Goal: Feedback & Contribution: Submit feedback/report problem

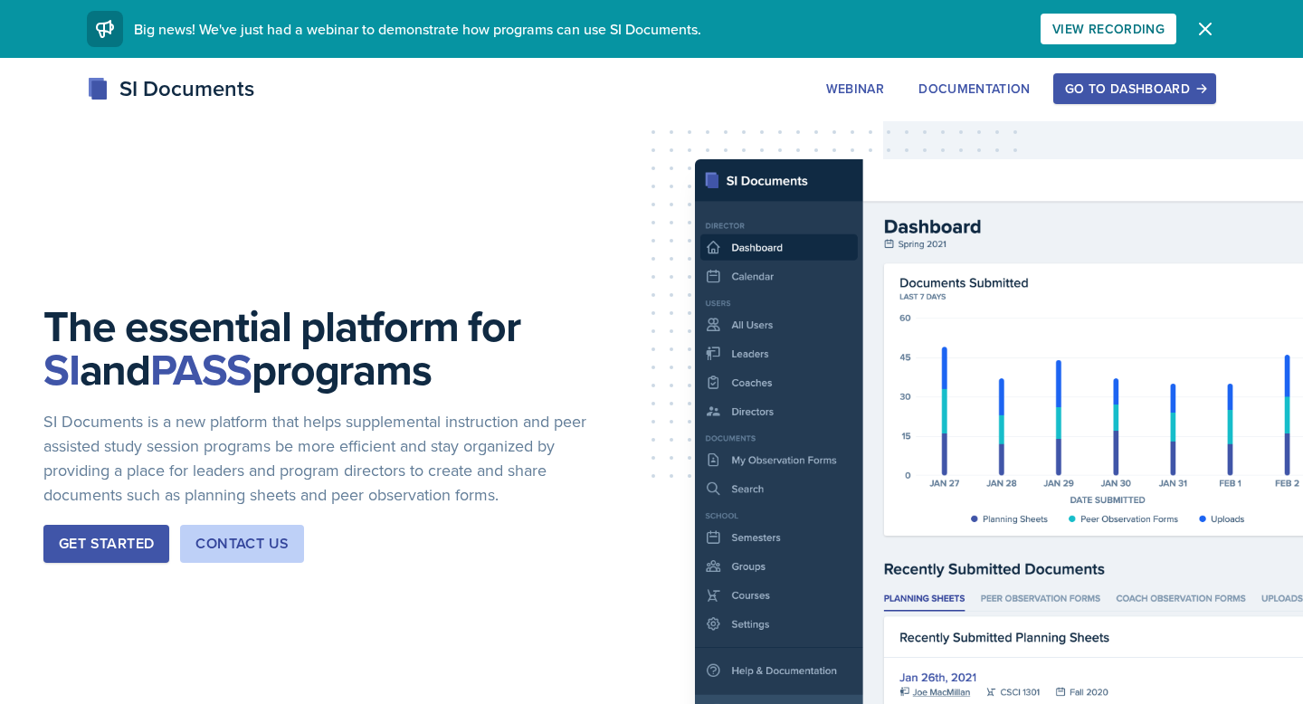
click at [1105, 92] on div "Go to Dashboard" at bounding box center [1134, 88] width 139 height 14
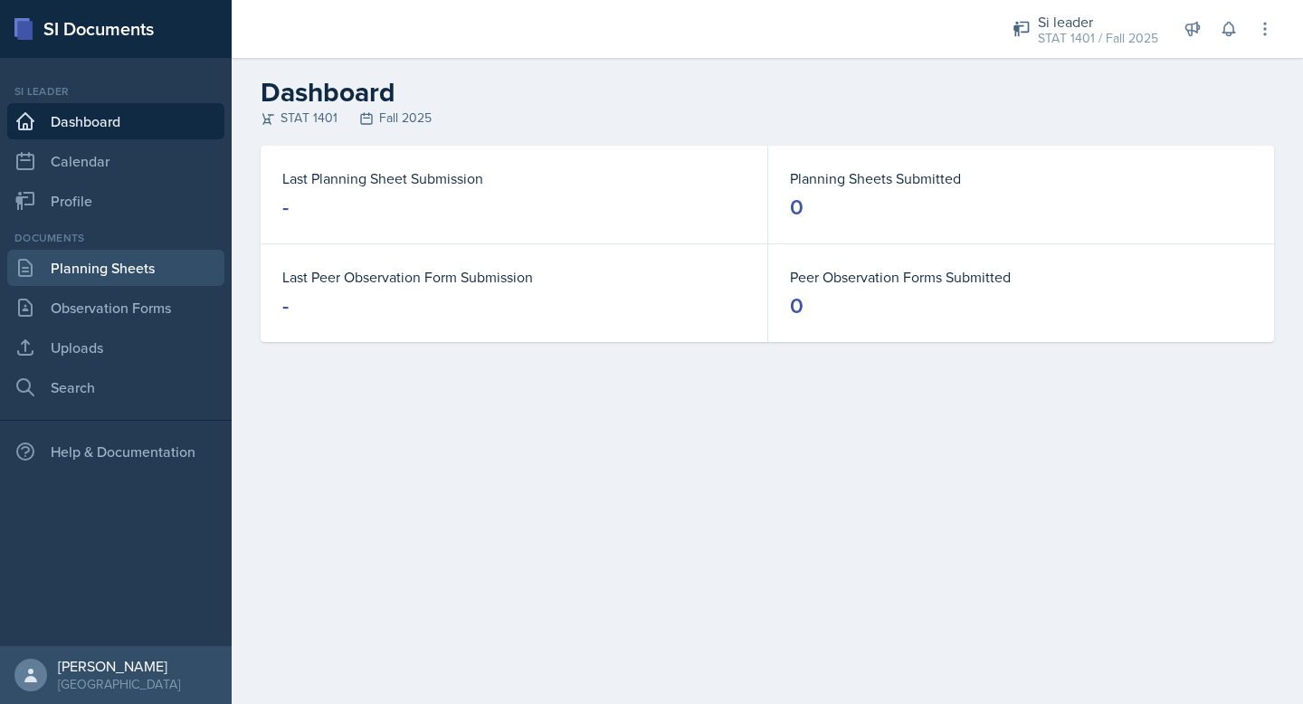
click at [172, 273] on link "Planning Sheets" at bounding box center [115, 268] width 217 height 36
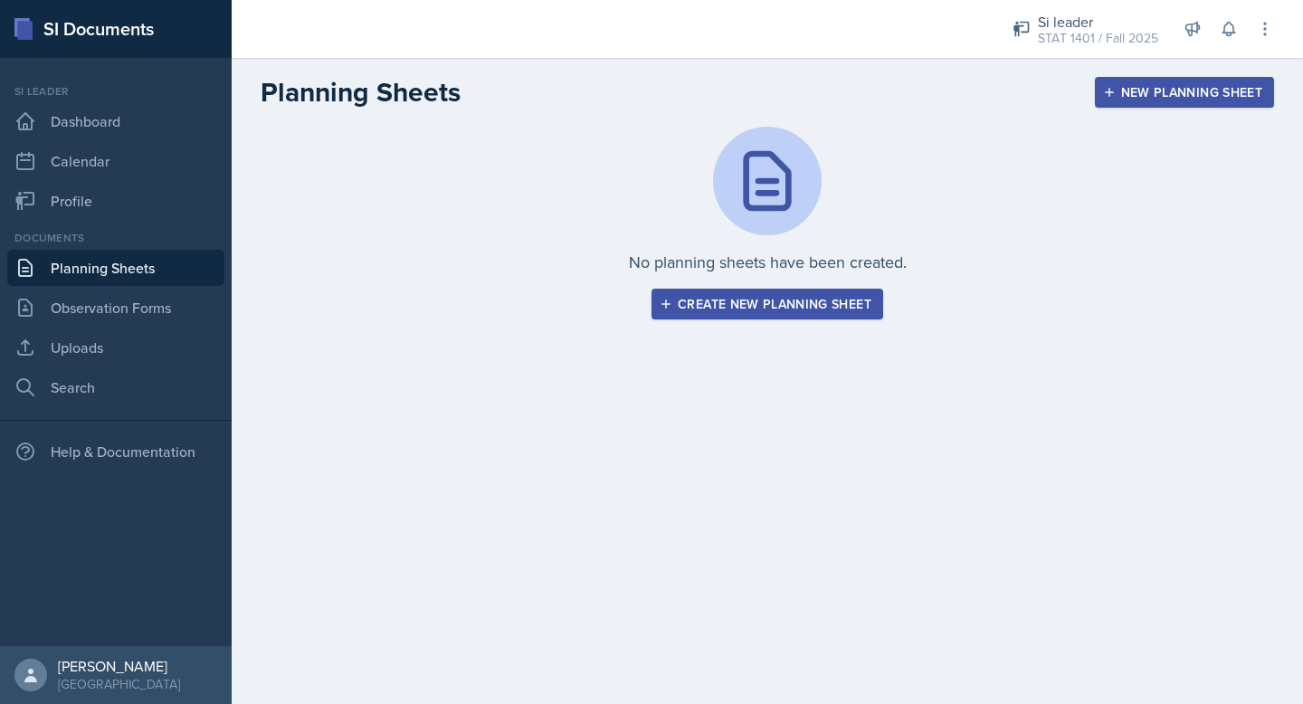
click at [659, 301] on button "Create new planning sheet" at bounding box center [768, 304] width 232 height 31
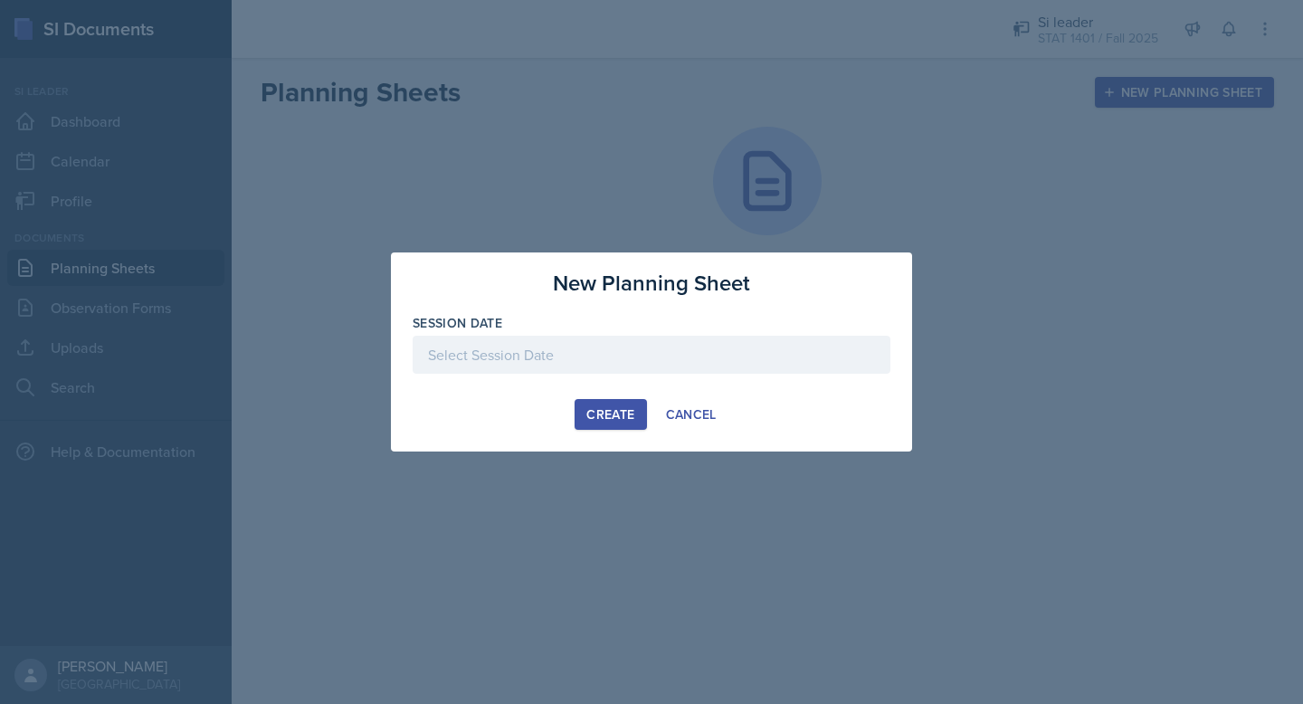
click at [639, 358] on div at bounding box center [652, 355] width 478 height 38
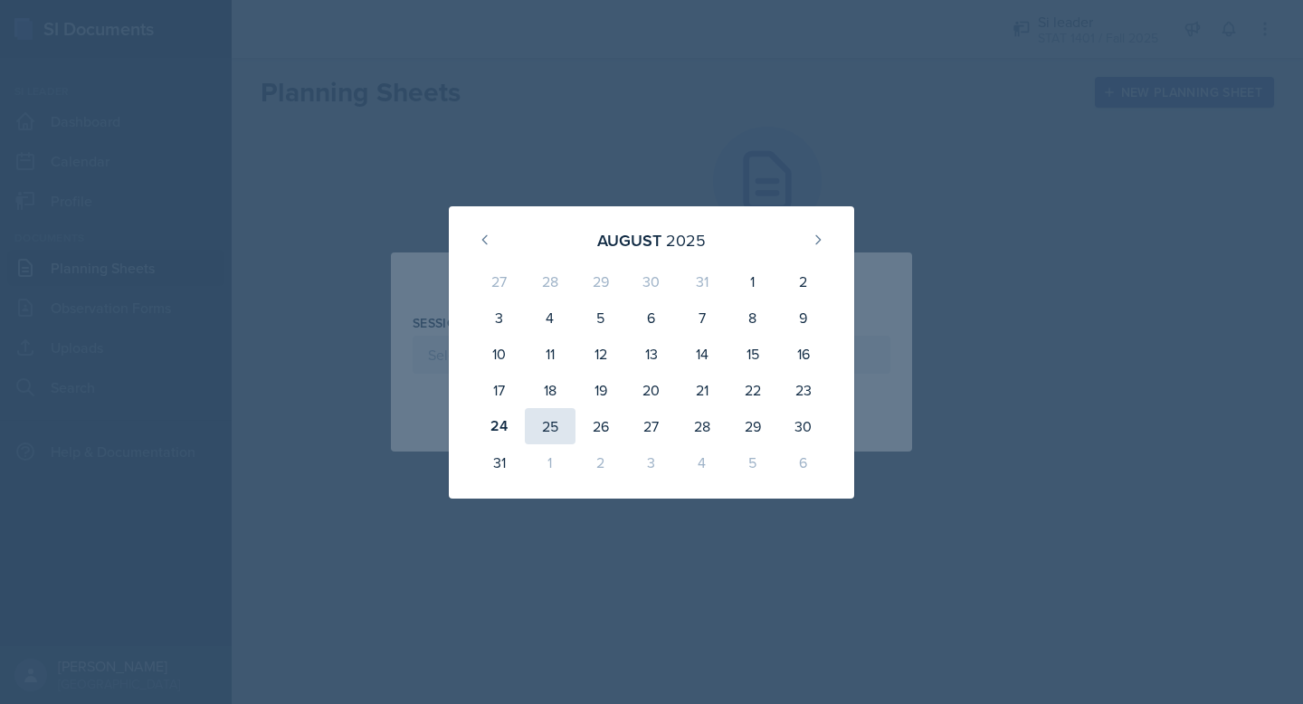
click at [554, 428] on div "25" at bounding box center [550, 426] width 51 height 36
type input "[DATE]"
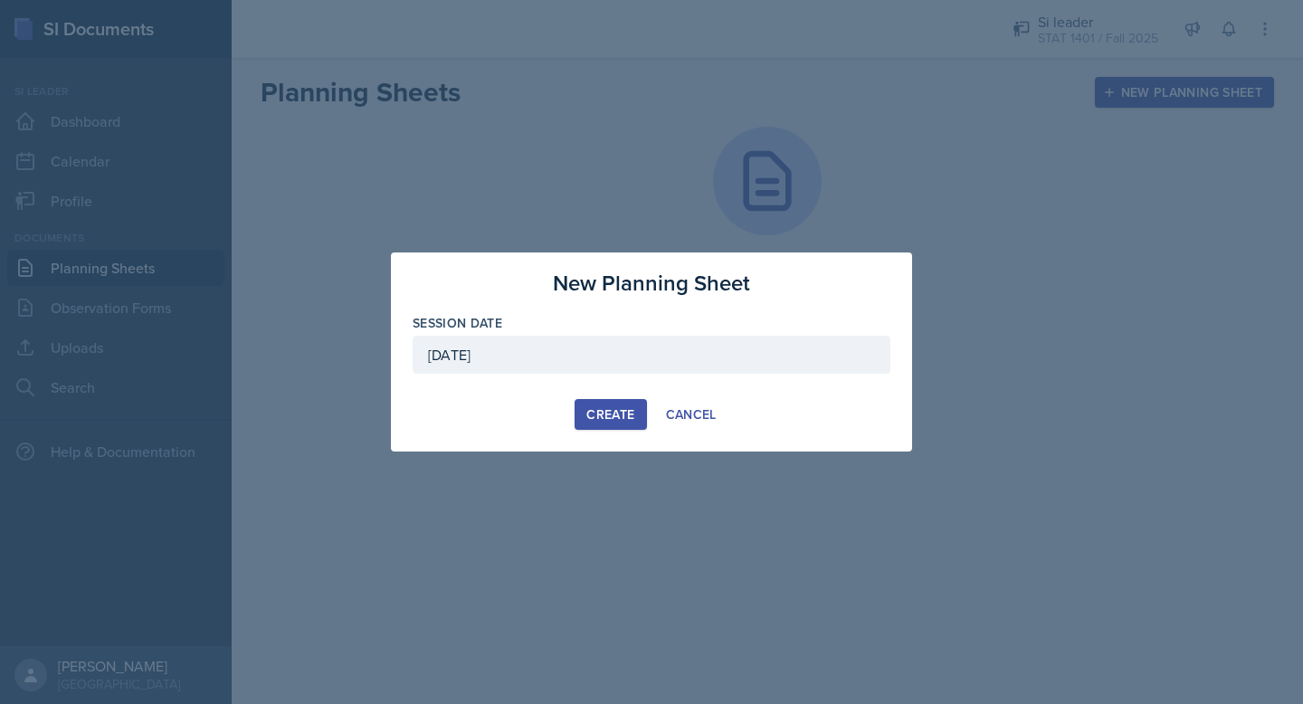
click at [606, 403] on button "Create" at bounding box center [611, 414] width 72 height 31
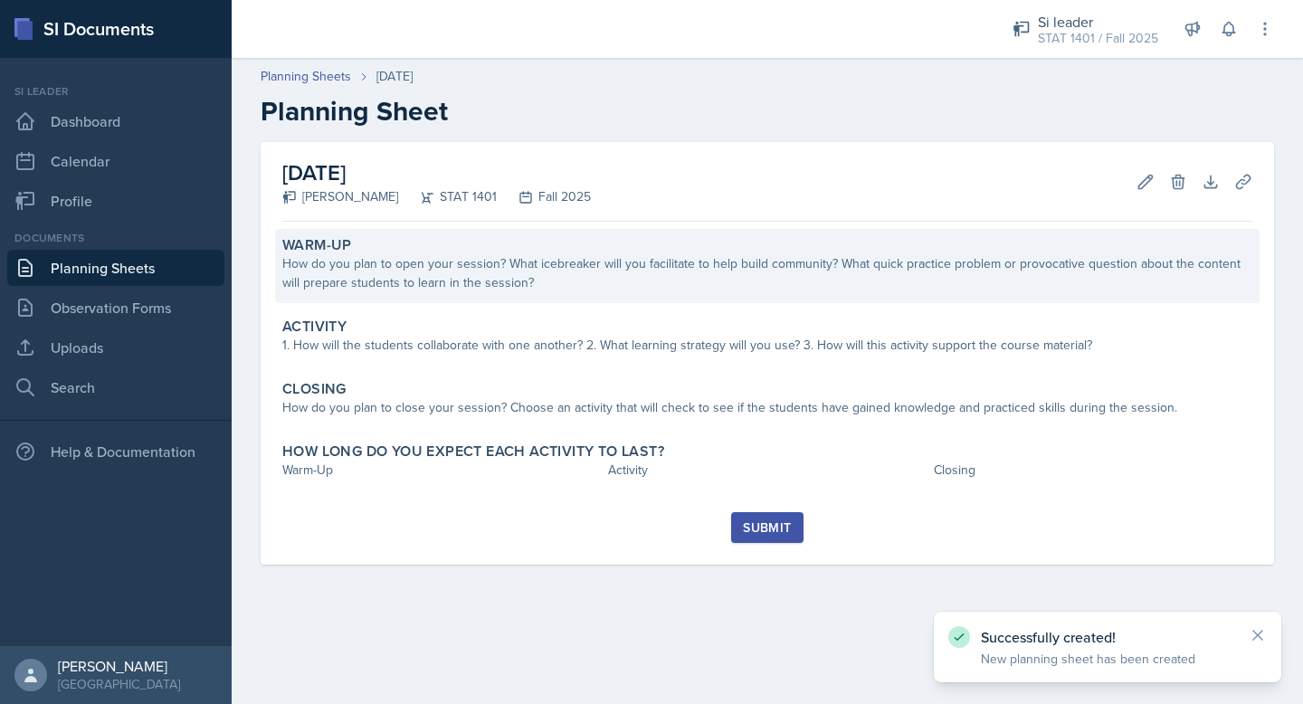
click at [486, 286] on div "How do you plan to open your session? What icebreaker will you facilitate to he…" at bounding box center [767, 273] width 970 height 38
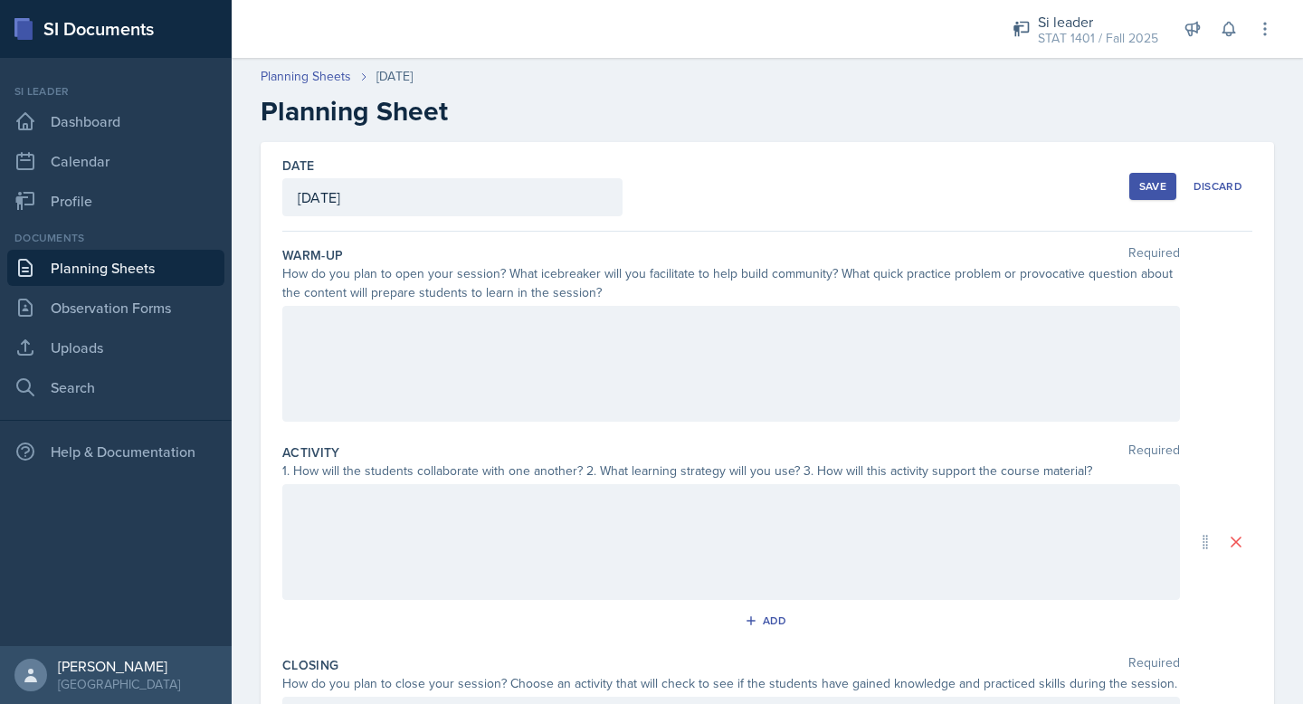
click at [491, 339] on div at bounding box center [731, 364] width 898 height 116
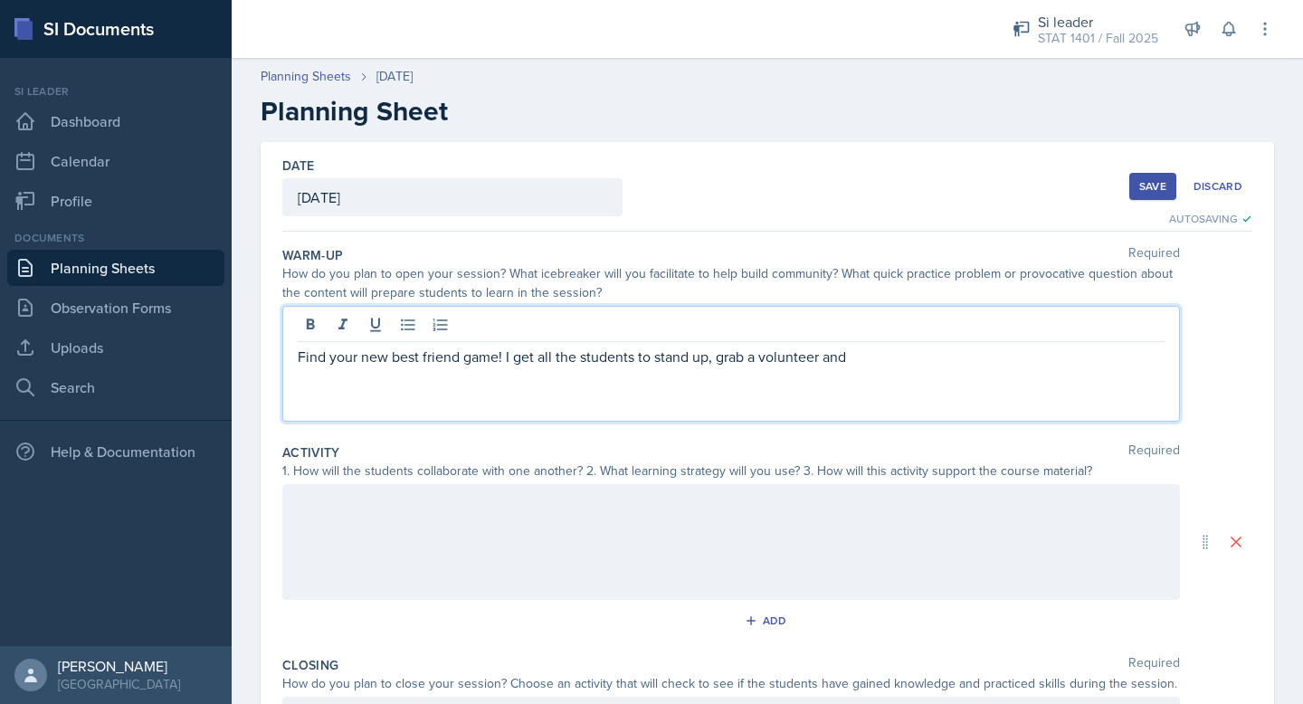
click at [719, 362] on p "Find your new best friend game! I get all the students to stand up, grab a volu…" at bounding box center [731, 357] width 867 height 22
click at [907, 358] on p "Find your new best friend game! I get all the students to stand up, I grab a vo…" at bounding box center [731, 357] width 867 height 22
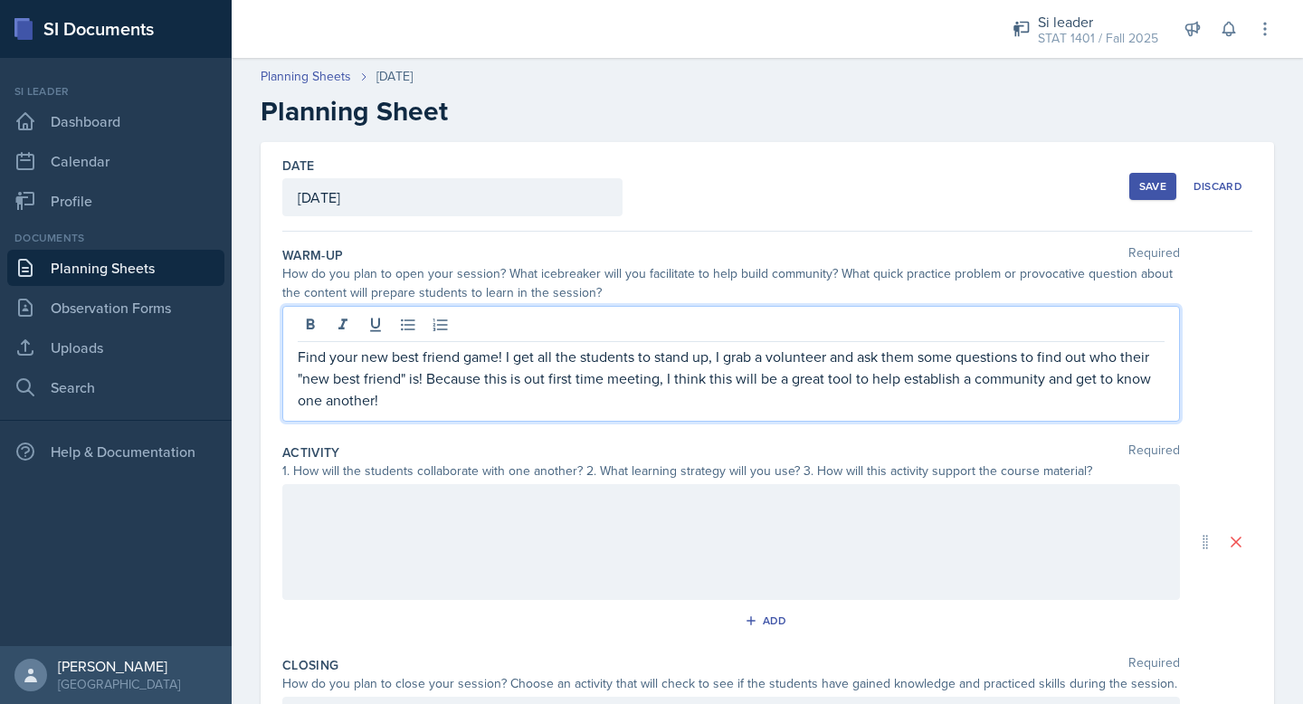
click at [673, 530] on div at bounding box center [731, 542] width 898 height 116
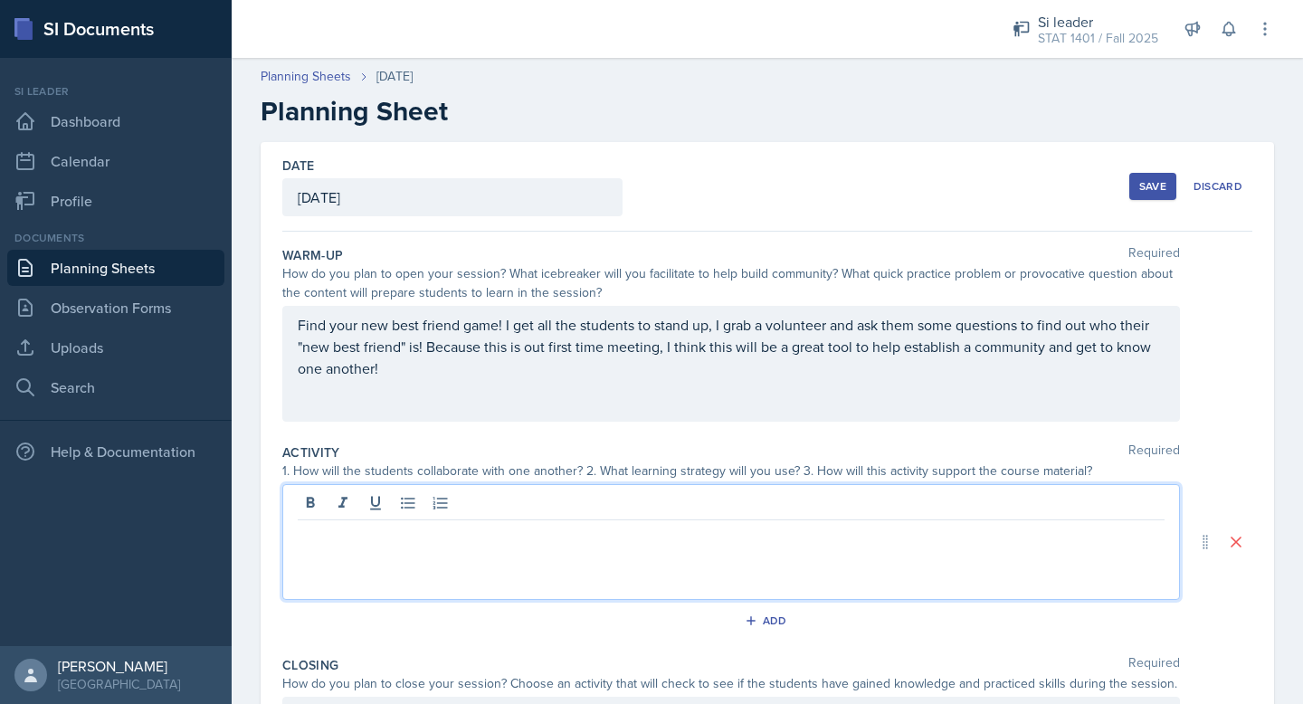
scroll to position [5, 0]
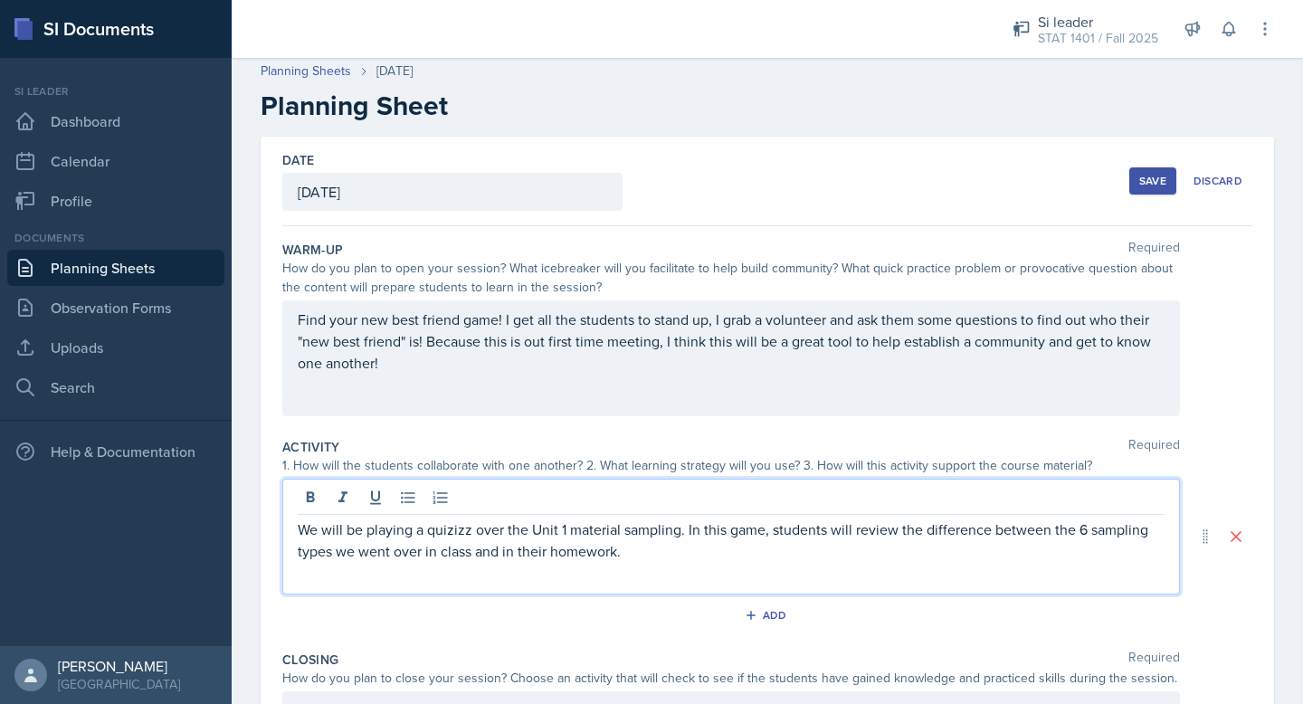
click at [436, 535] on p "We will be playing a quizizz over the Unit 1 material sampling. In this game, s…" at bounding box center [731, 540] width 867 height 43
click at [645, 544] on p "We will be playing a Quizizz over the Unit 1 material sampling. In this game, s…" at bounding box center [731, 540] width 867 height 43
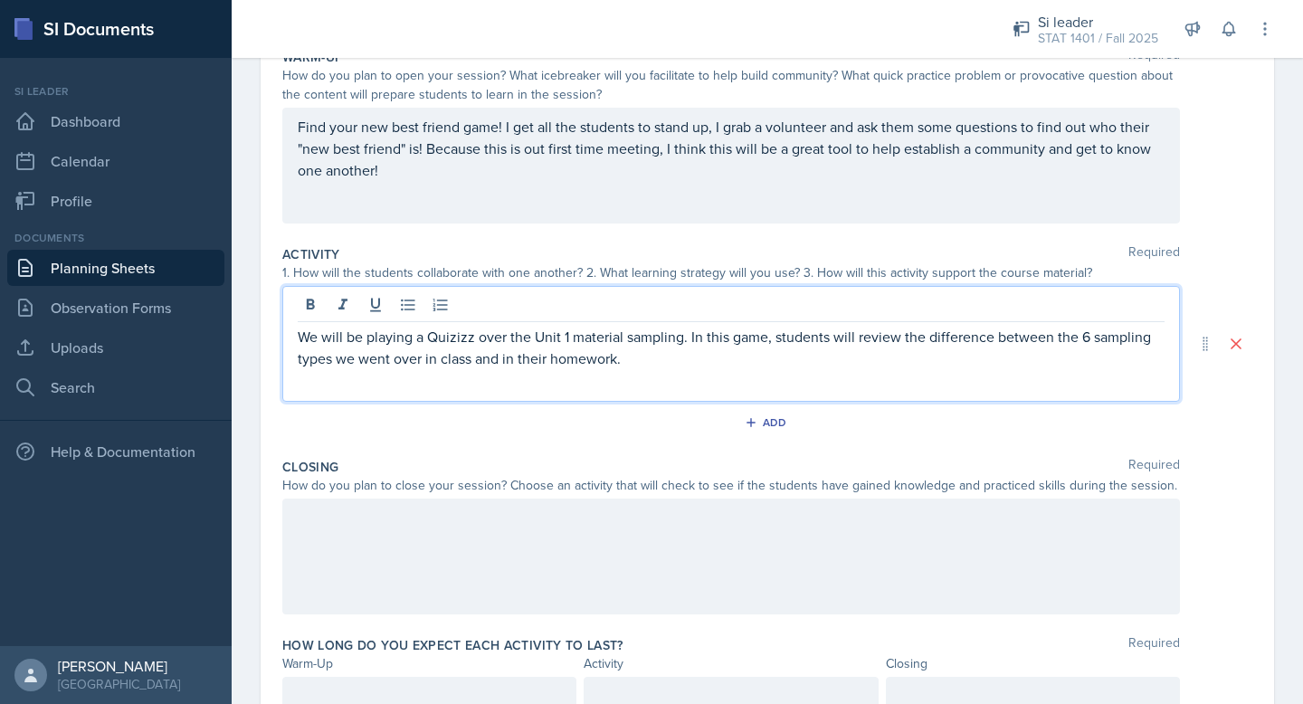
scroll to position [199, 0]
click at [578, 515] on div at bounding box center [731, 556] width 898 height 116
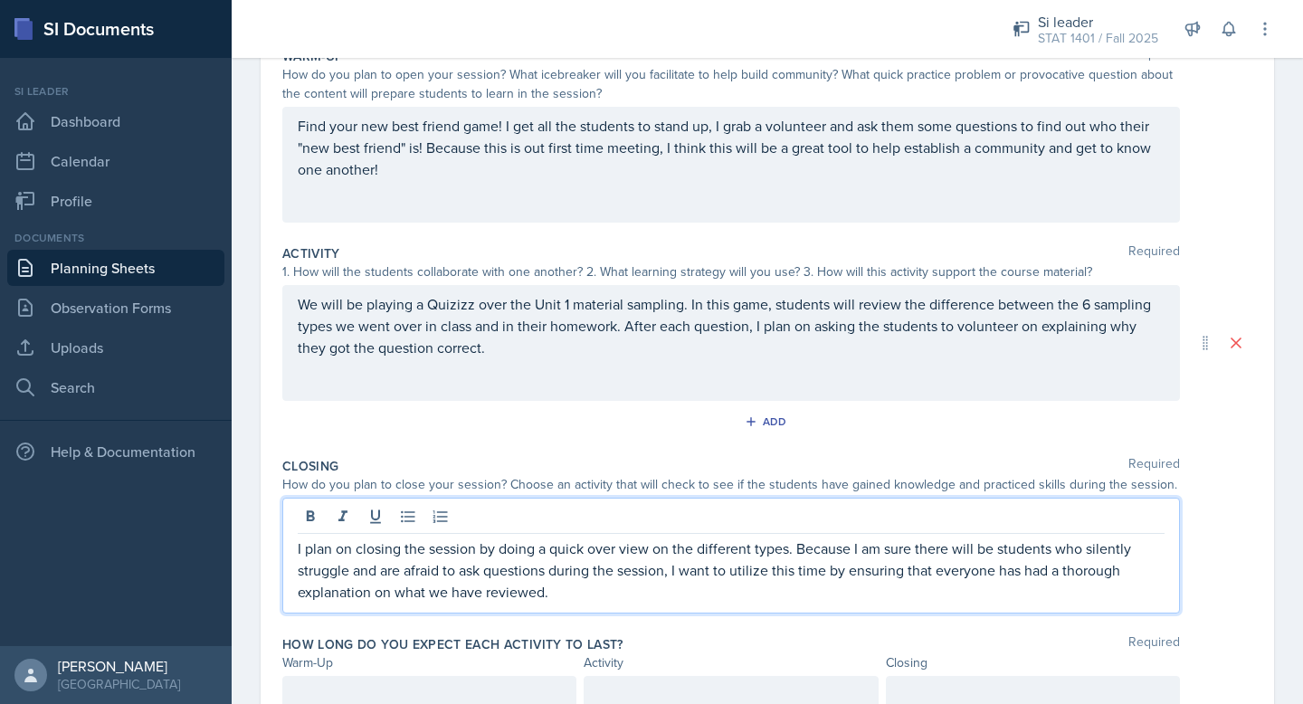
click at [788, 550] on p "I plan on closing the session by doing a quick over view on the different types…" at bounding box center [731, 570] width 867 height 65
click at [663, 599] on p "I plan on closing the session by doing a quick over view on the different types…" at bounding box center [731, 570] width 867 height 65
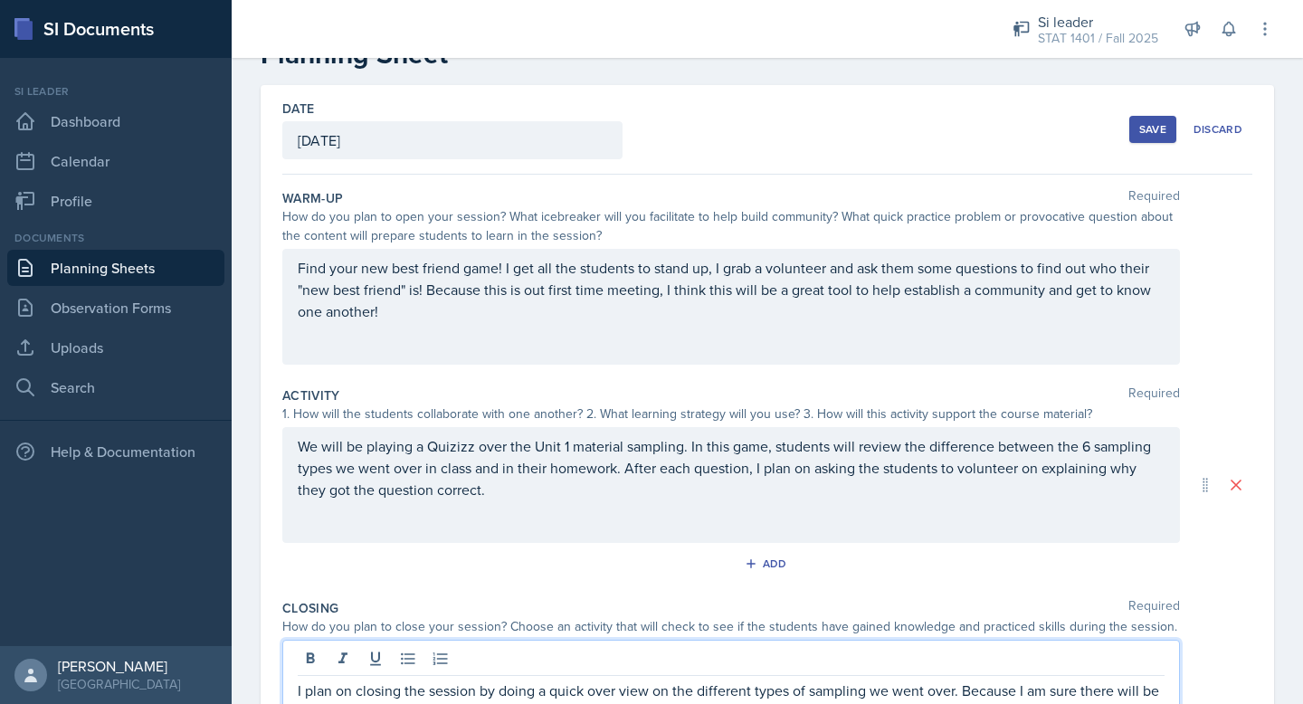
scroll to position [7, 0]
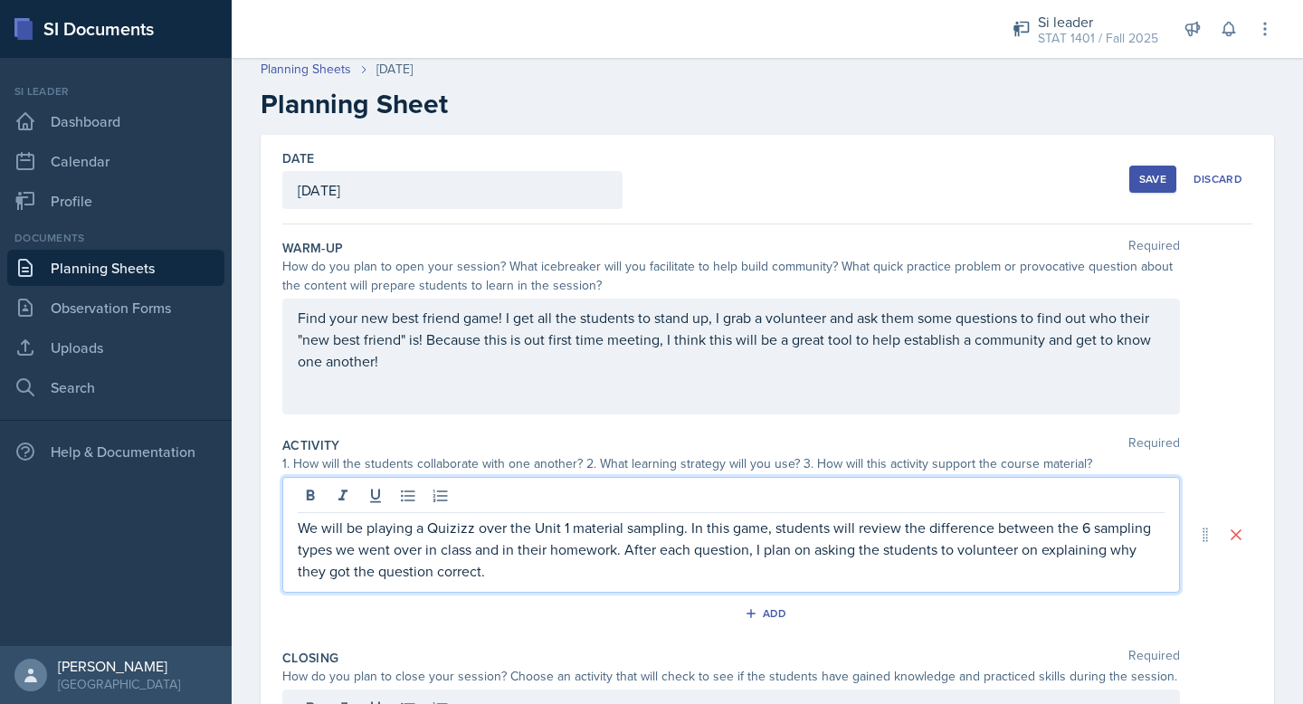
click at [1026, 521] on p "We will be playing a Quizizz over the Unit 1 material sampling. In this game, s…" at bounding box center [731, 549] width 867 height 65
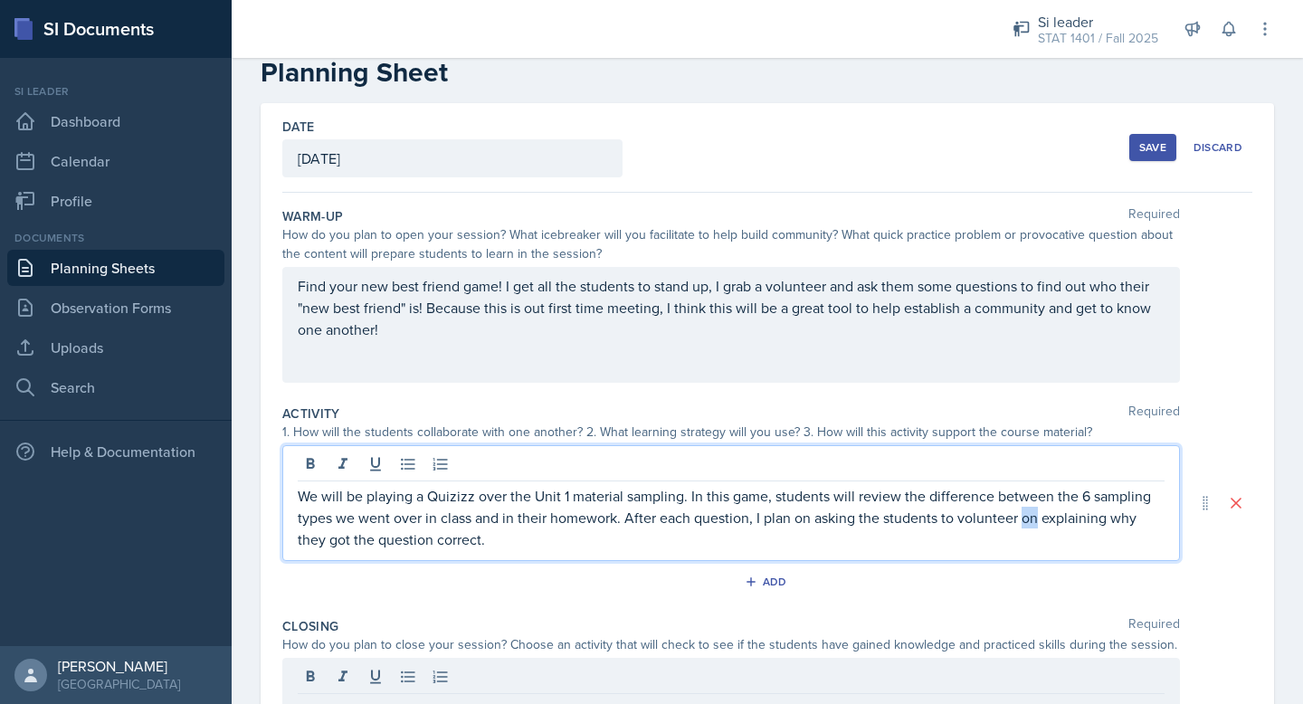
click at [1026, 521] on p "We will be playing a Quizizz over the Unit 1 material sampling. In this game, s…" at bounding box center [731, 517] width 867 height 65
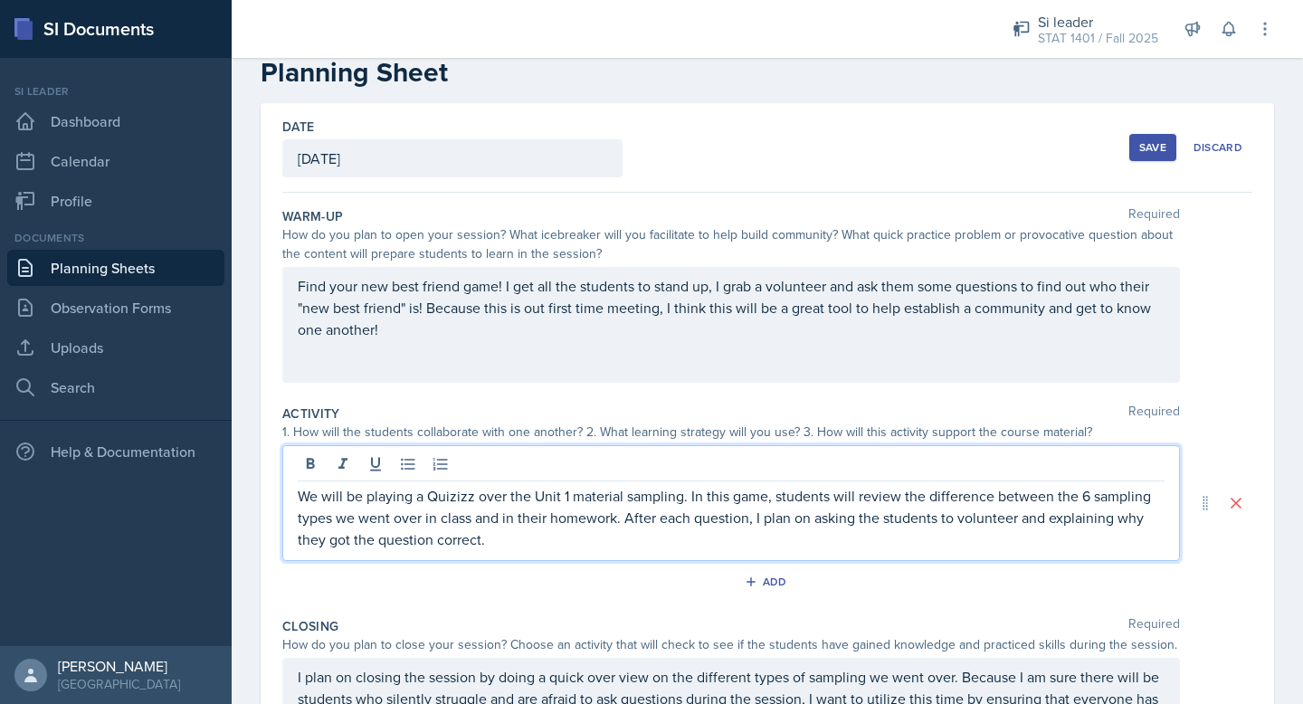
click at [1109, 524] on p "We will be playing a Quizizz over the Unit 1 material sampling. In this game, s…" at bounding box center [731, 517] width 867 height 65
click at [1116, 526] on p "We will be playing a Quizizz over the Unit 1 material sampling. In this game, s…" at bounding box center [731, 517] width 867 height 65
click at [893, 546] on p "We will be playing a Quizizz over the Unit 1 material sampling. In this game, s…" at bounding box center [731, 517] width 867 height 65
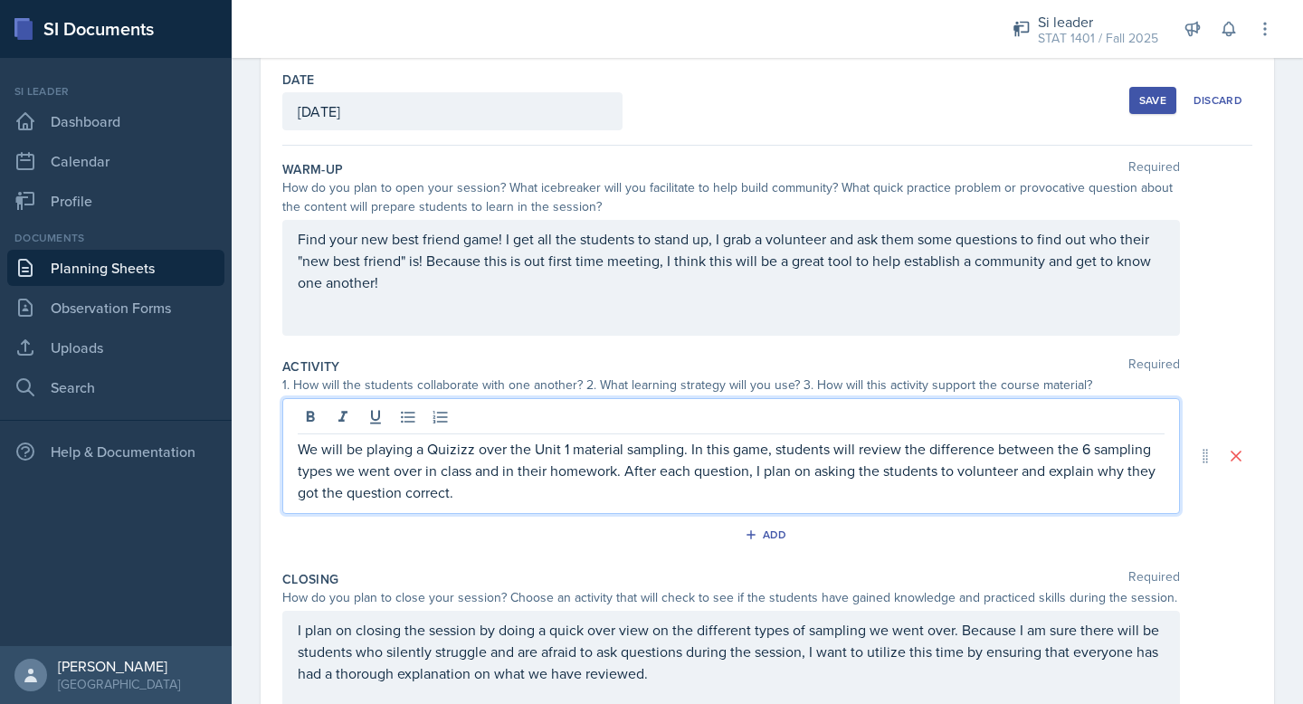
scroll to position [93, 0]
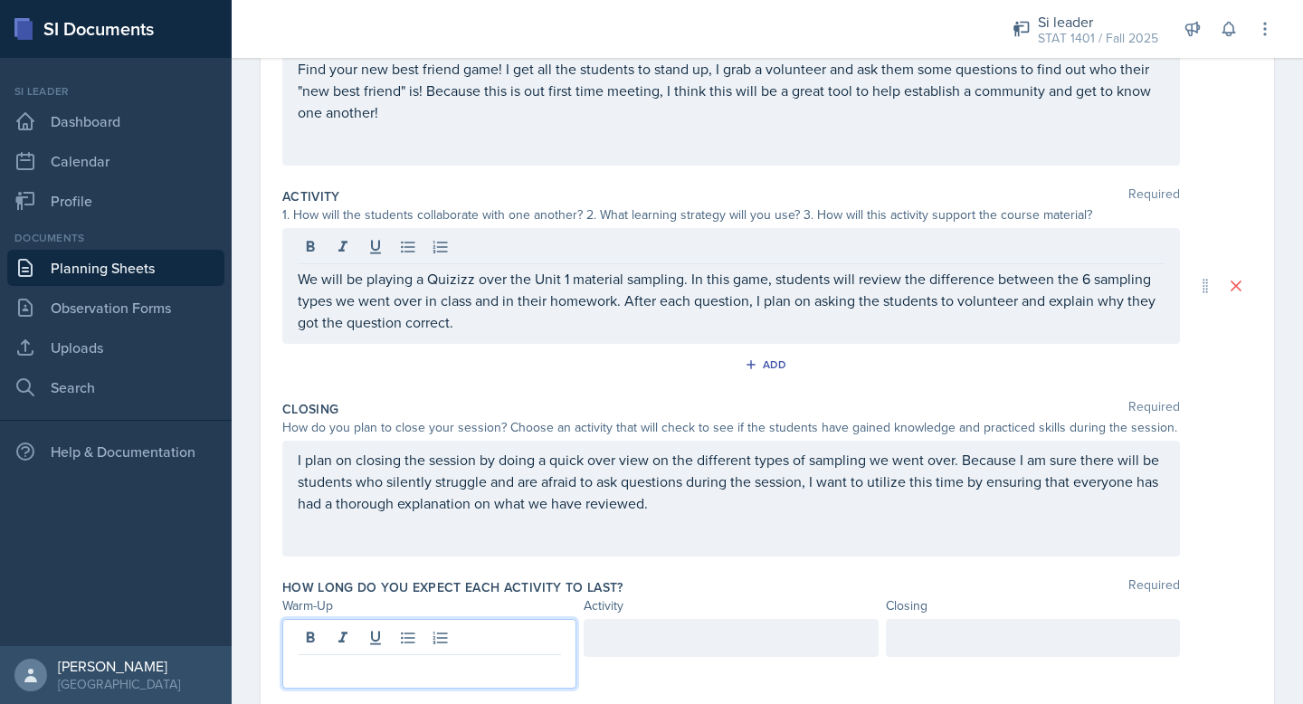
click at [463, 659] on p at bounding box center [429, 670] width 263 height 22
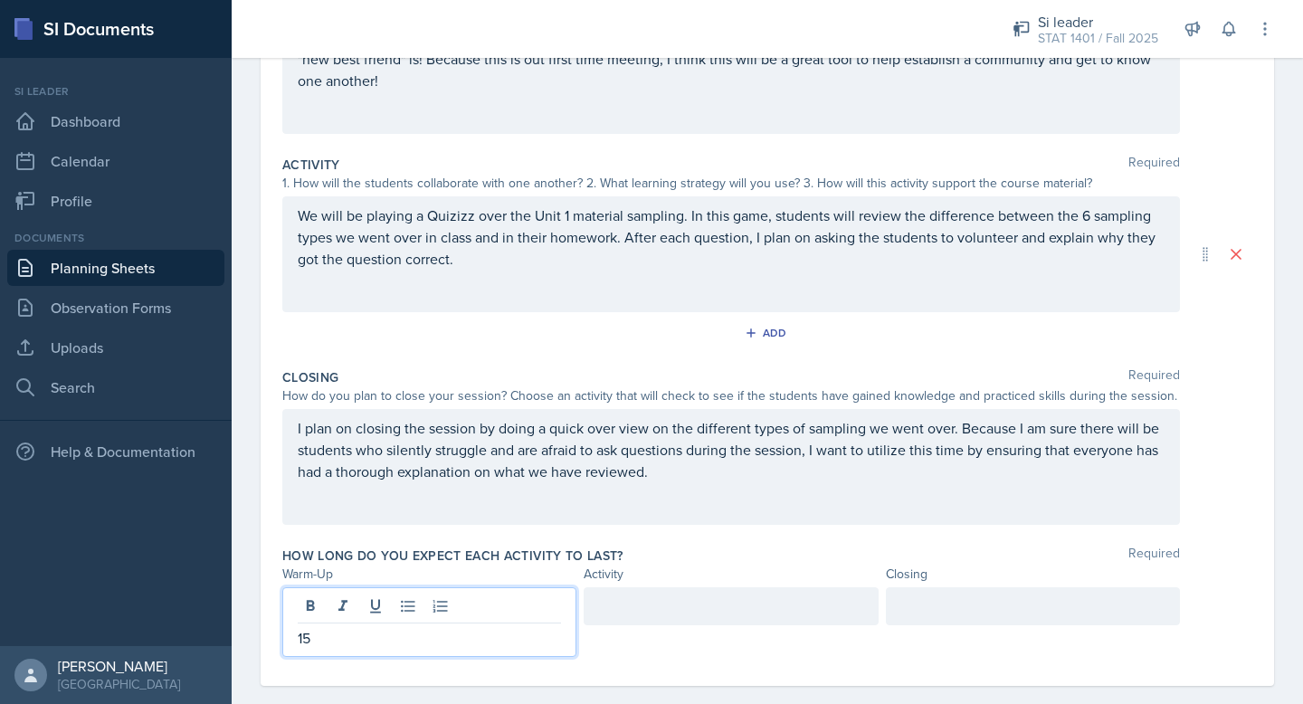
click at [638, 610] on div at bounding box center [731, 606] width 294 height 38
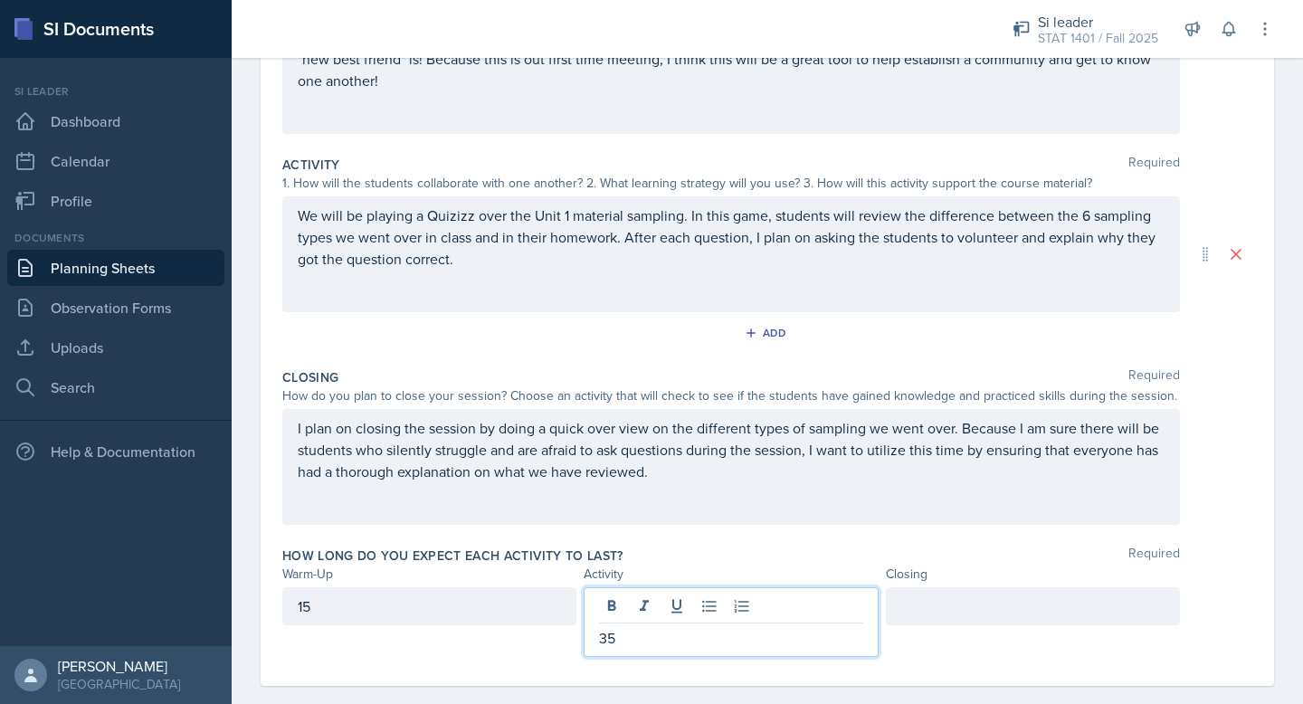
click at [912, 603] on div at bounding box center [1033, 606] width 294 height 38
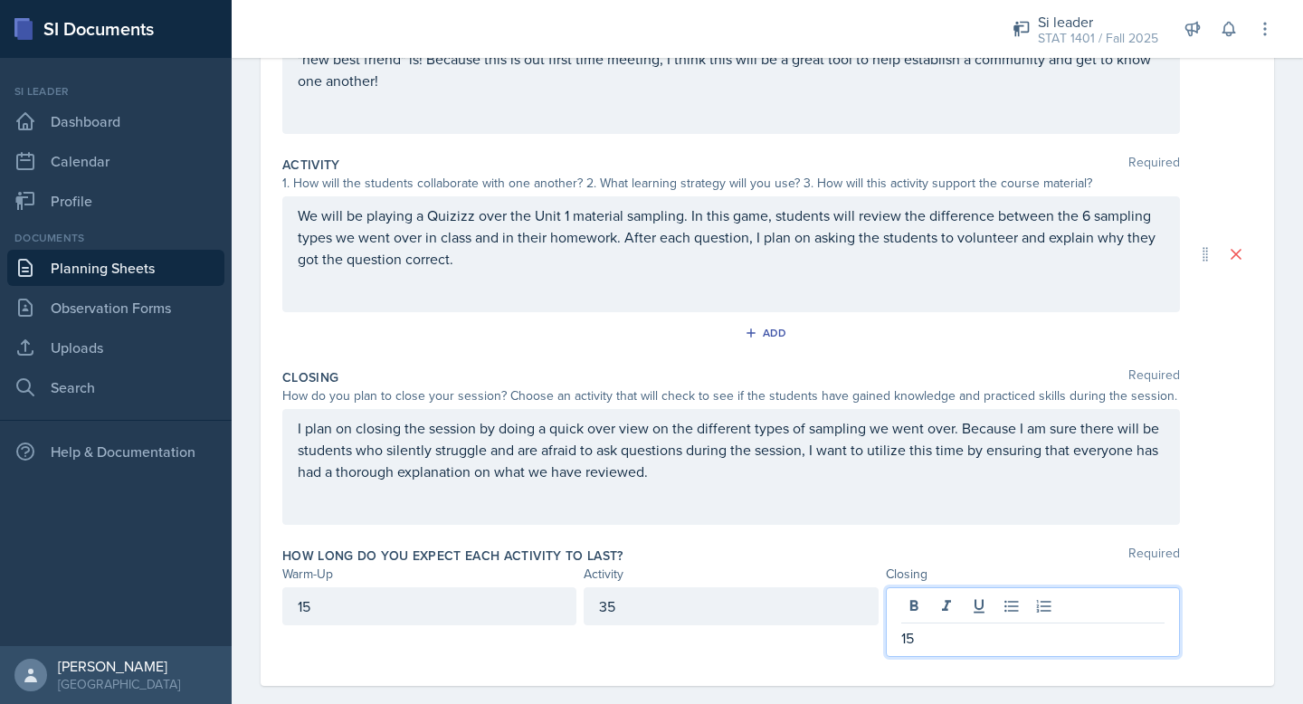
click at [740, 614] on div "35" at bounding box center [731, 606] width 294 height 38
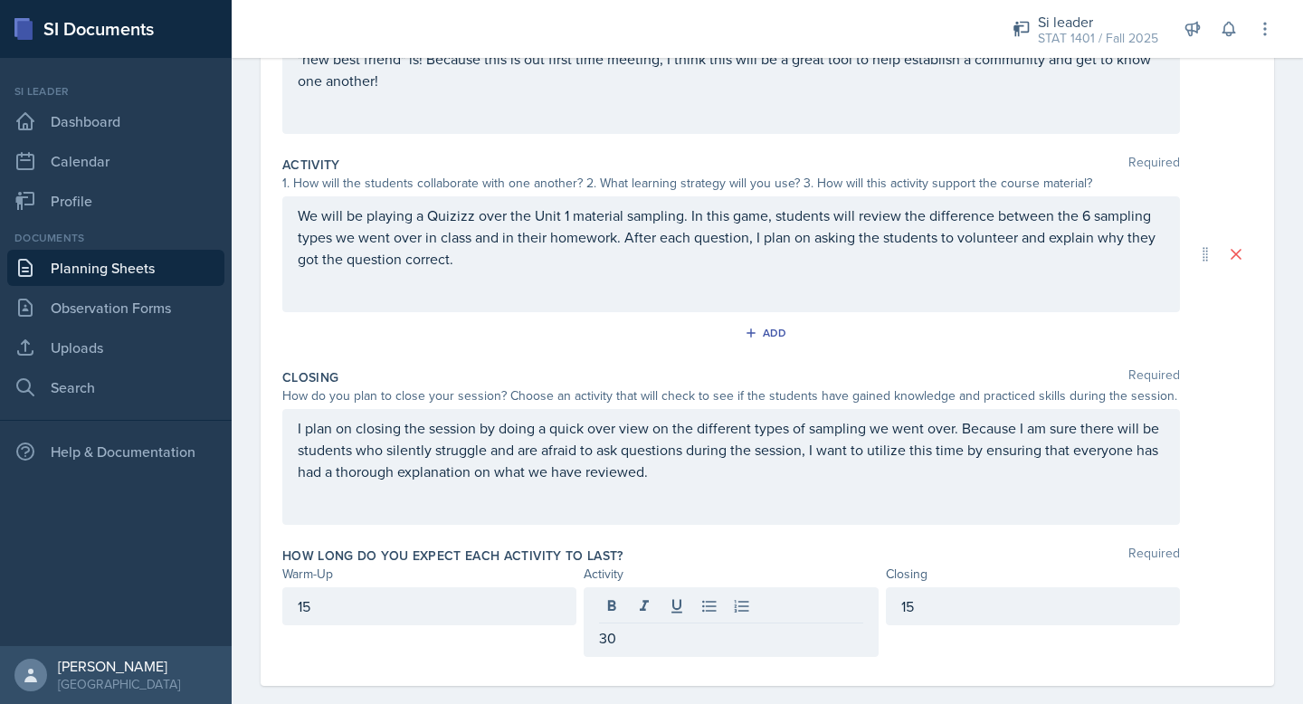
click at [1218, 582] on div "Warm-Up Activity Closing" at bounding box center [767, 574] width 970 height 19
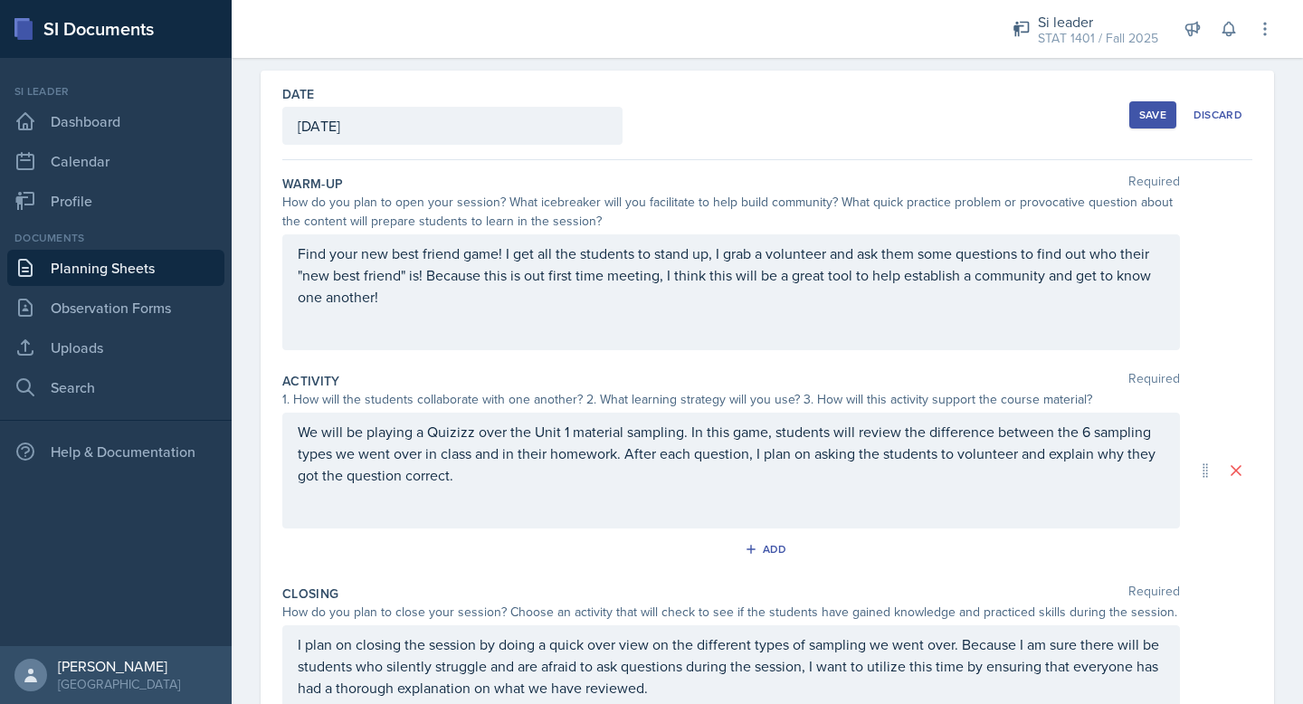
scroll to position [0, 0]
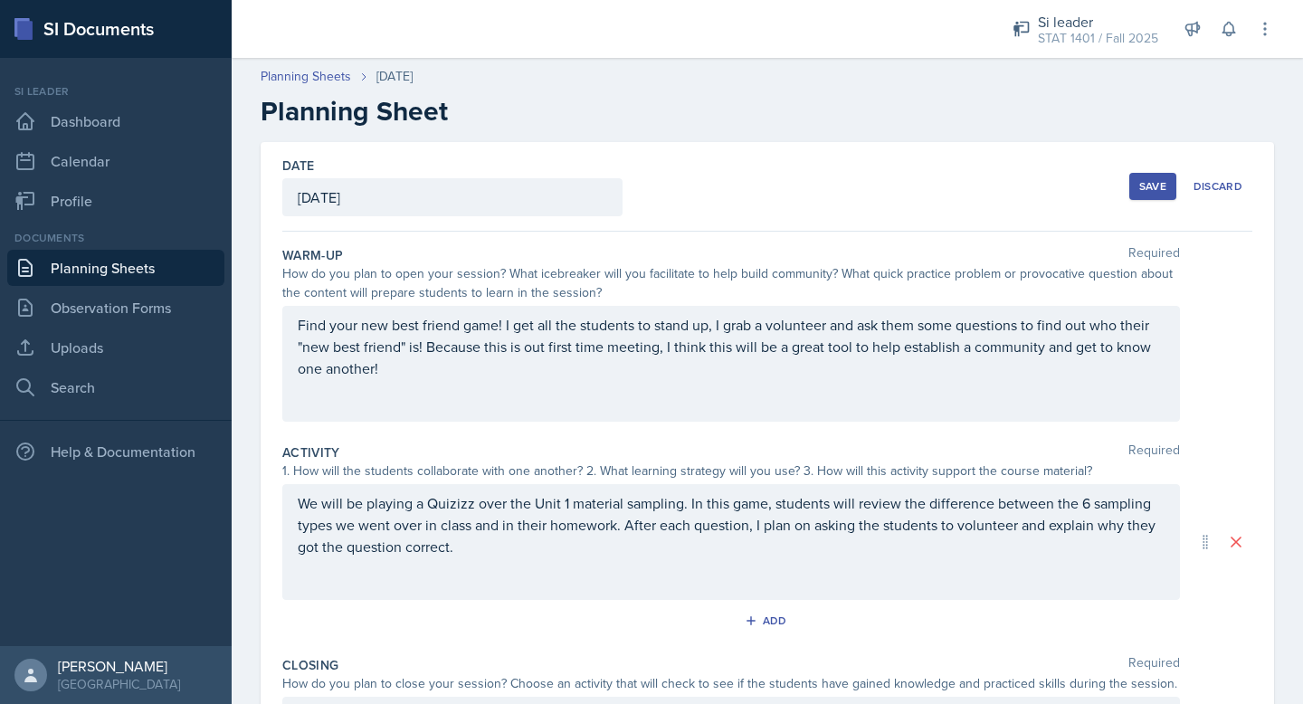
click at [1139, 177] on button "Save" at bounding box center [1153, 186] width 47 height 27
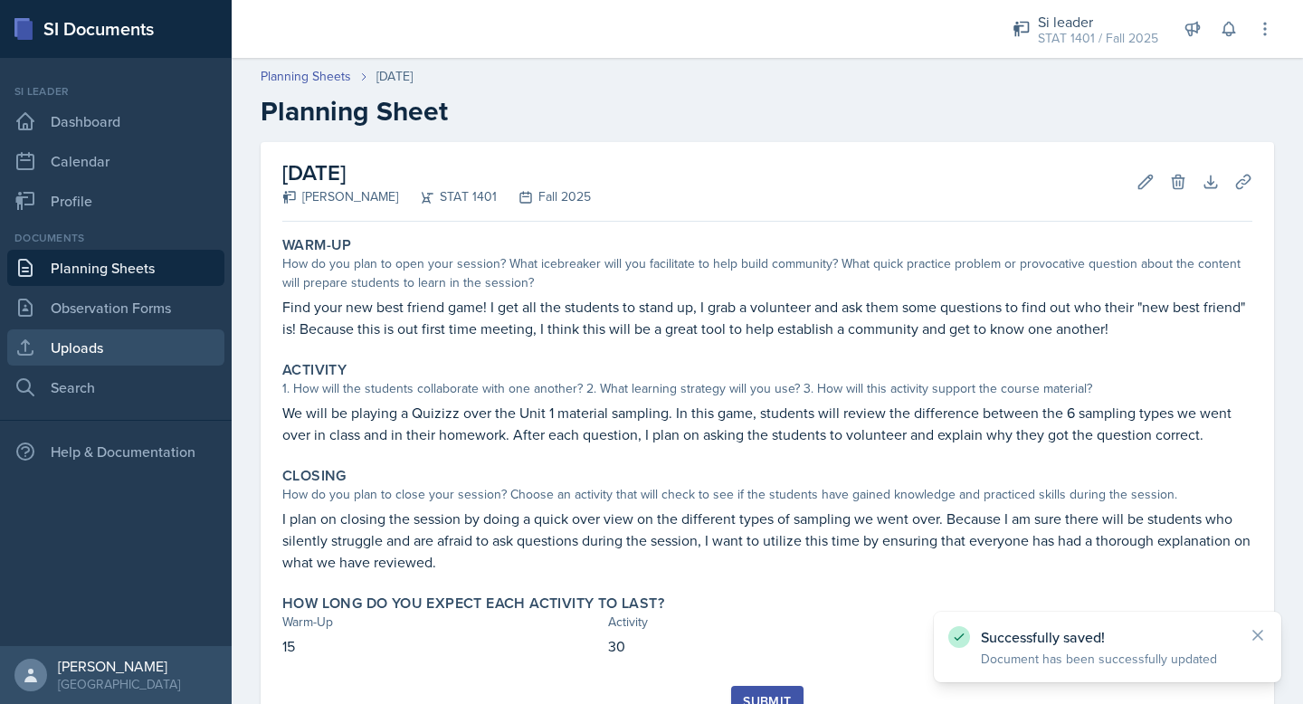
click at [163, 352] on link "Uploads" at bounding box center [115, 347] width 217 height 36
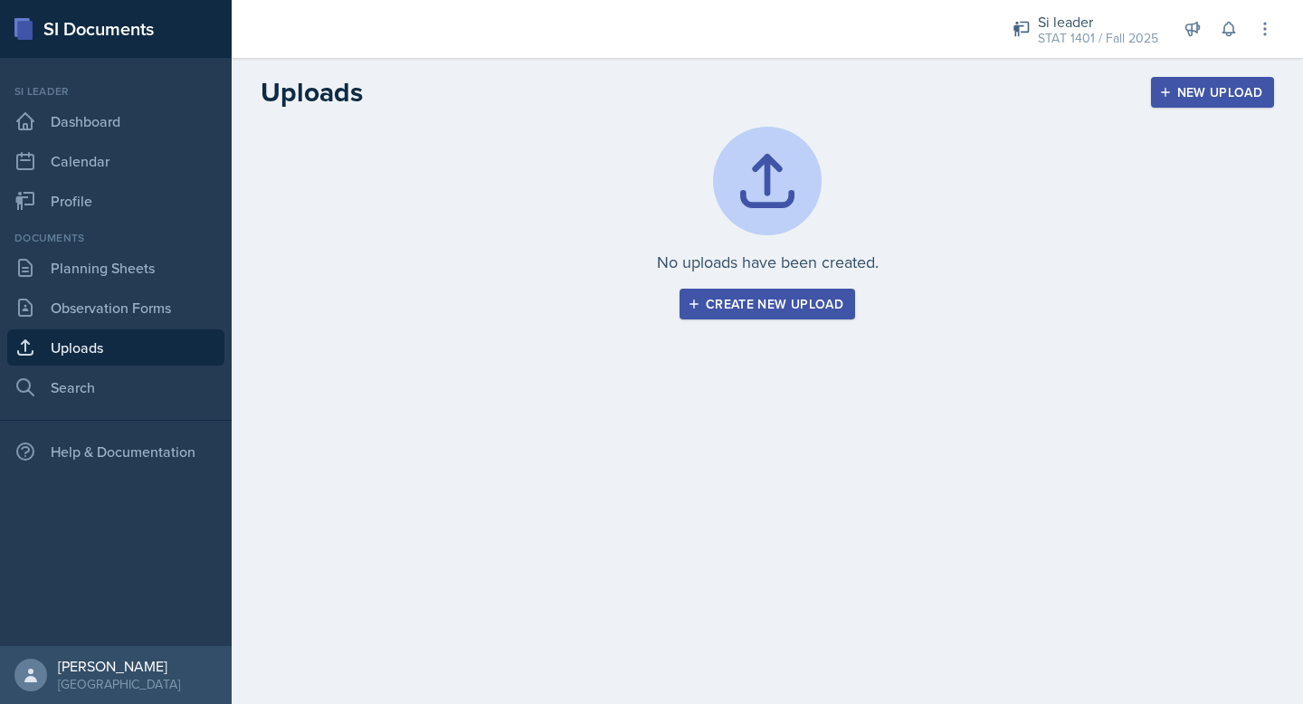
click at [717, 299] on div "Create new upload" at bounding box center [768, 304] width 152 height 14
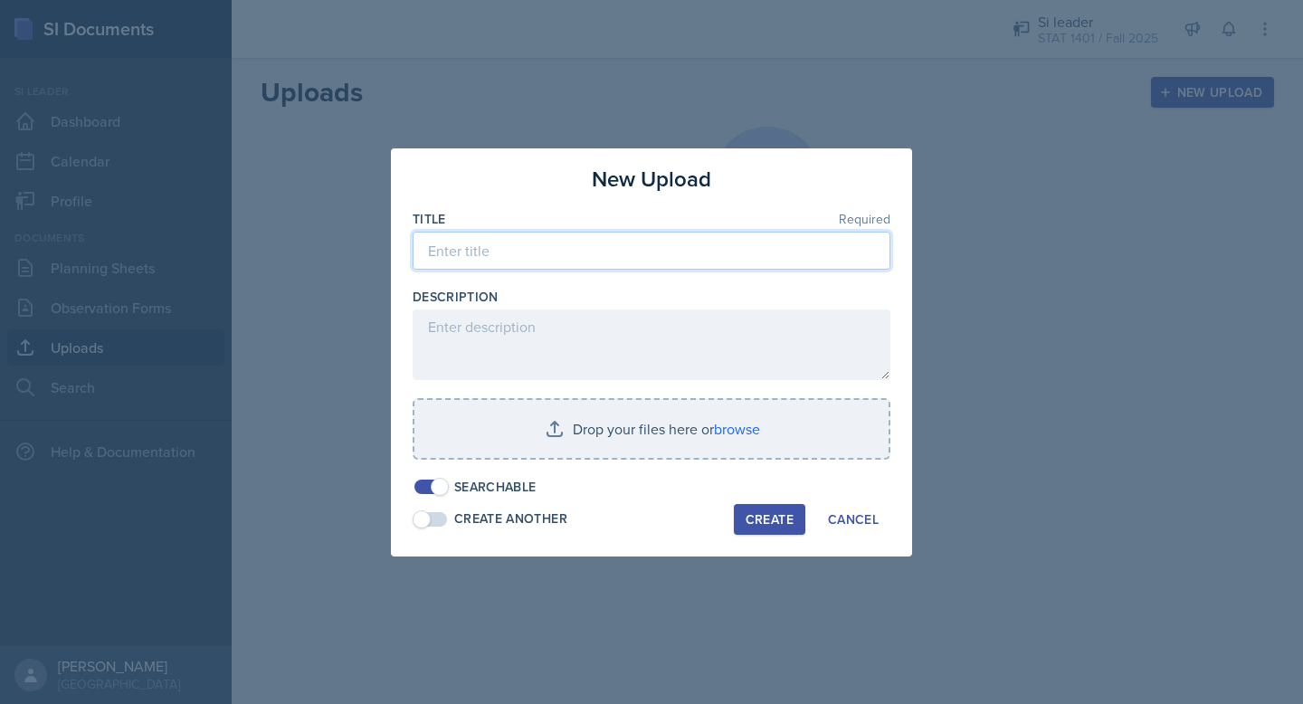
click at [696, 251] on input at bounding box center [652, 251] width 478 height 38
type input "[DATE] SI Session"
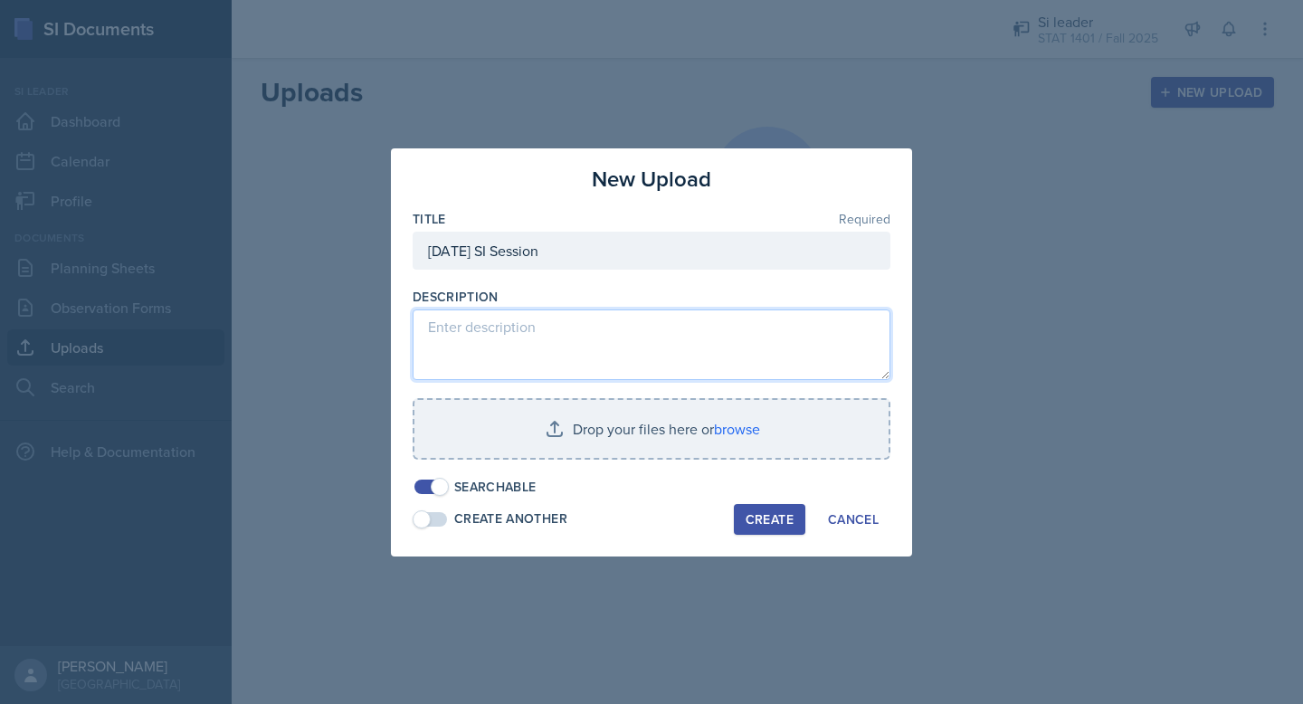
click at [848, 339] on textarea at bounding box center [652, 345] width 478 height 71
type textarea "T"
click at [562, 330] on textarea "Here is a link to the quizizz." at bounding box center [652, 345] width 478 height 71
click at [662, 333] on textarea "Here is a link to the Quizizz." at bounding box center [652, 345] width 478 height 71
paste textarea "[URL][DOMAIN_NAME]"
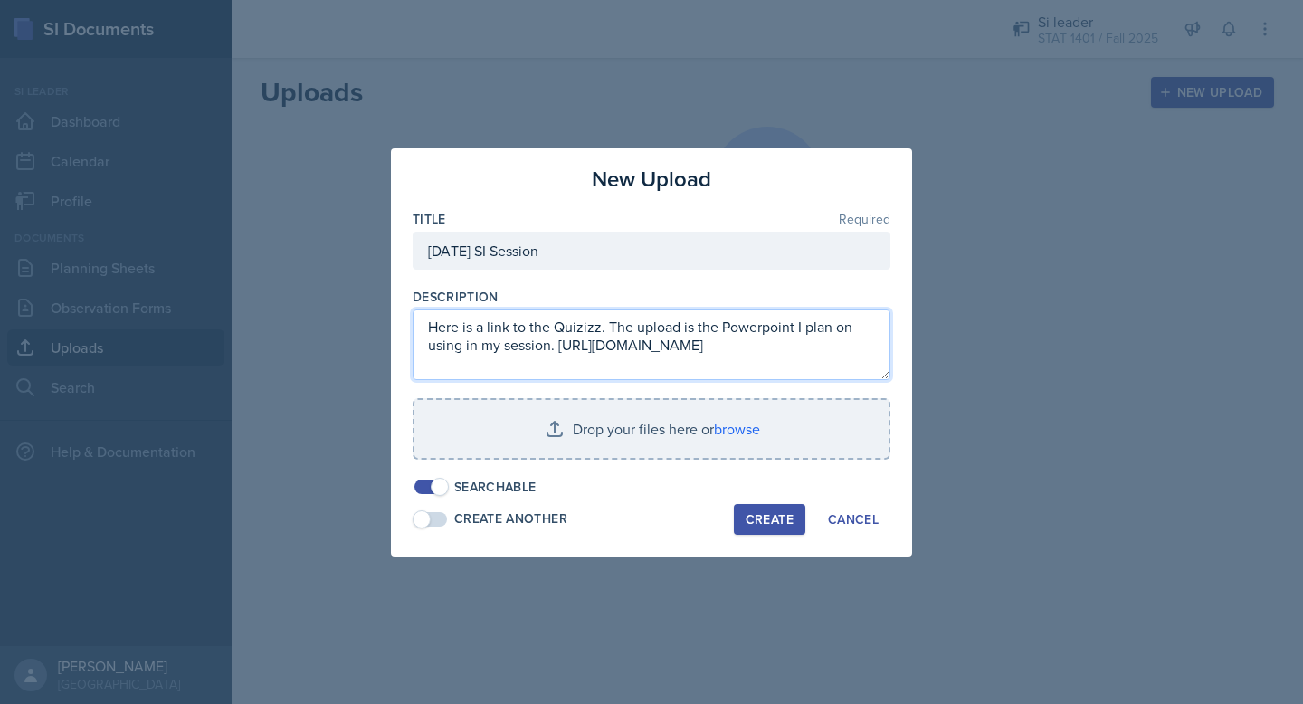
scroll to position [36, 0]
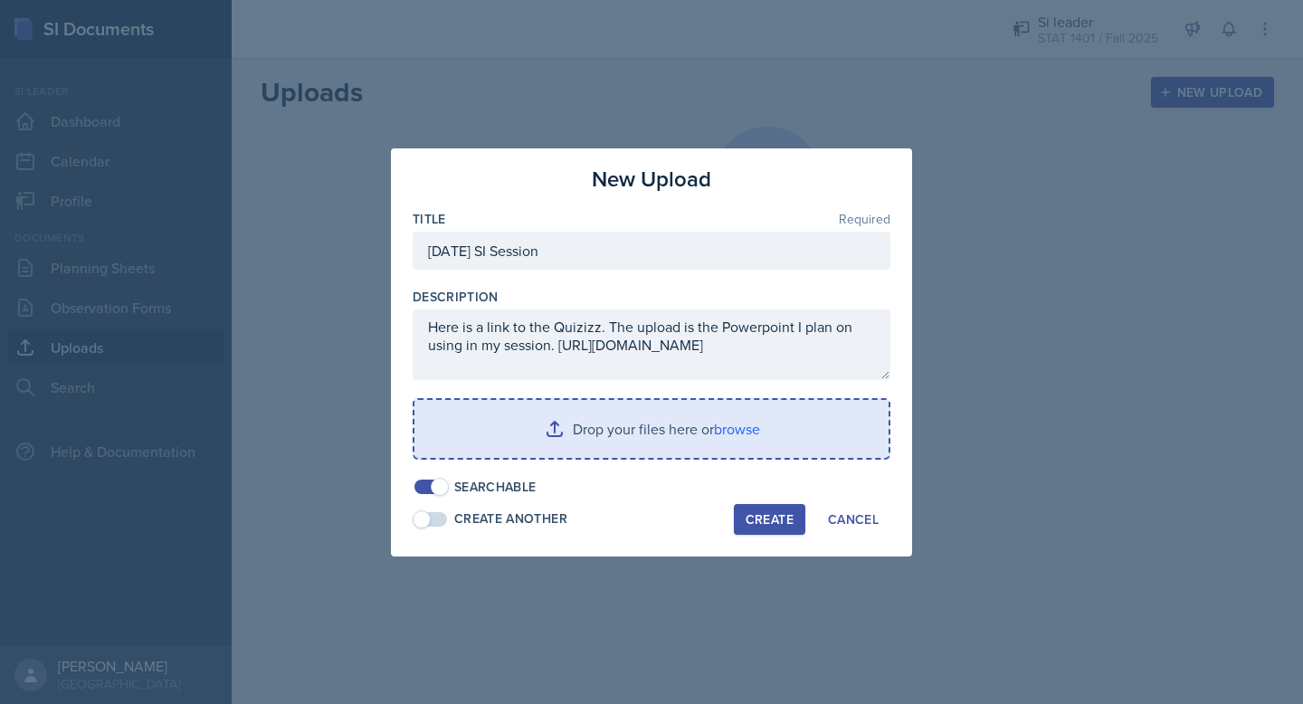
click at [644, 425] on input "file" at bounding box center [652, 429] width 474 height 58
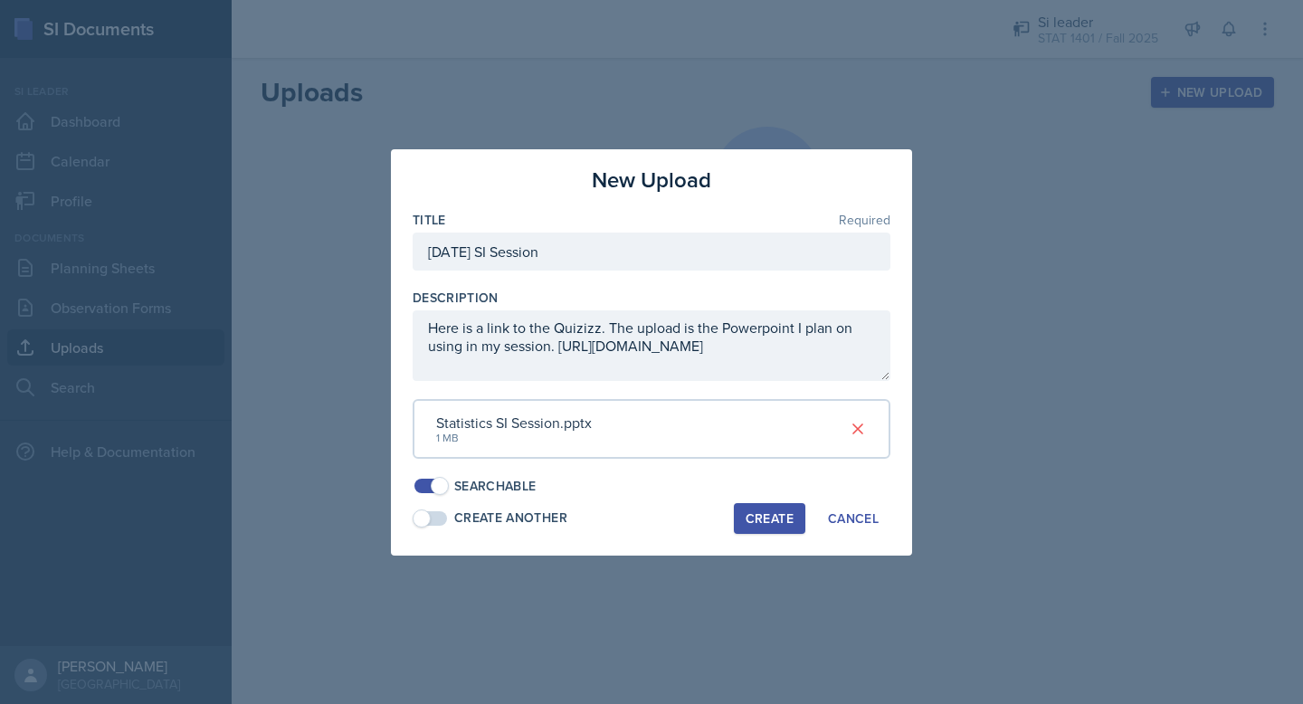
click at [771, 520] on div "Create" at bounding box center [770, 518] width 48 height 14
click at [865, 430] on icon at bounding box center [858, 429] width 18 height 18
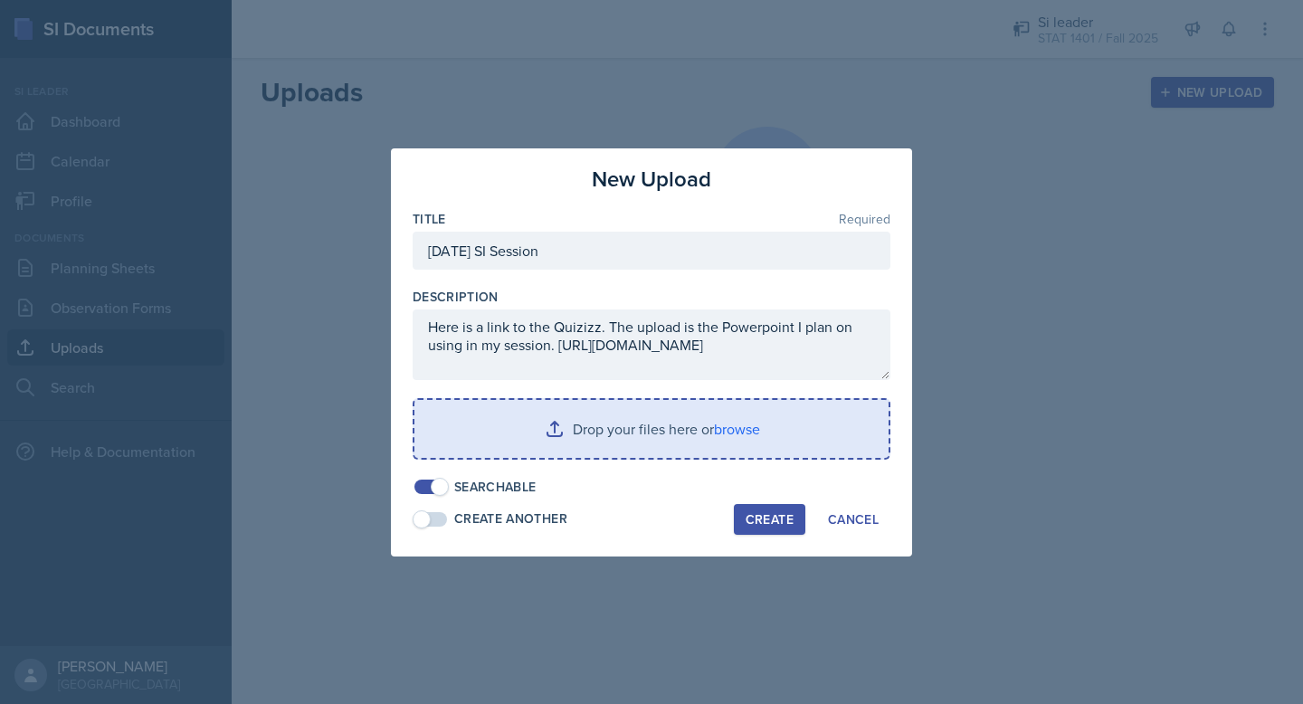
click at [566, 432] on input "file" at bounding box center [652, 429] width 474 height 58
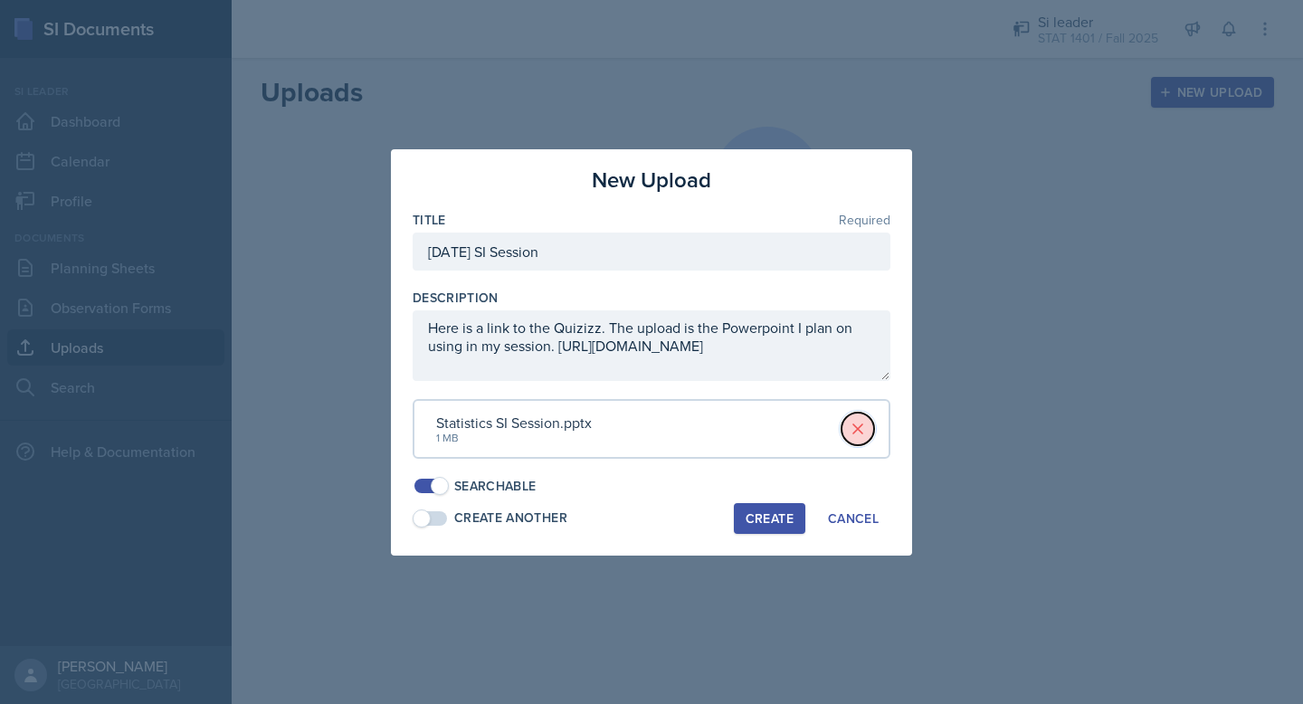
click at [859, 425] on icon at bounding box center [858, 429] width 18 height 18
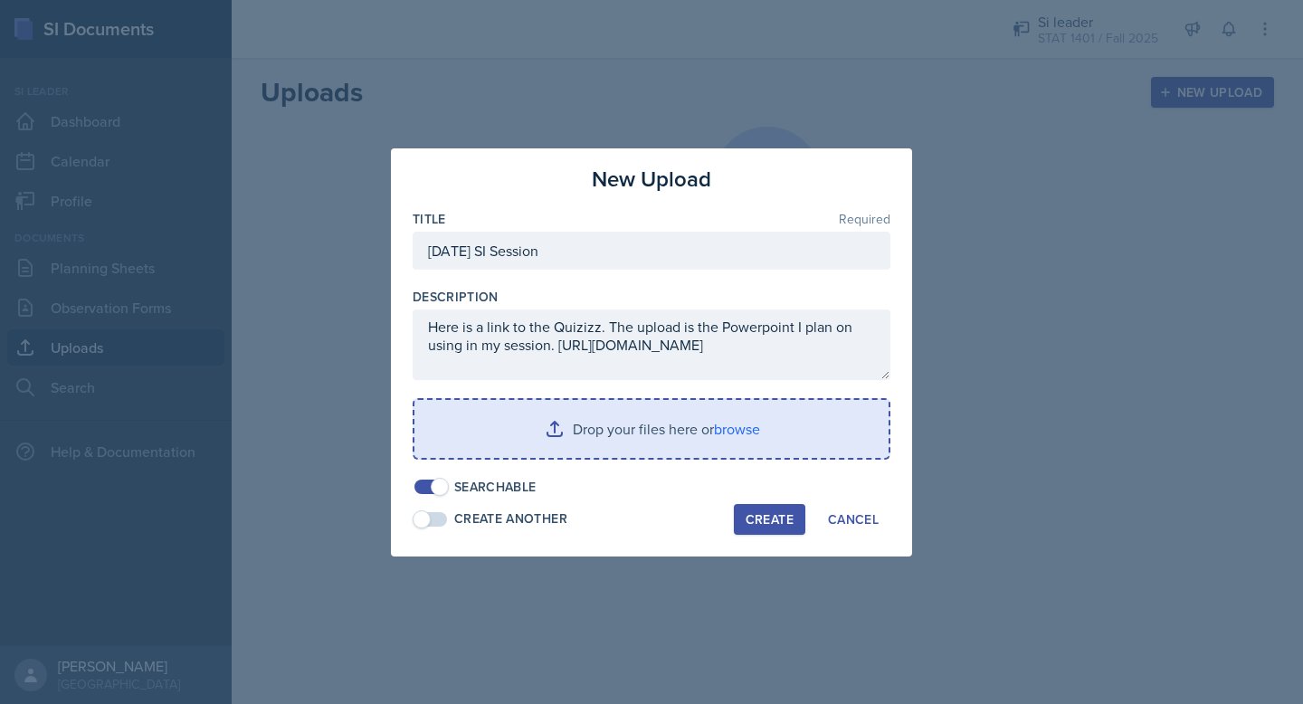
click at [582, 435] on input "file" at bounding box center [652, 429] width 474 height 58
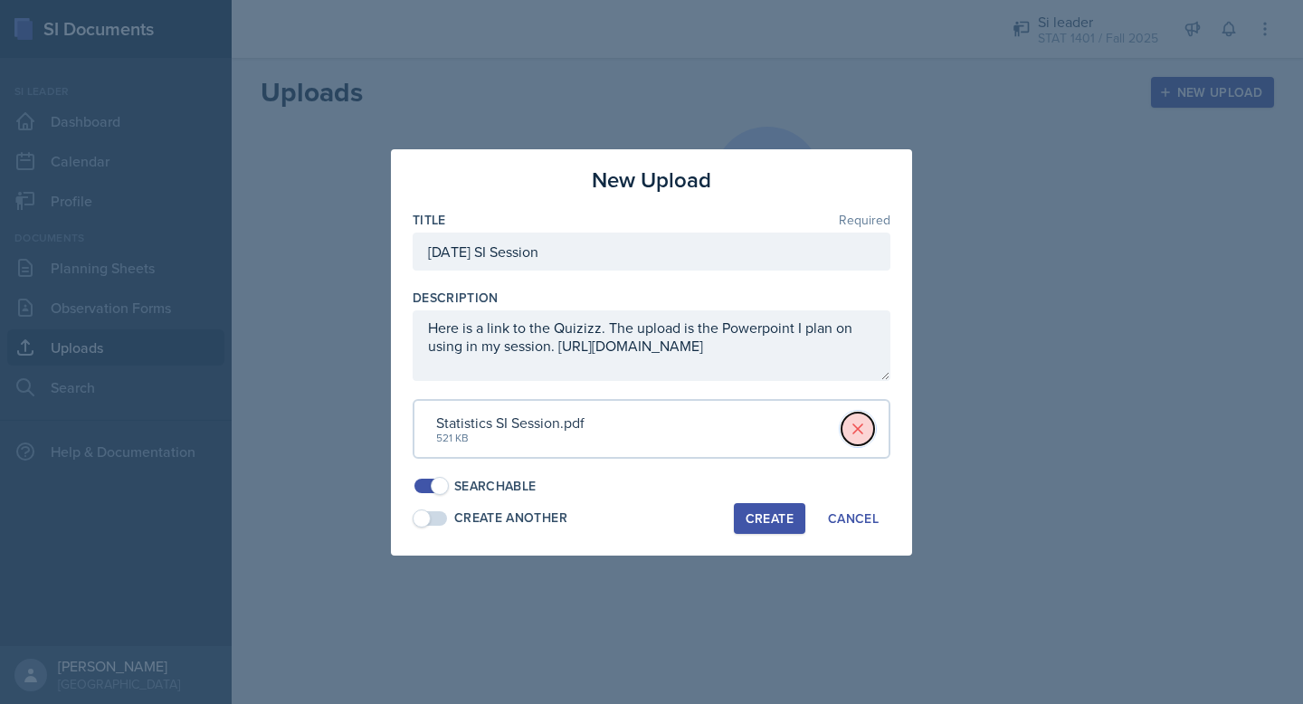
click at [853, 425] on icon at bounding box center [858, 429] width 18 height 18
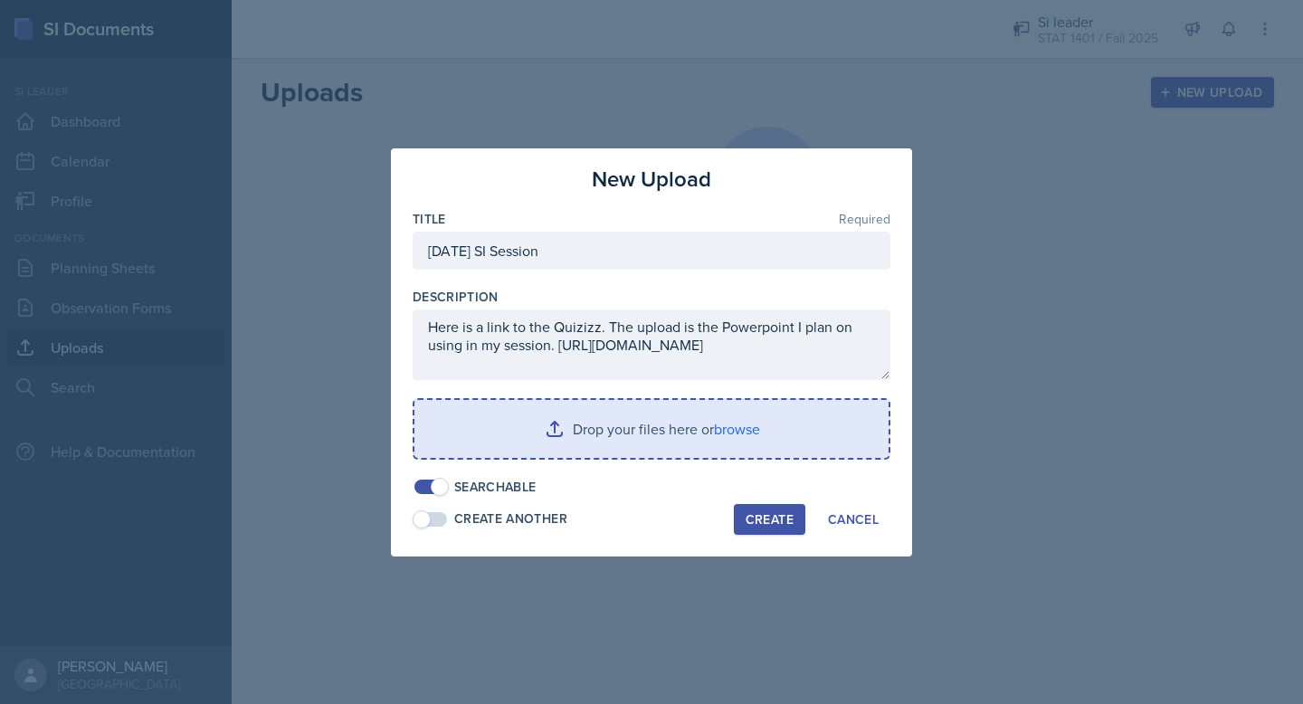
click at [627, 420] on input "file" at bounding box center [652, 429] width 474 height 58
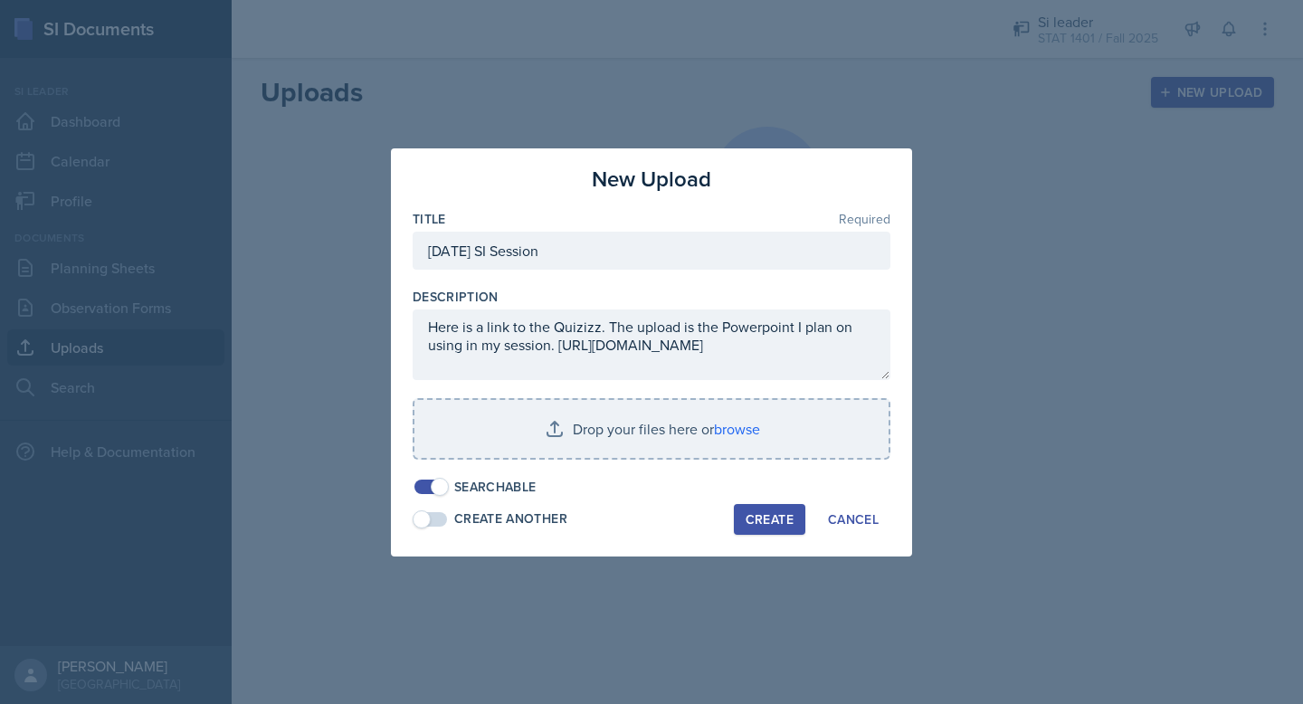
scroll to position [0, 0]
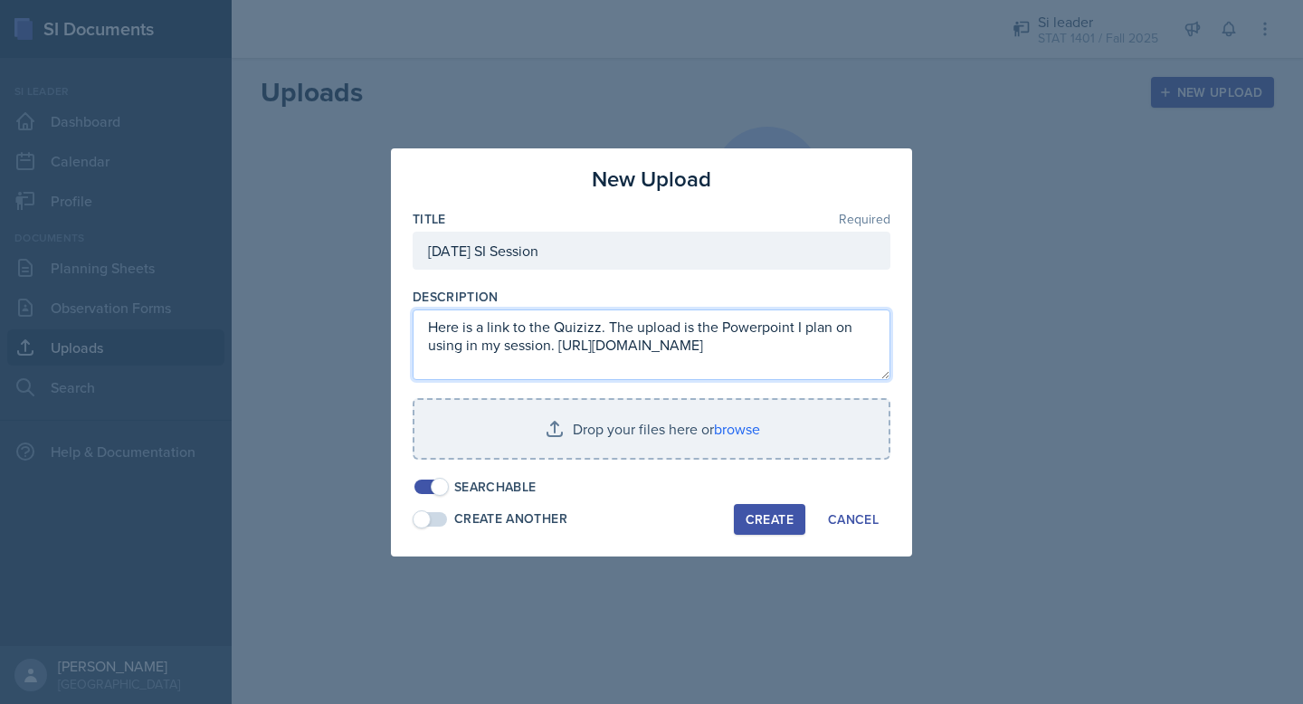
drag, startPoint x: 609, startPoint y: 328, endPoint x: 623, endPoint y: 344, distance: 21.2
click at [623, 344] on textarea "Here is a link to the Quizizz. The upload is the Powerpoint I plan on using in …" at bounding box center [652, 345] width 478 height 71
click at [628, 333] on textarea "Here is a link to the Quizizz. [URL][DOMAIN_NAME]" at bounding box center [652, 345] width 478 height 71
drag, startPoint x: 839, startPoint y: 346, endPoint x: 367, endPoint y: 317, distance: 473.4
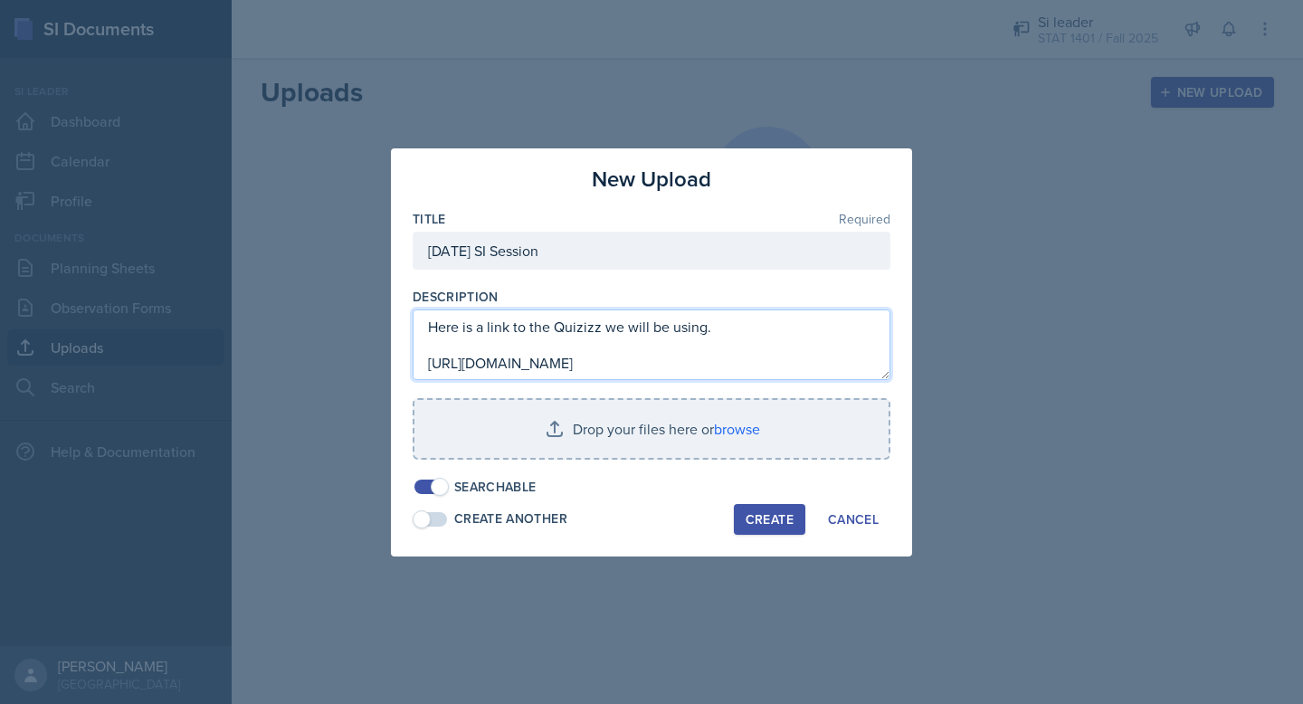
click at [366, 317] on div "New Upload Title Required [DATE] SI Session Description Here is a link to the Q…" at bounding box center [651, 352] width 1303 height 704
type textarea "Here is a link to the Quizizz we will be using. [URL][DOMAIN_NAME]"
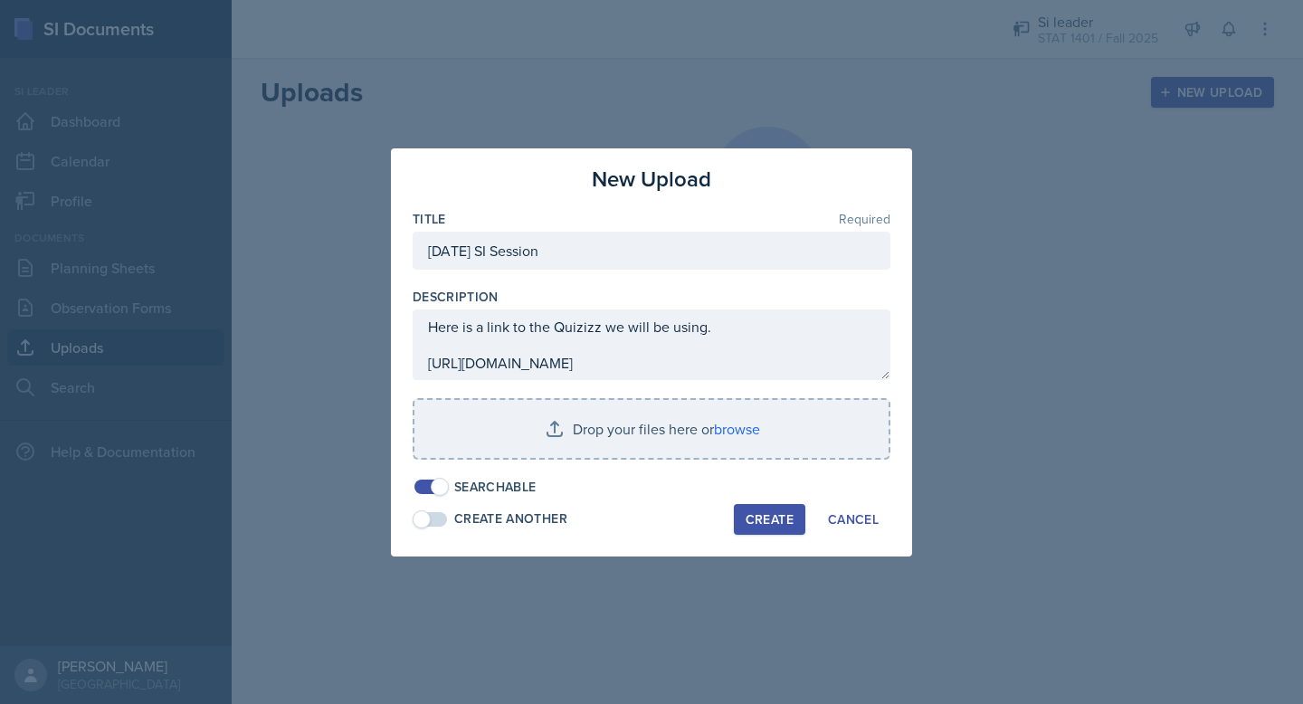
click at [750, 518] on div "Create" at bounding box center [770, 519] width 48 height 14
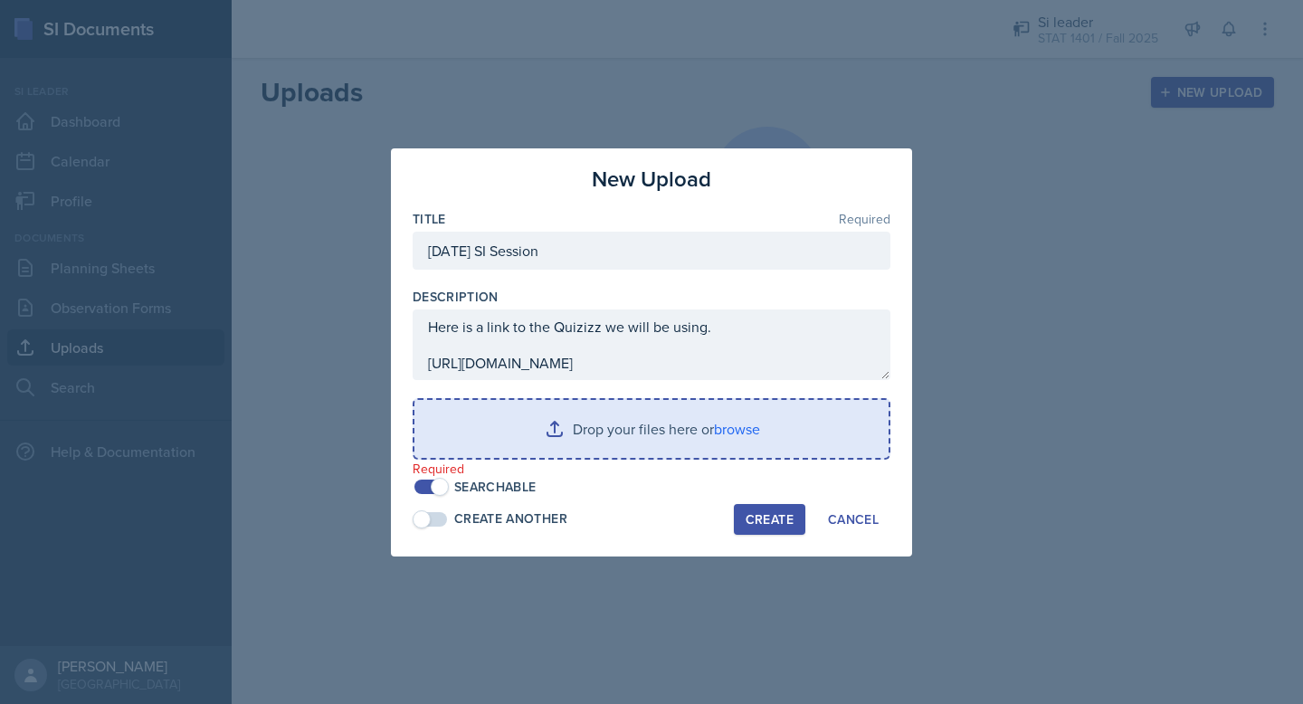
click at [609, 430] on input "file" at bounding box center [652, 429] width 474 height 58
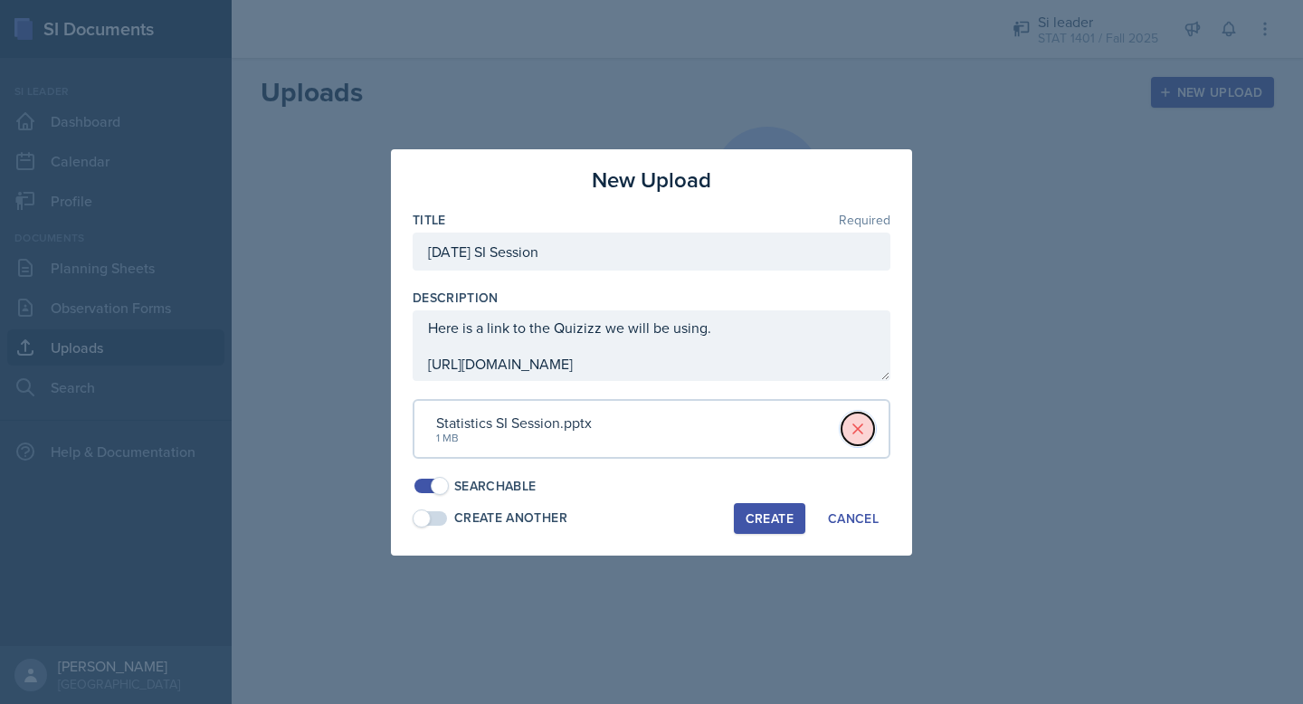
click at [861, 429] on icon at bounding box center [858, 429] width 18 height 18
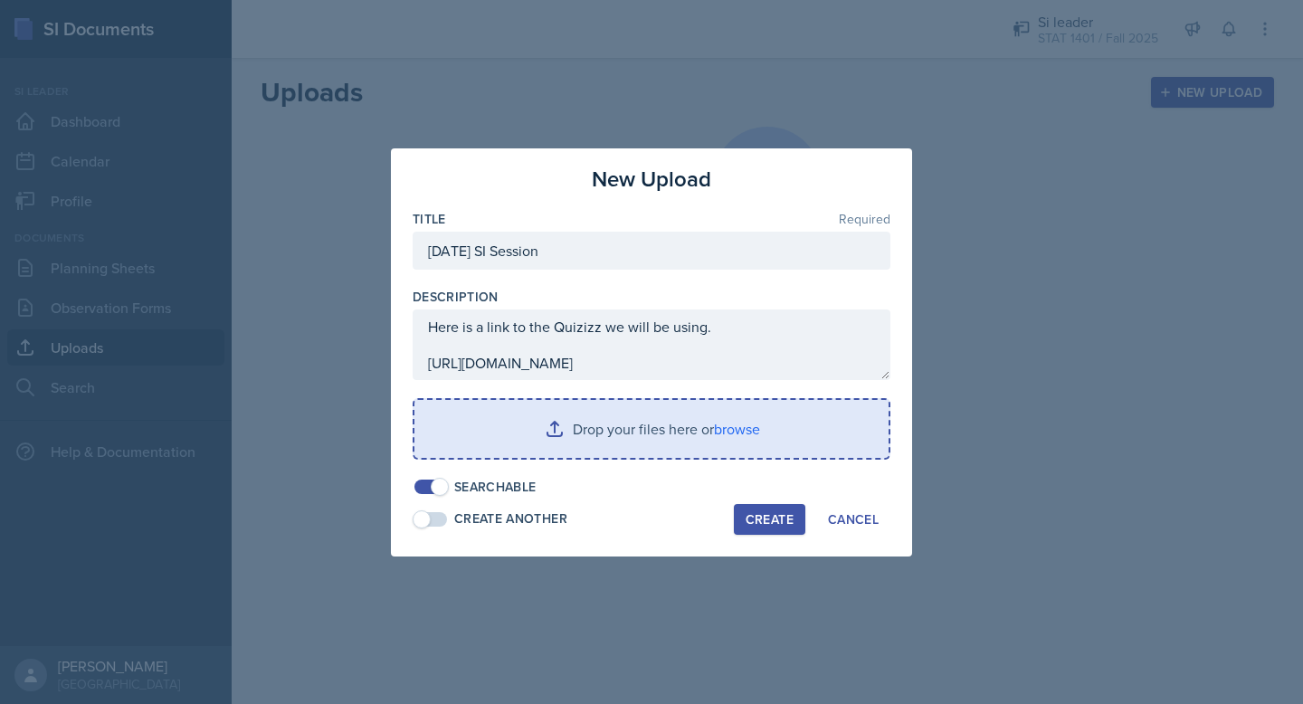
click at [604, 425] on input "file" at bounding box center [652, 429] width 474 height 58
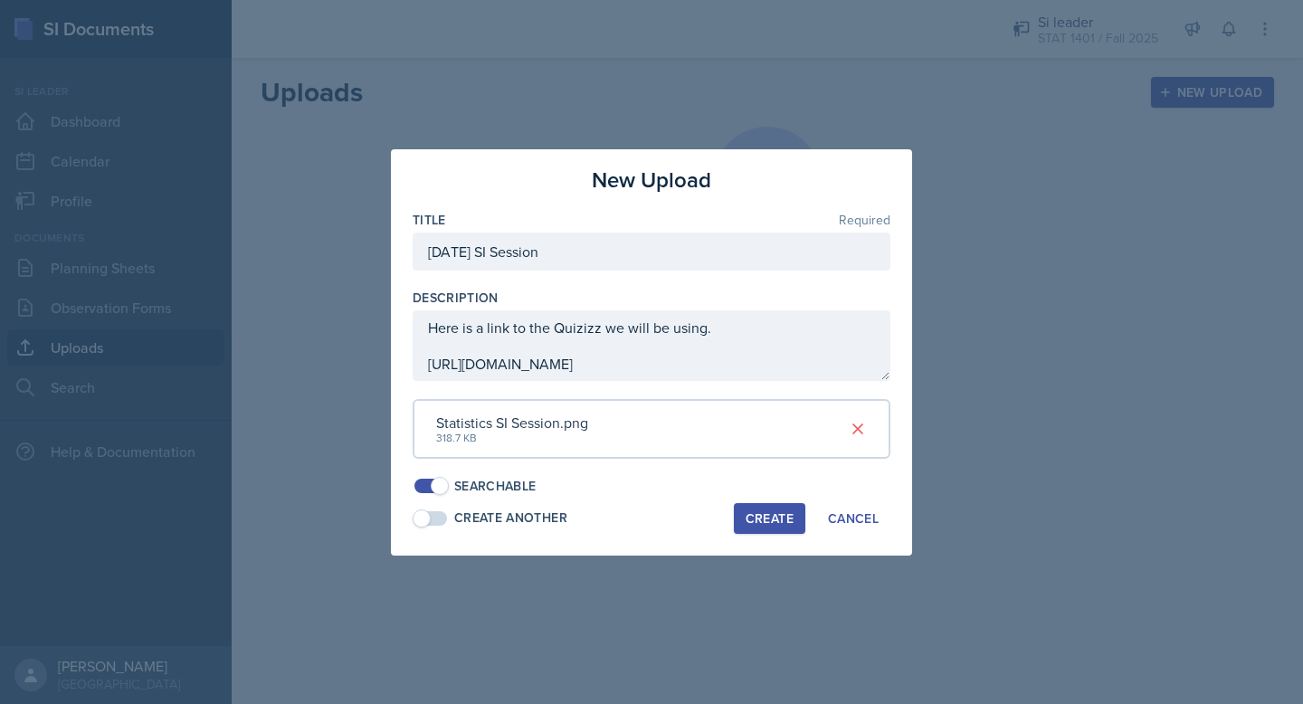
click at [757, 520] on div "Create" at bounding box center [770, 518] width 48 height 14
click at [863, 437] on icon at bounding box center [858, 429] width 18 height 18
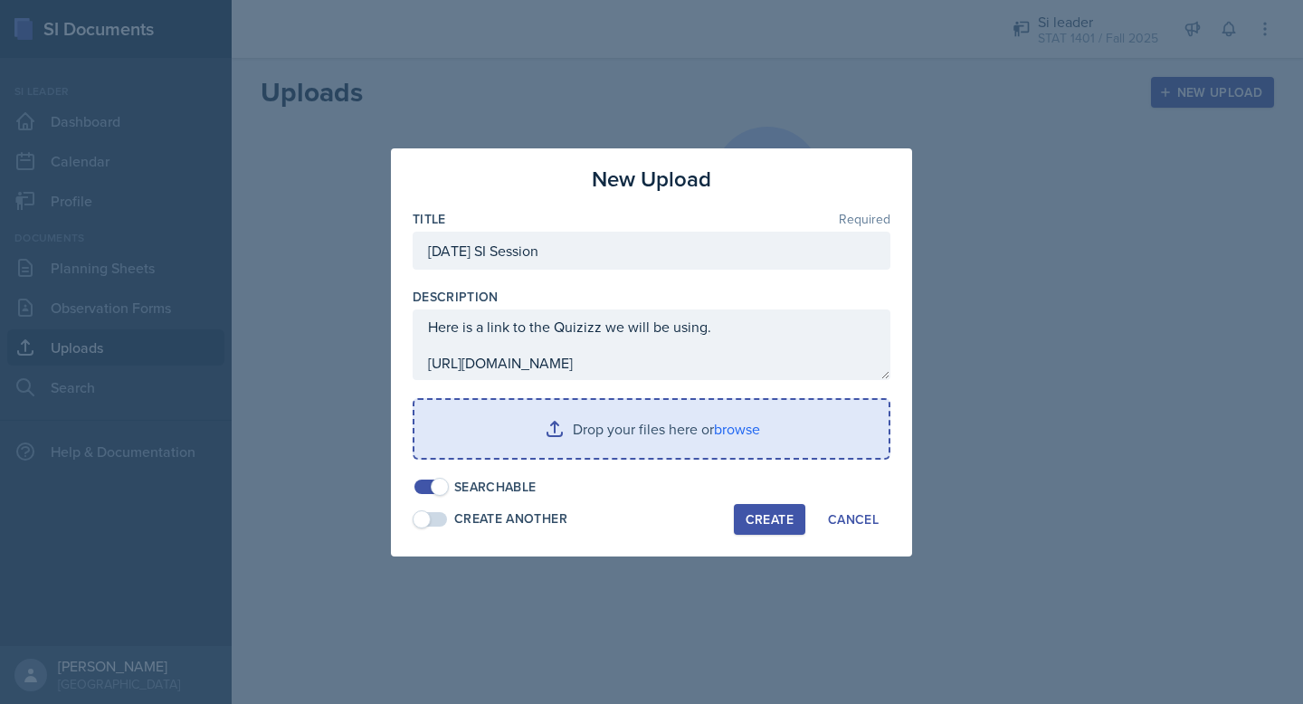
click at [750, 426] on input "file" at bounding box center [652, 429] width 474 height 58
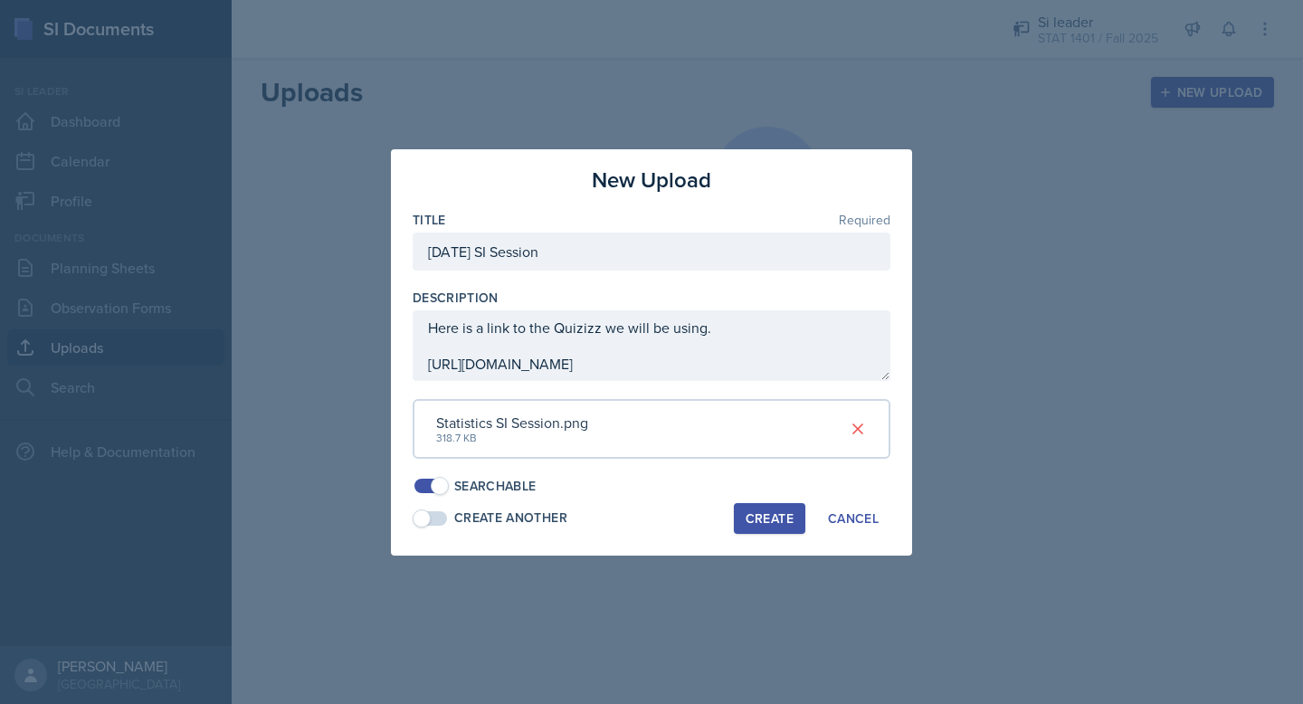
click at [794, 521] on button "Create" at bounding box center [770, 518] width 72 height 31
click at [868, 523] on div "Cancel" at bounding box center [853, 518] width 51 height 14
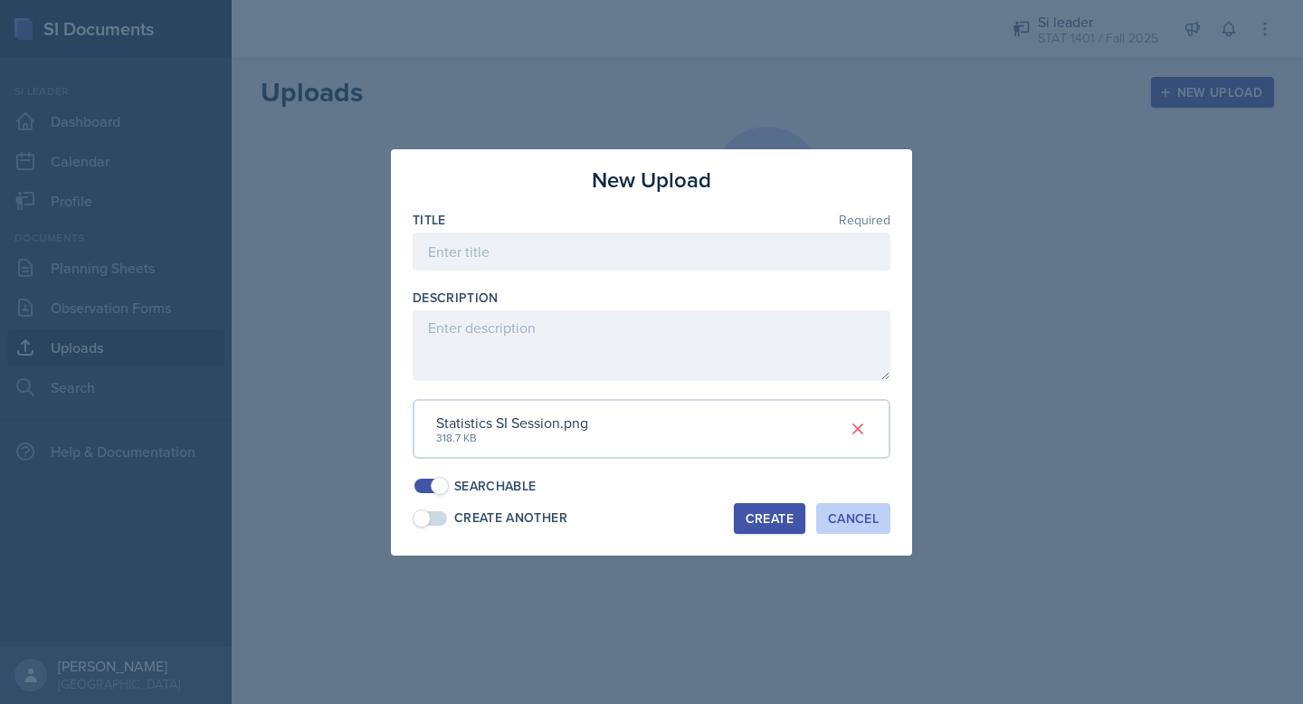
scroll to position [0, 0]
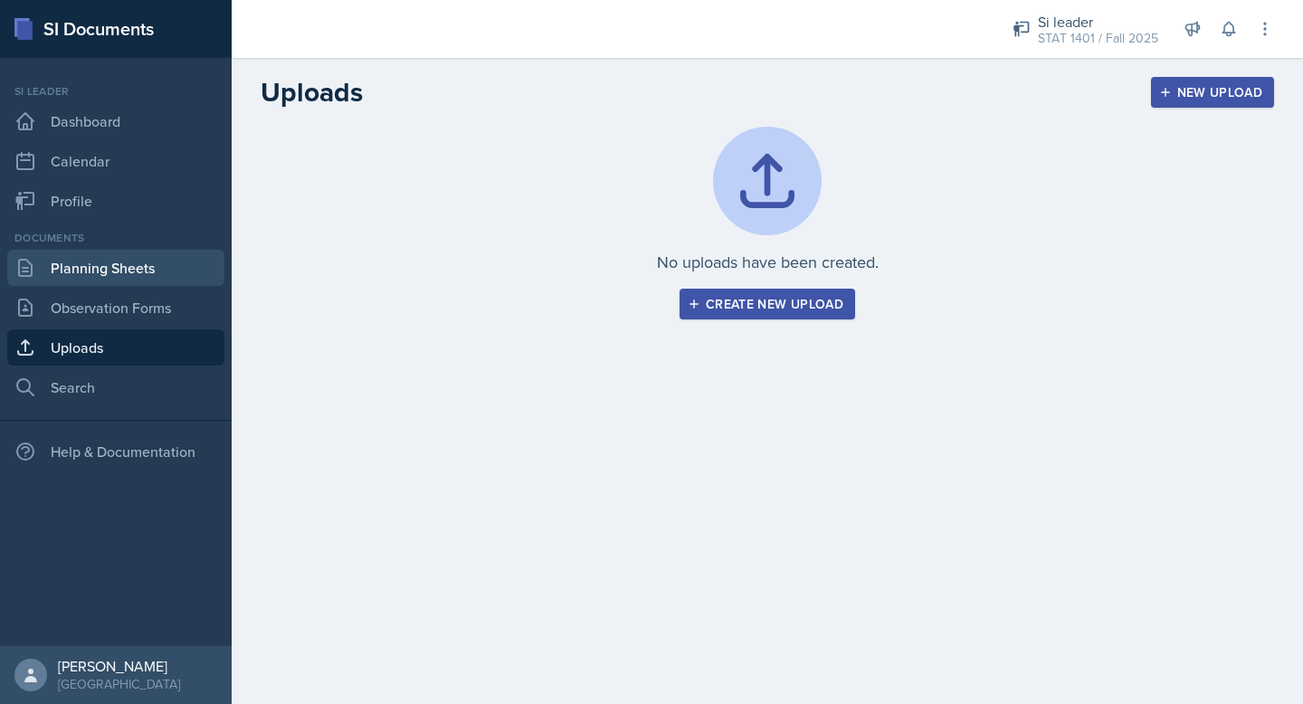
click at [154, 277] on link "Planning Sheets" at bounding box center [115, 268] width 217 height 36
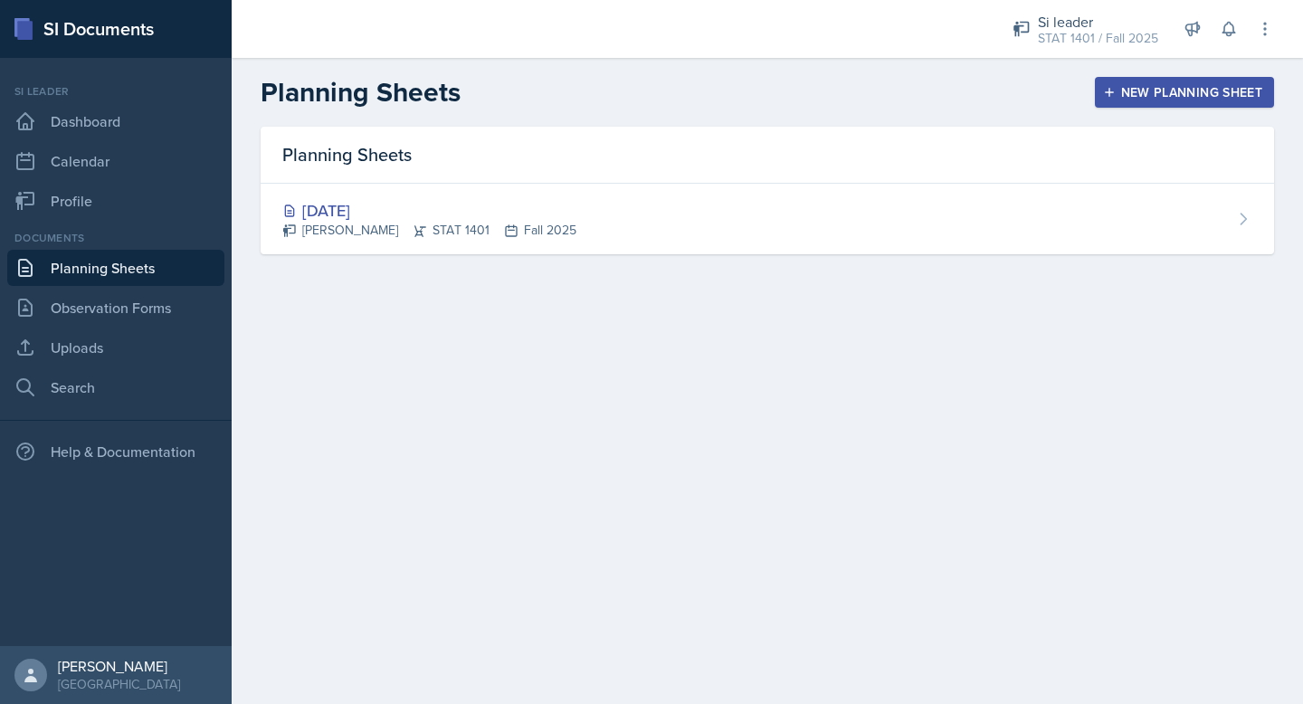
click at [1120, 89] on div "New Planning Sheet" at bounding box center [1185, 92] width 156 height 14
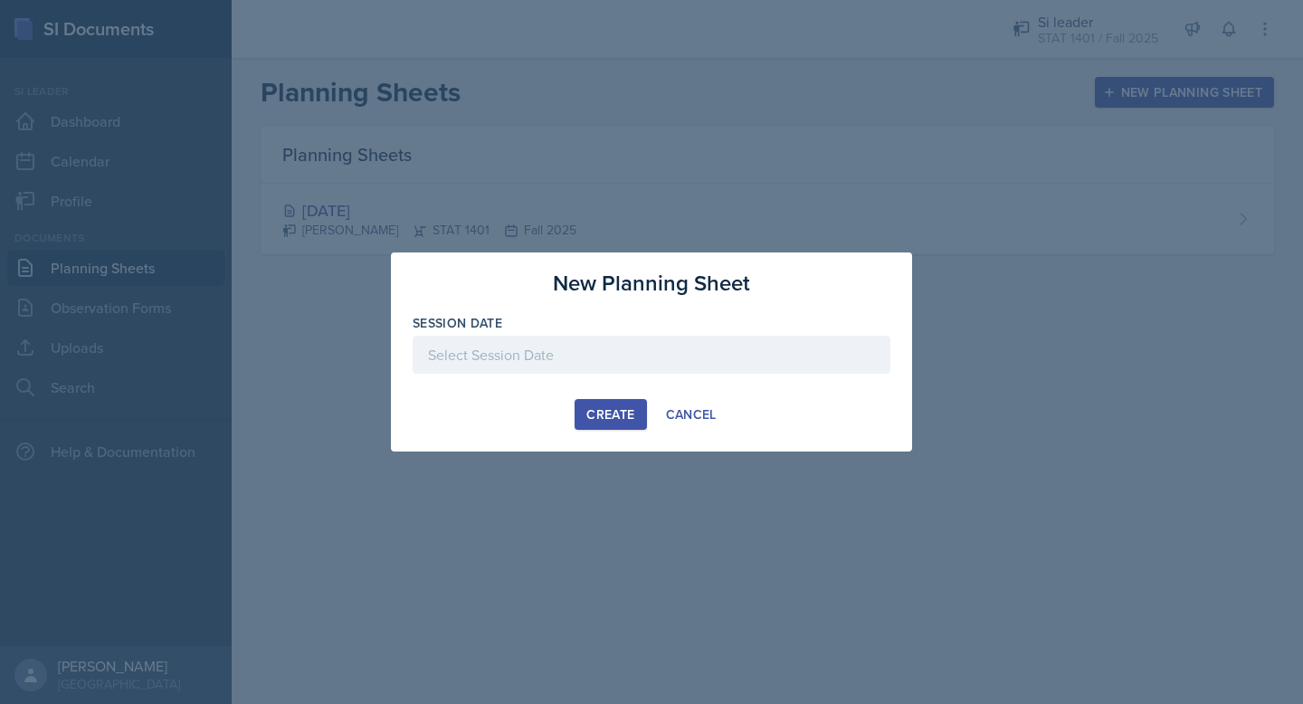
click at [735, 344] on div at bounding box center [652, 355] width 478 height 38
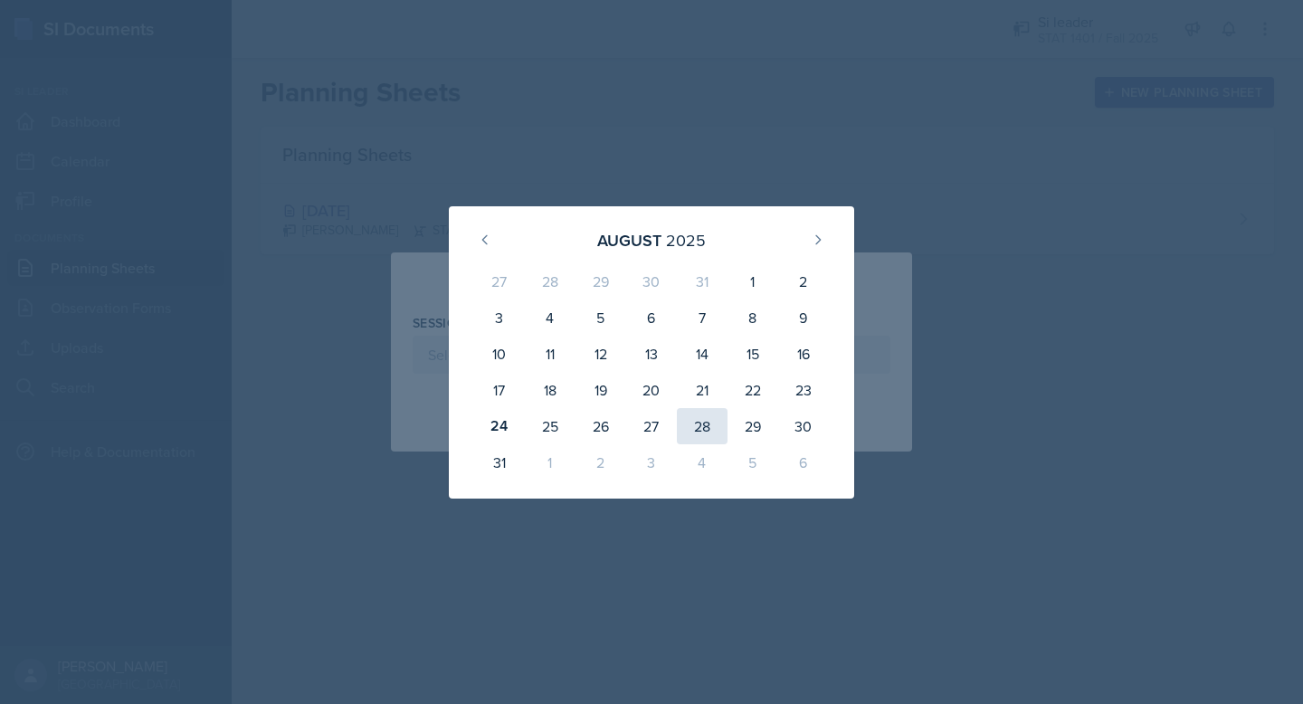
click at [693, 420] on div "28" at bounding box center [702, 426] width 51 height 36
type input "[DATE]"
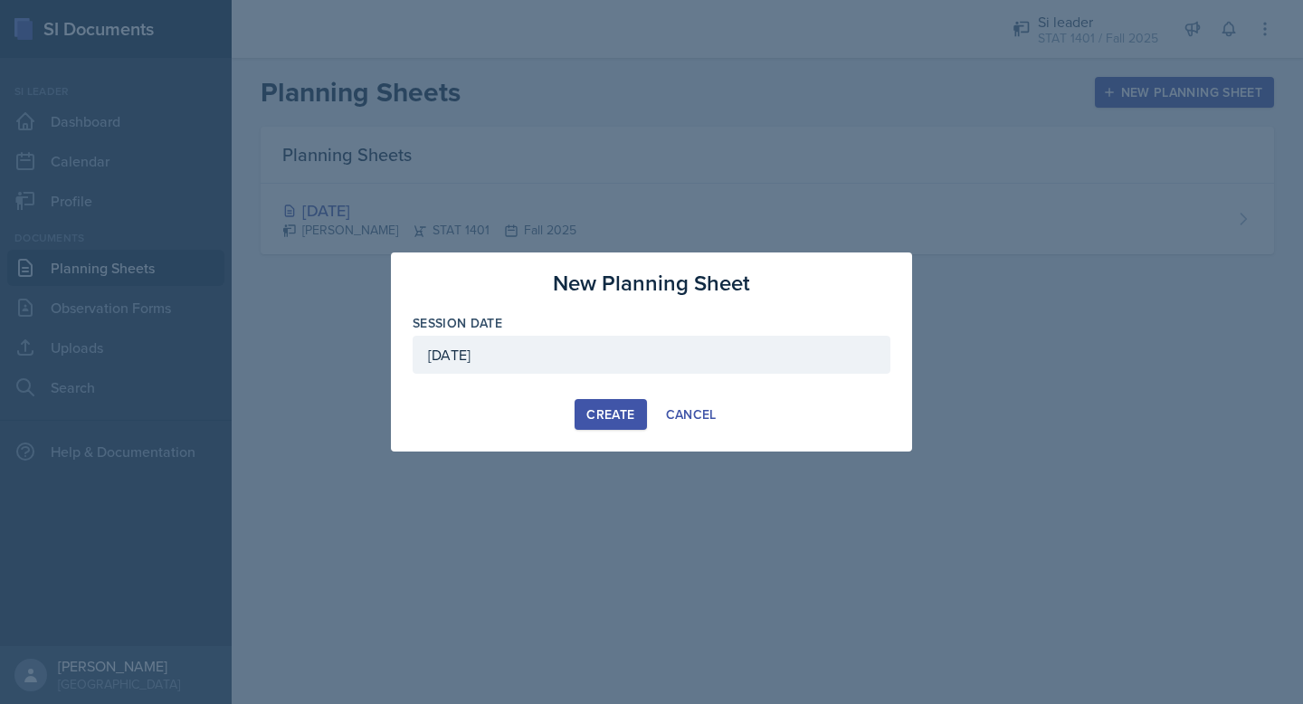
click at [616, 411] on div "Create" at bounding box center [611, 414] width 48 height 14
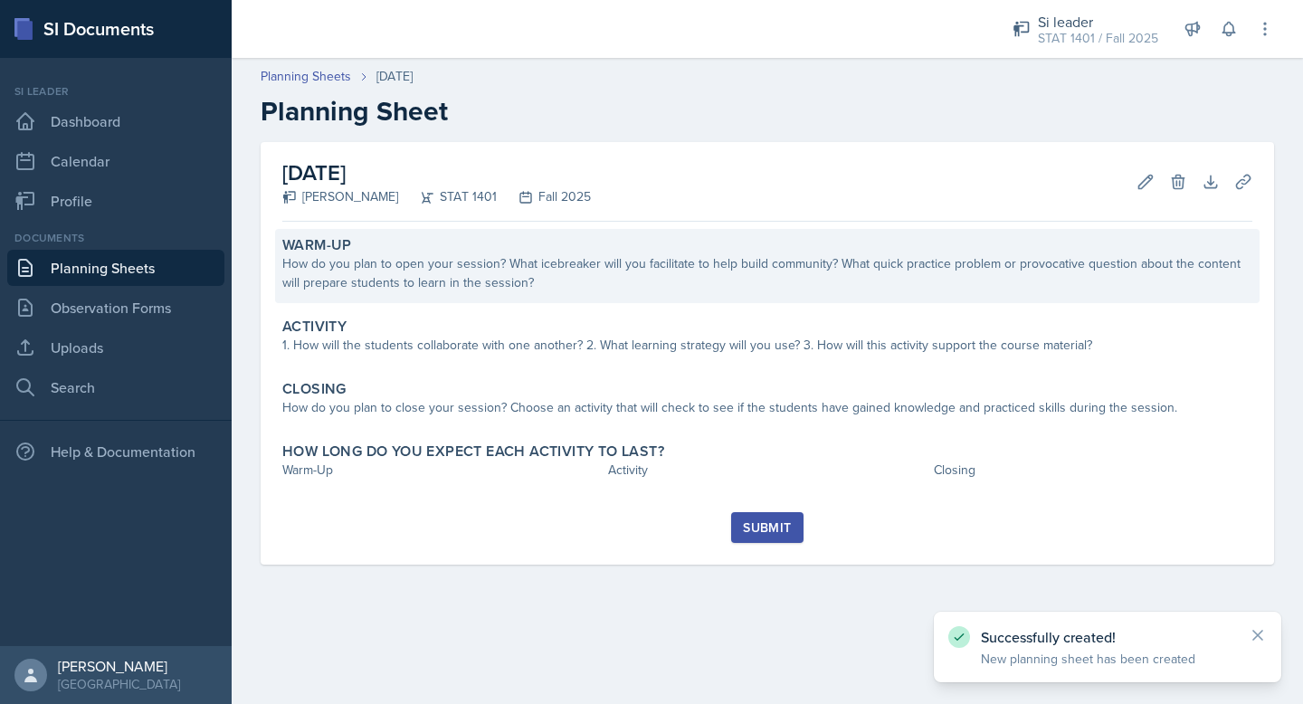
click at [724, 248] on div "Warm-Up" at bounding box center [767, 245] width 970 height 18
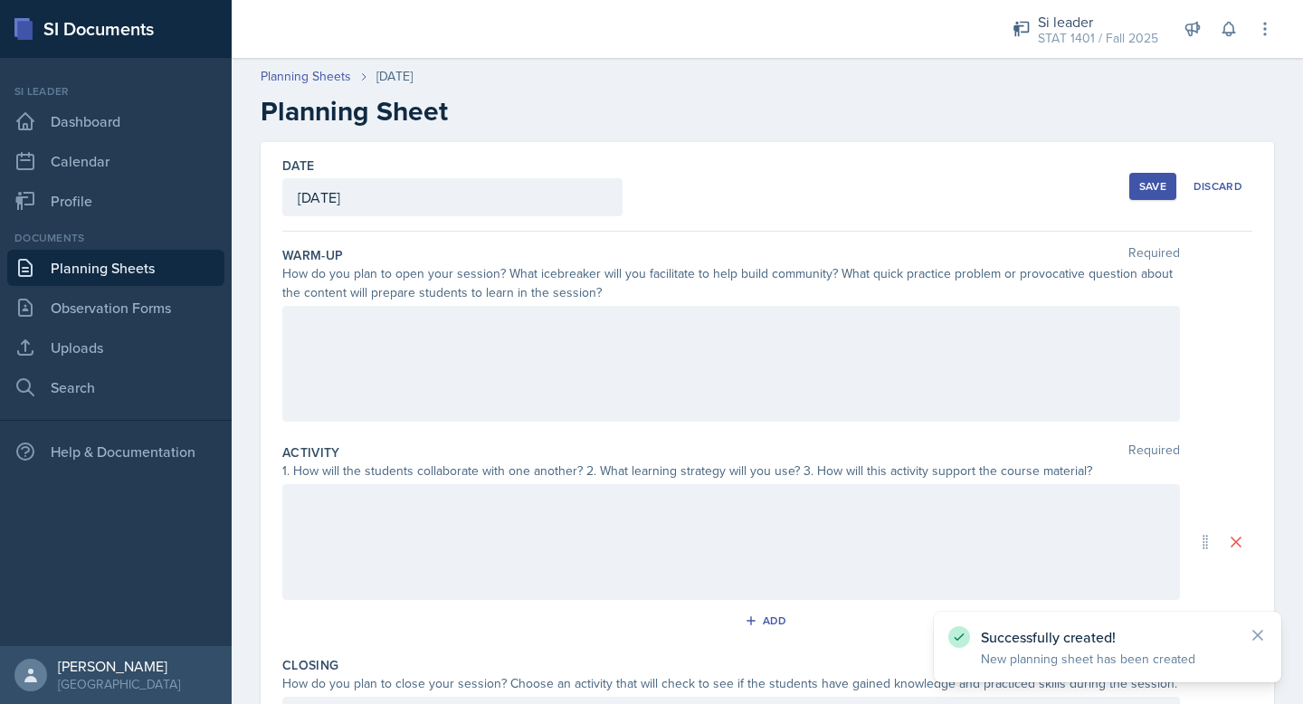
click at [686, 324] on div at bounding box center [731, 364] width 898 height 116
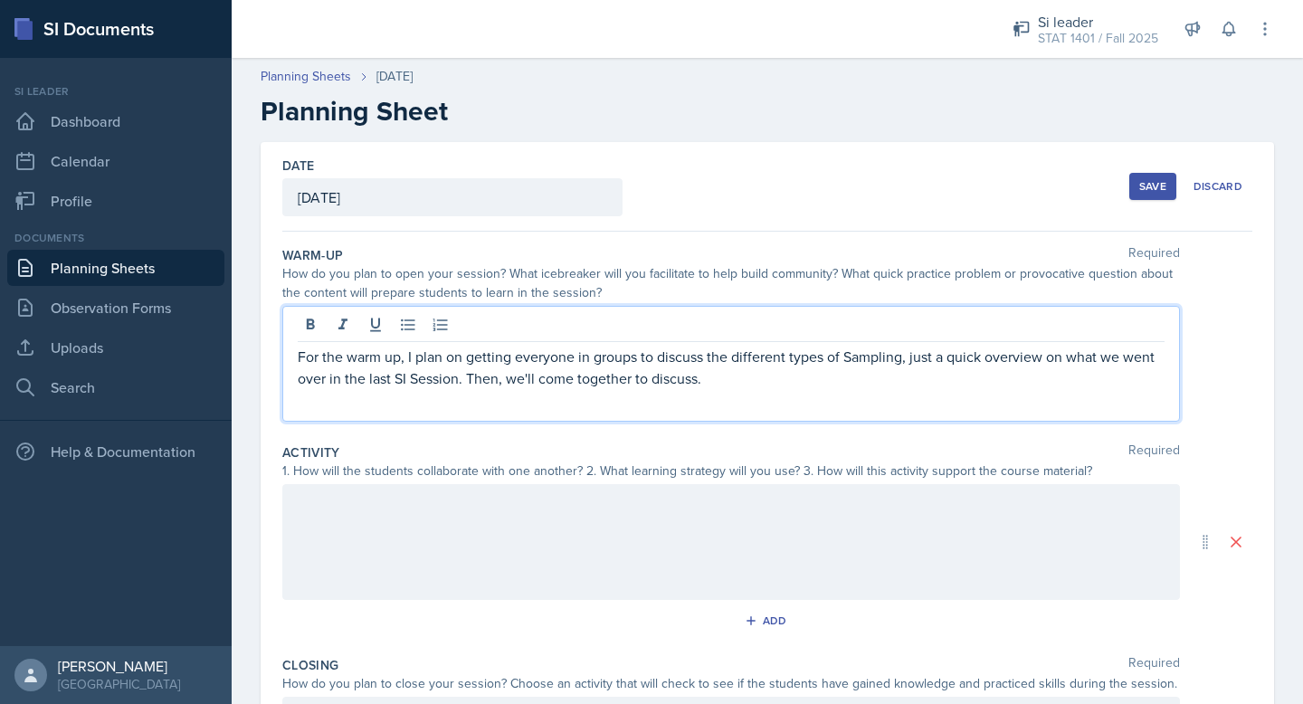
click at [656, 517] on div at bounding box center [731, 542] width 898 height 116
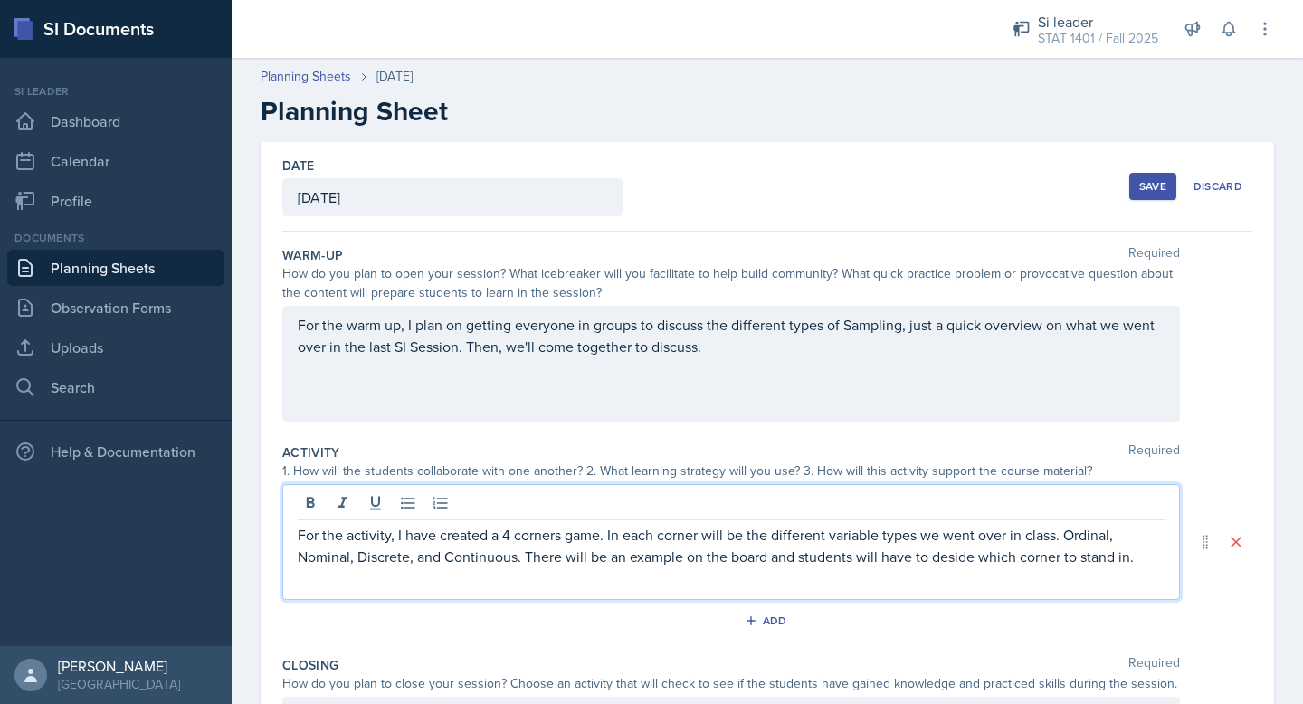
click at [957, 558] on p "For the activity, I have created a 4 corners game. In each corner will be the d…" at bounding box center [731, 545] width 867 height 43
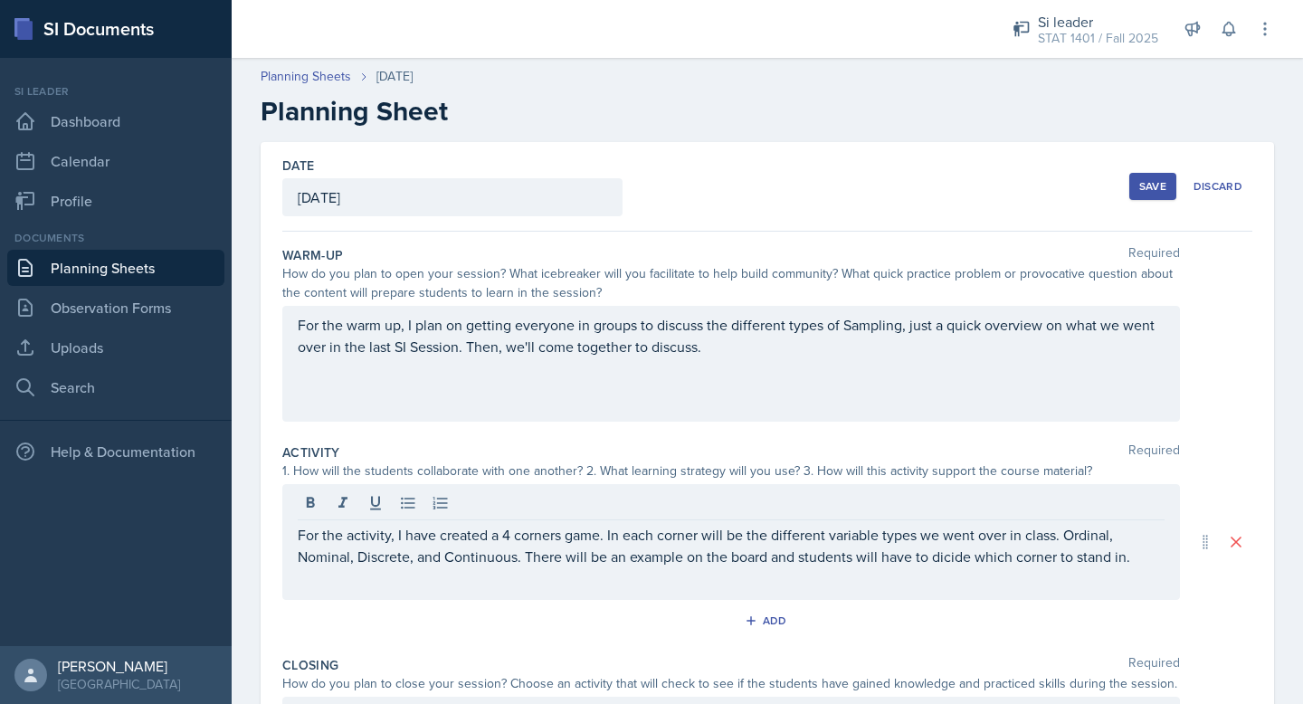
click at [1064, 578] on div "For the activity, I have created a 4 corners game. In each corner will be the d…" at bounding box center [731, 542] width 898 height 116
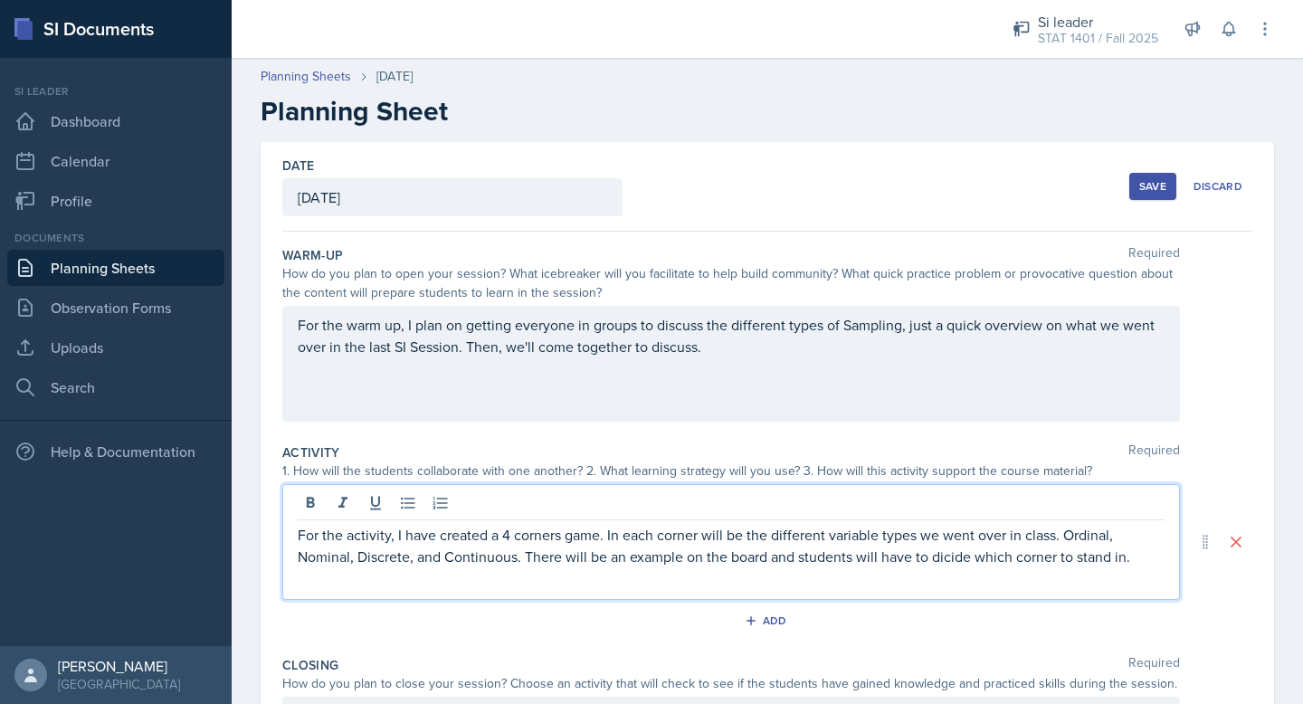
click at [1147, 568] on div "For the activity, I have created a 4 corners game. In each corner will be the d…" at bounding box center [731, 542] width 898 height 116
click at [951, 557] on p "For the activity, I have created a 4 corners game. In each corner will be the d…" at bounding box center [731, 545] width 867 height 43
copy p "dicide"
click at [1140, 560] on p "For the activity, I have created a 4 corners game. In each corner will be the d…" at bounding box center [731, 545] width 867 height 43
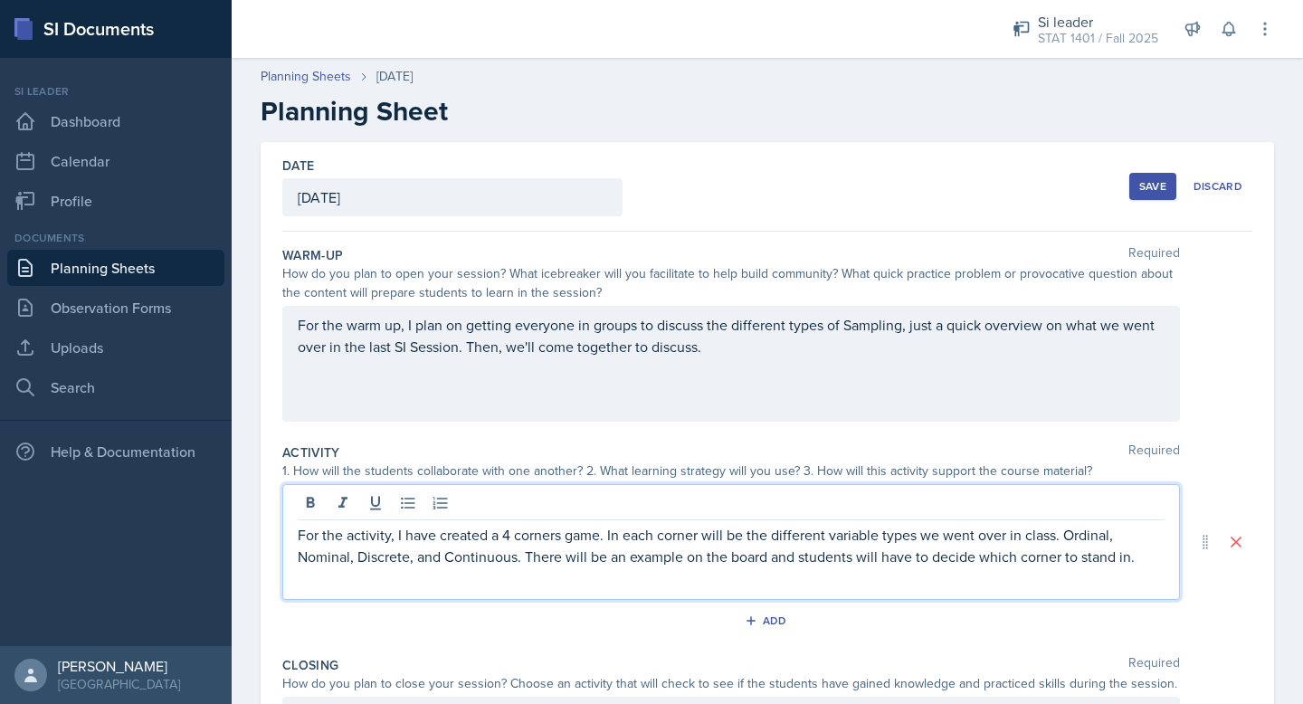
click at [802, 356] on p "For the warm up, I plan on getting everyone in groups to discuss the different …" at bounding box center [731, 335] width 867 height 43
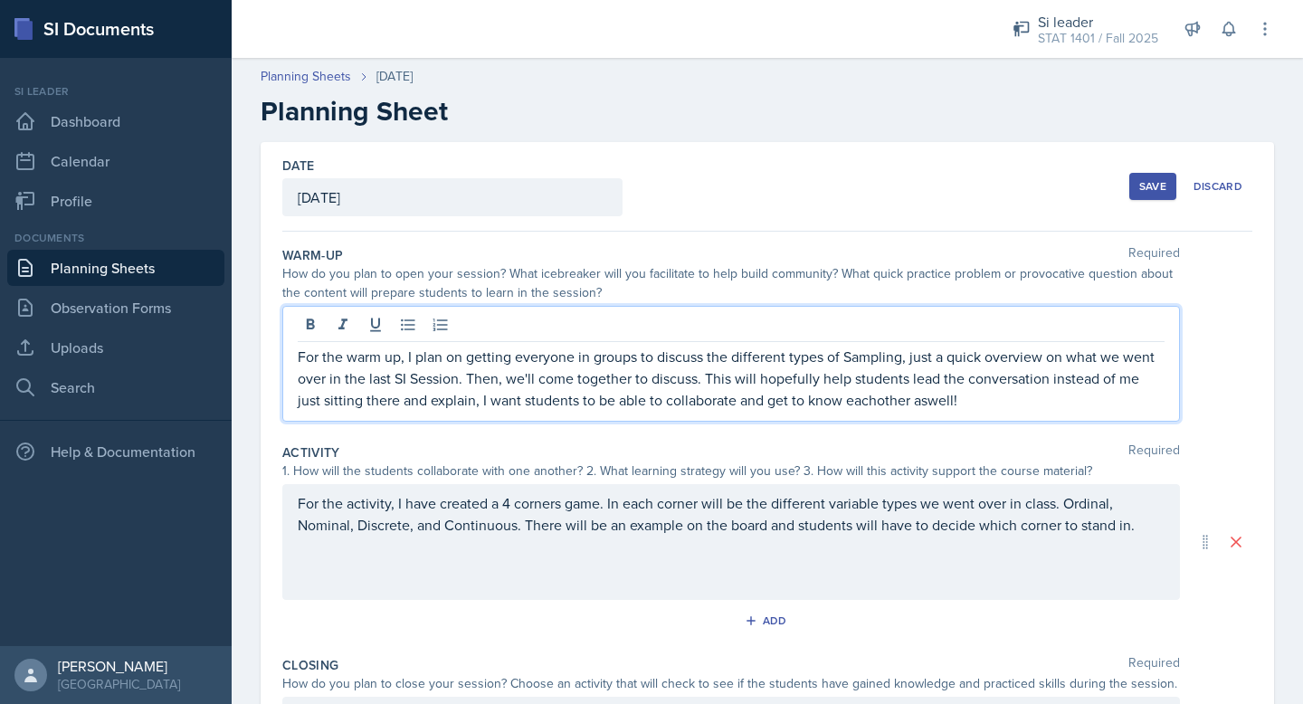
click at [852, 406] on p "For the warm up, I plan on getting everyone in groups to discuss the different …" at bounding box center [731, 378] width 867 height 65
click at [910, 407] on p "For the warm up, I plan on getting everyone in groups to discuss the different …" at bounding box center [731, 378] width 867 height 65
click at [965, 405] on p "For the warm up, I plan on getting everyone in groups to discuss the different …" at bounding box center [731, 378] width 867 height 65
click at [910, 377] on p "For the warm up, I plan on getting everyone in groups to discuss the different …" at bounding box center [731, 378] width 867 height 65
click at [971, 387] on p "For the warm up, I plan on getting everyone in groups to discuss the different …" at bounding box center [731, 378] width 867 height 65
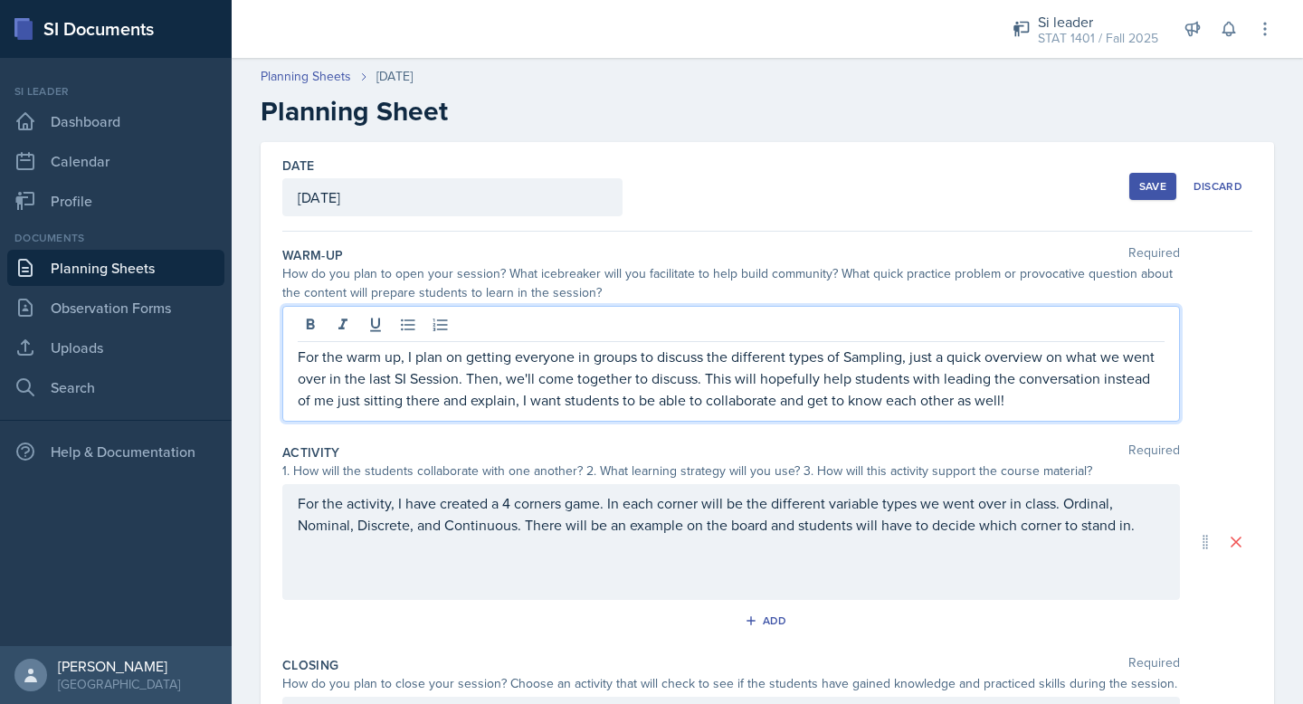
click at [498, 409] on p "For the warm up, I plan on getting everyone in groups to discuss the different …" at bounding box center [731, 378] width 867 height 65
click at [532, 408] on p "For the warm up, I plan on getting everyone in groups to discuss the different …" at bounding box center [731, 378] width 867 height 65
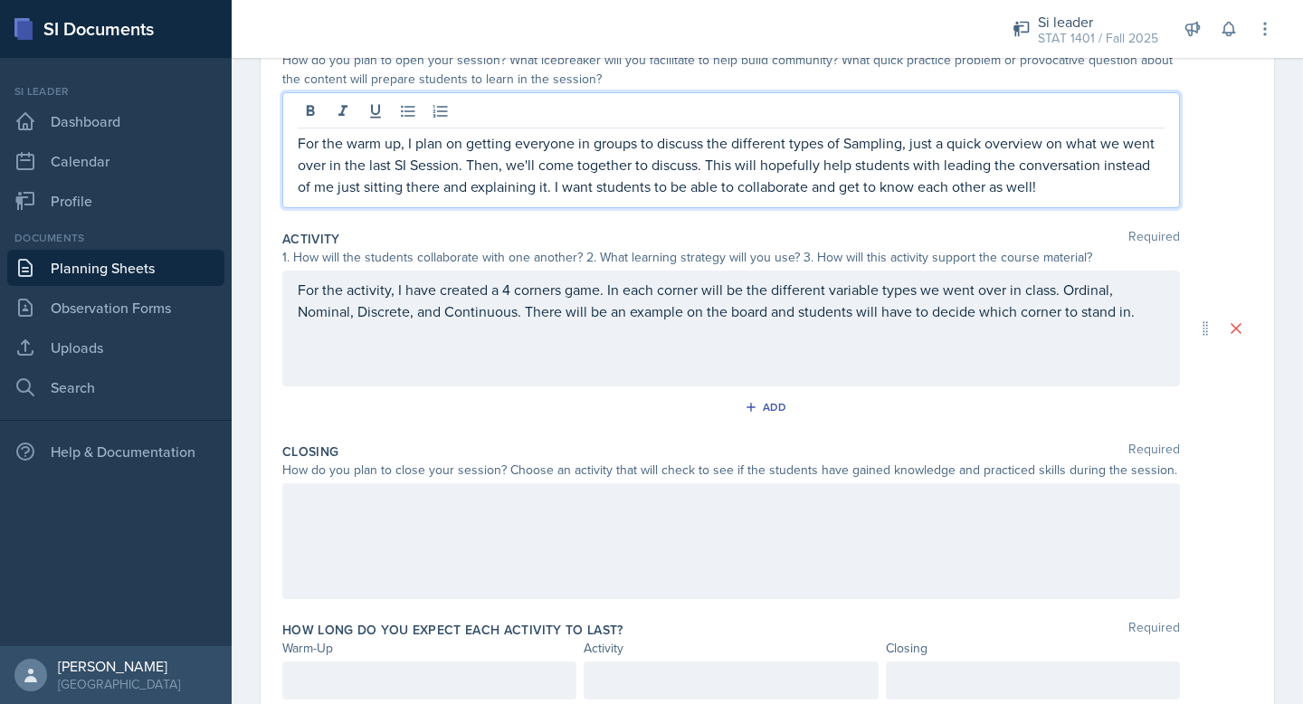
scroll to position [245, 0]
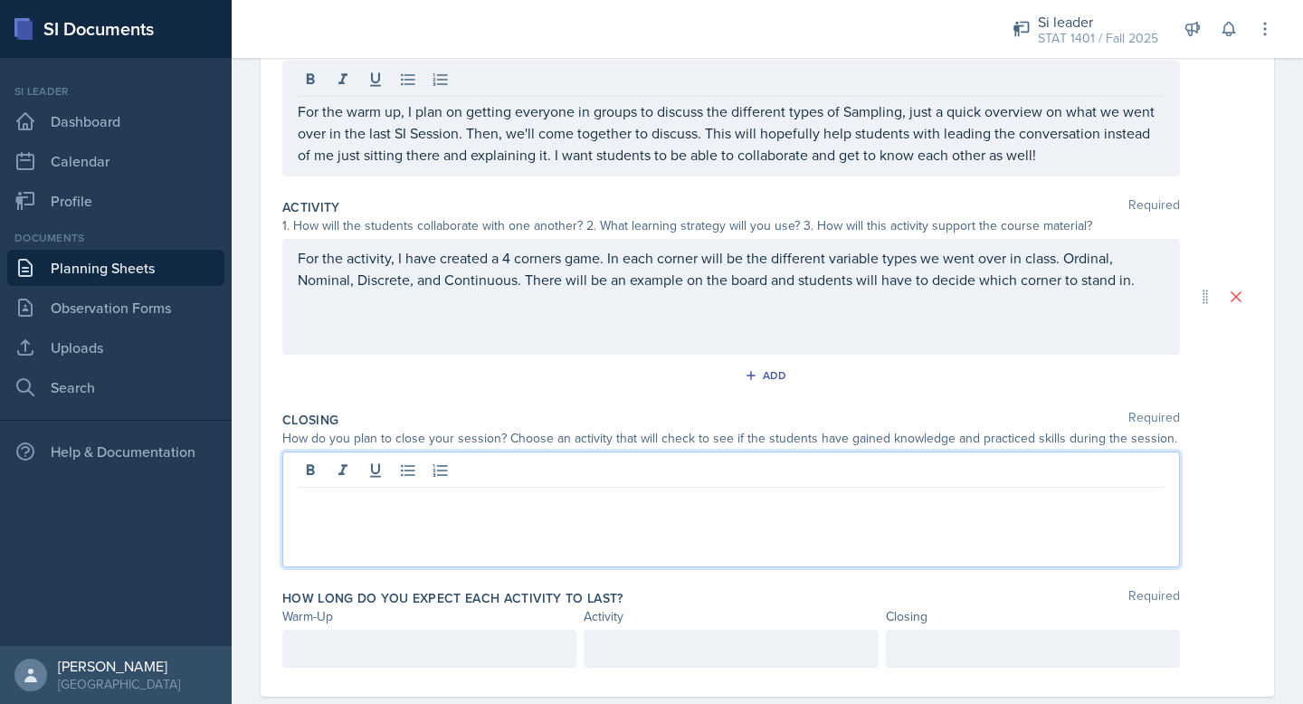
click at [852, 509] on p at bounding box center [731, 503] width 867 height 22
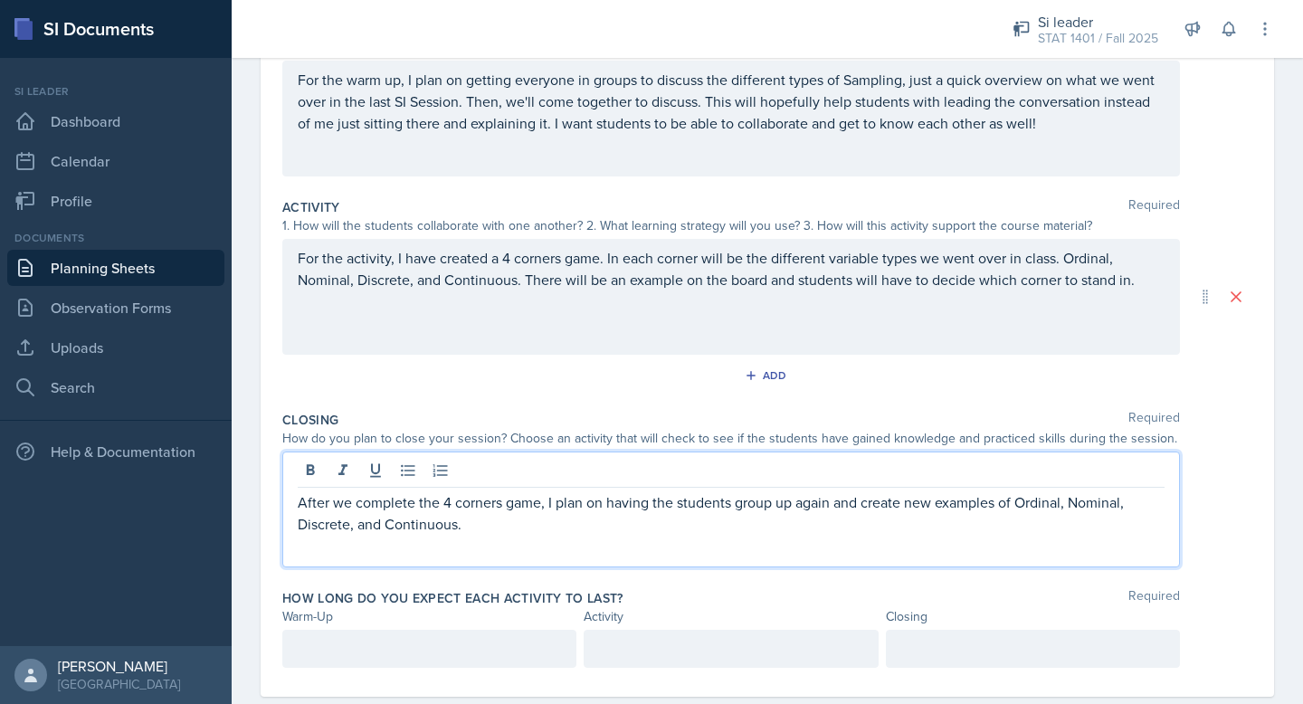
click at [443, 652] on div at bounding box center [429, 649] width 294 height 38
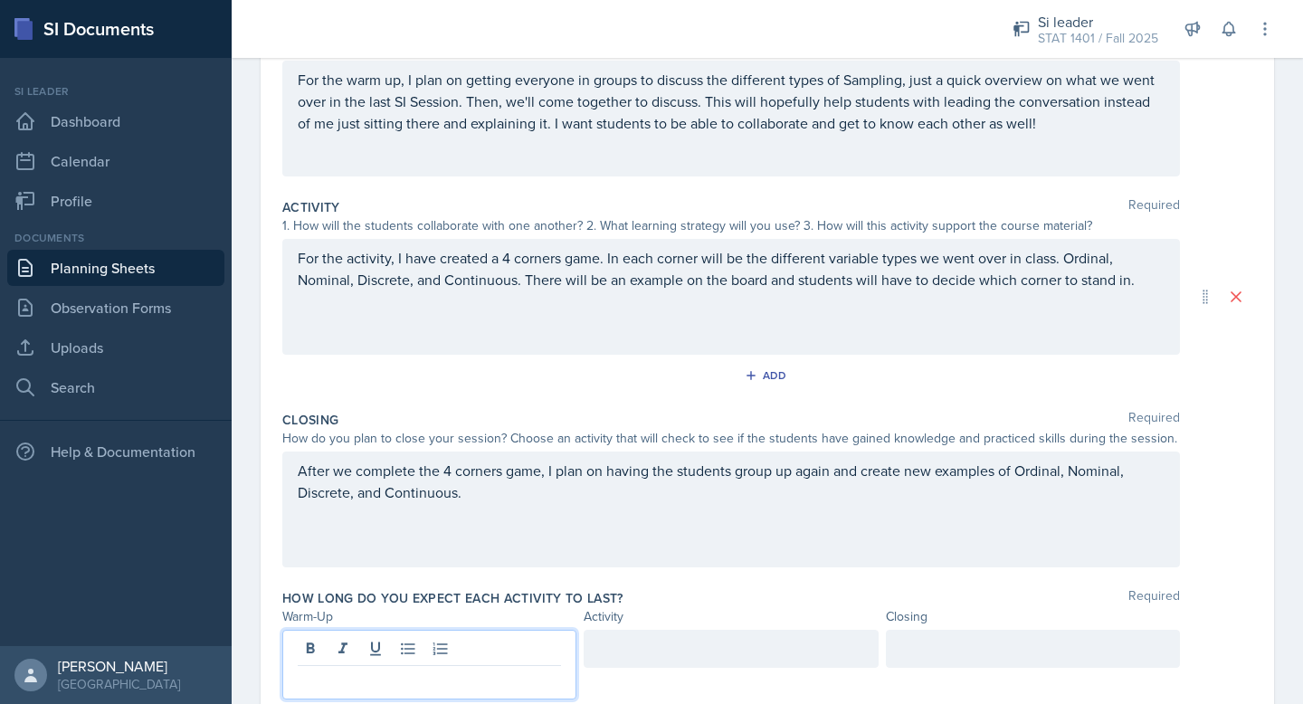
click at [533, 580] on div "Closing Required How do you plan to close your session? Choose an activity that…" at bounding box center [767, 493] width 970 height 178
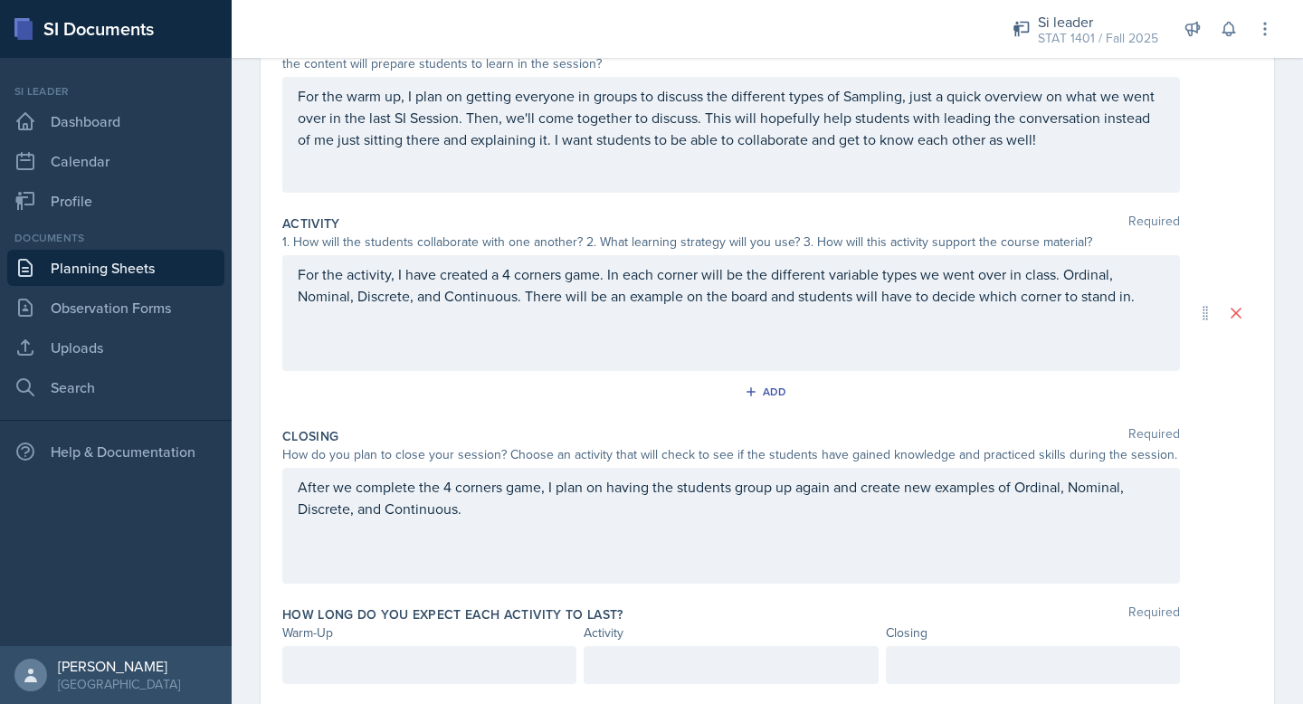
scroll to position [282, 0]
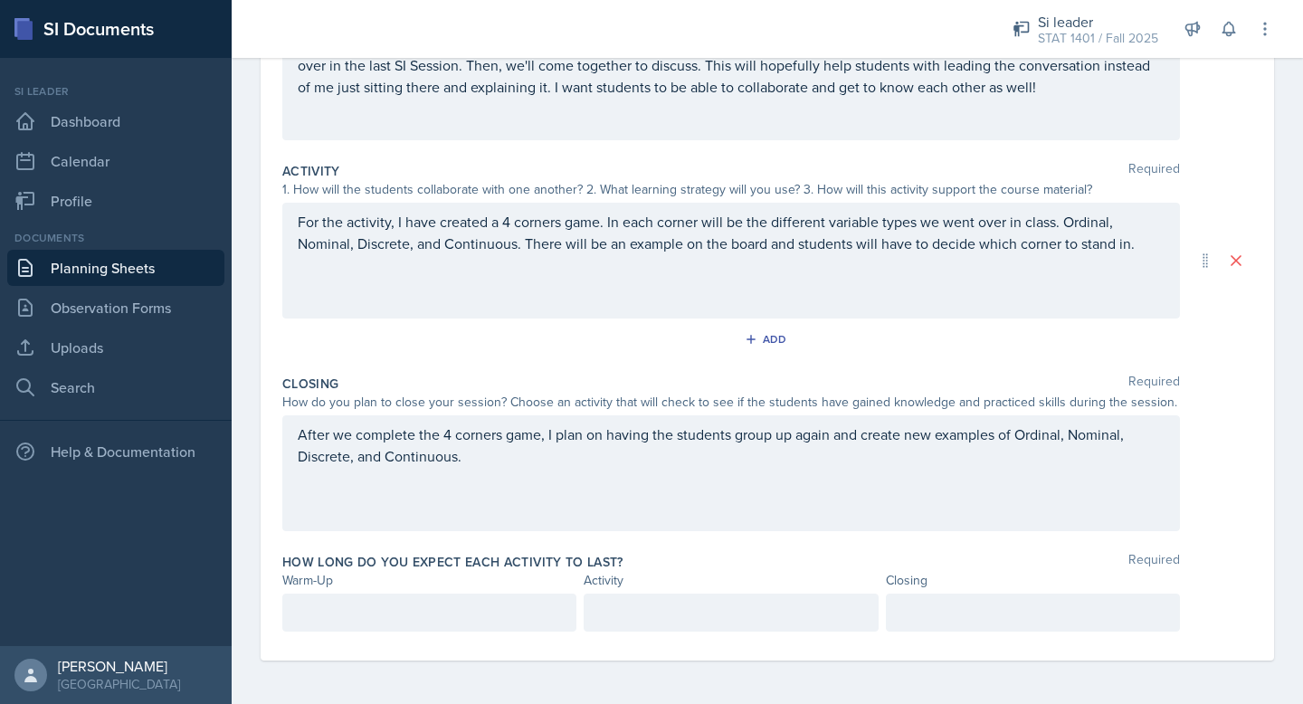
click at [486, 613] on p at bounding box center [429, 613] width 263 height 22
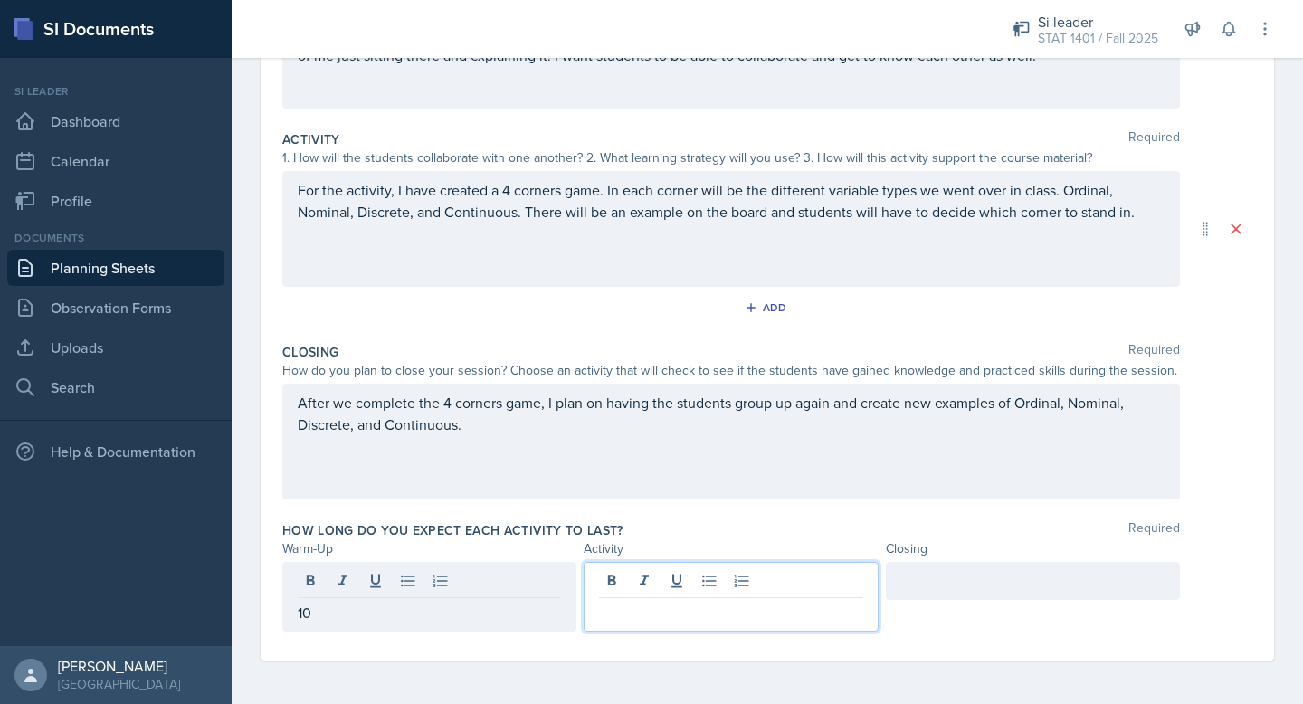
click at [744, 578] on div at bounding box center [731, 597] width 294 height 70
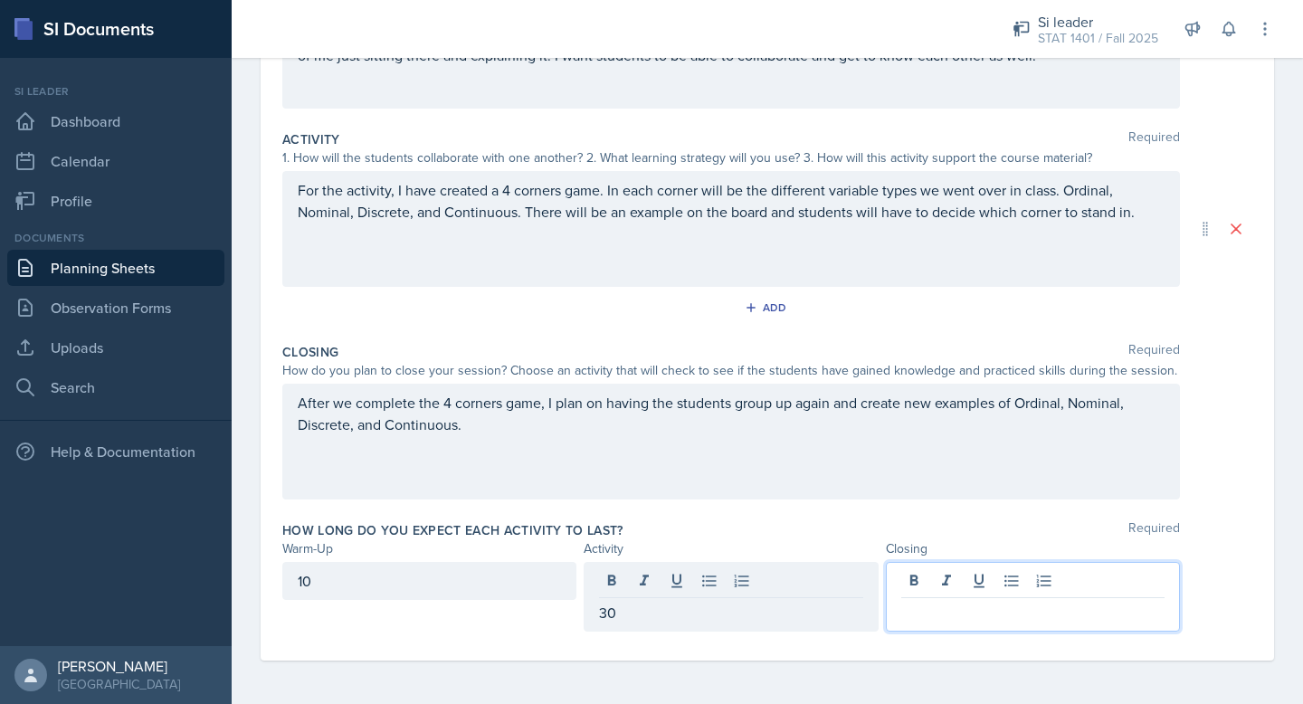
click at [928, 579] on div at bounding box center [1033, 597] width 294 height 70
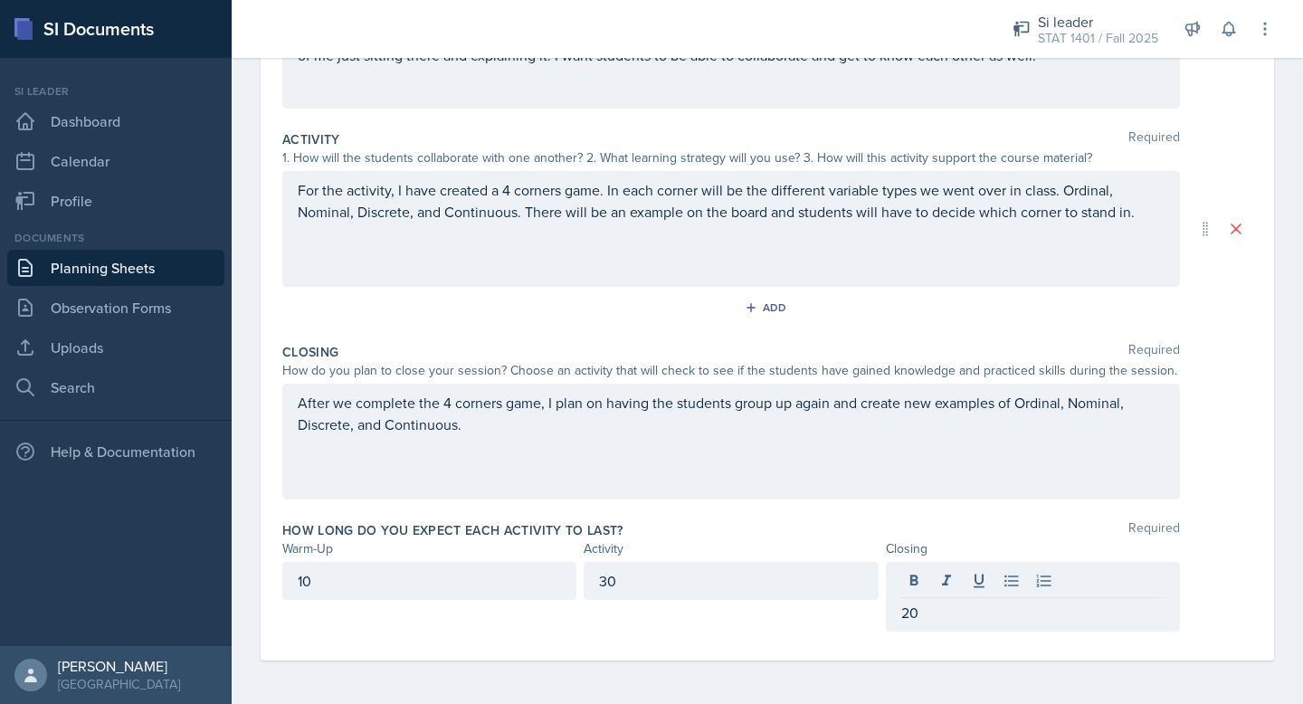
click at [969, 539] on div "Closing" at bounding box center [1033, 548] width 294 height 19
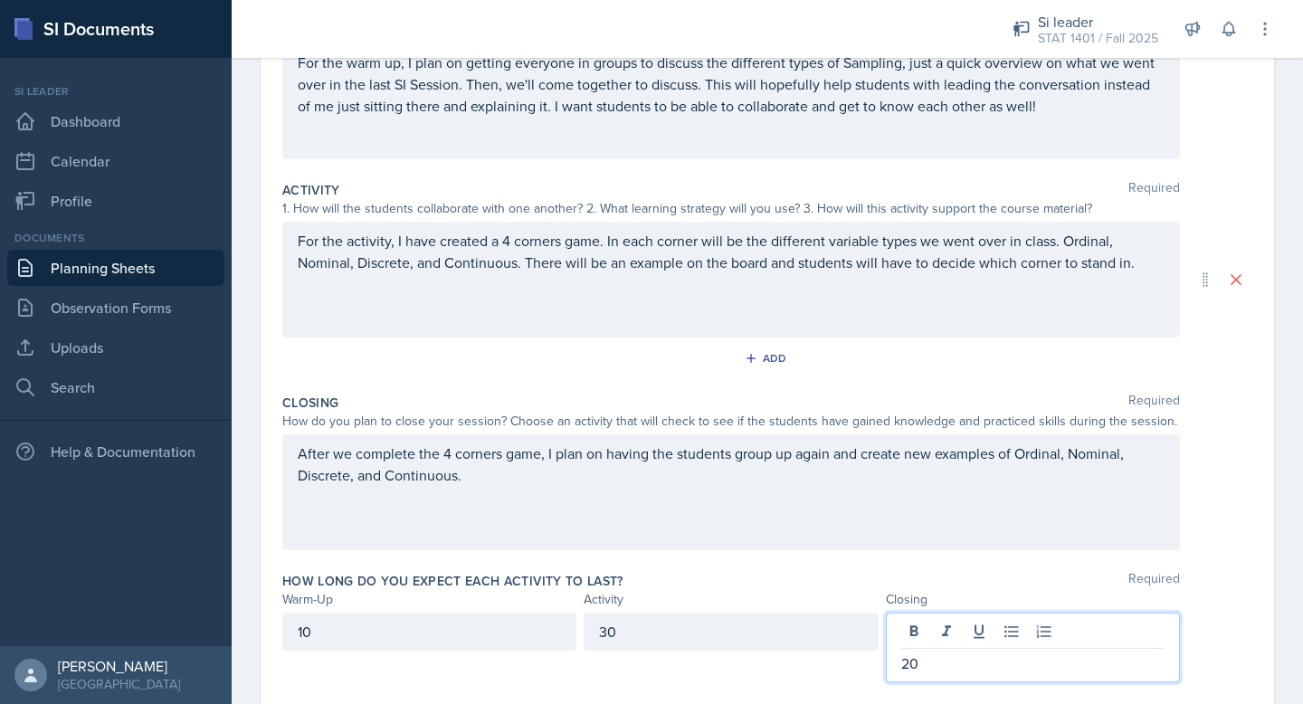
scroll to position [294, 0]
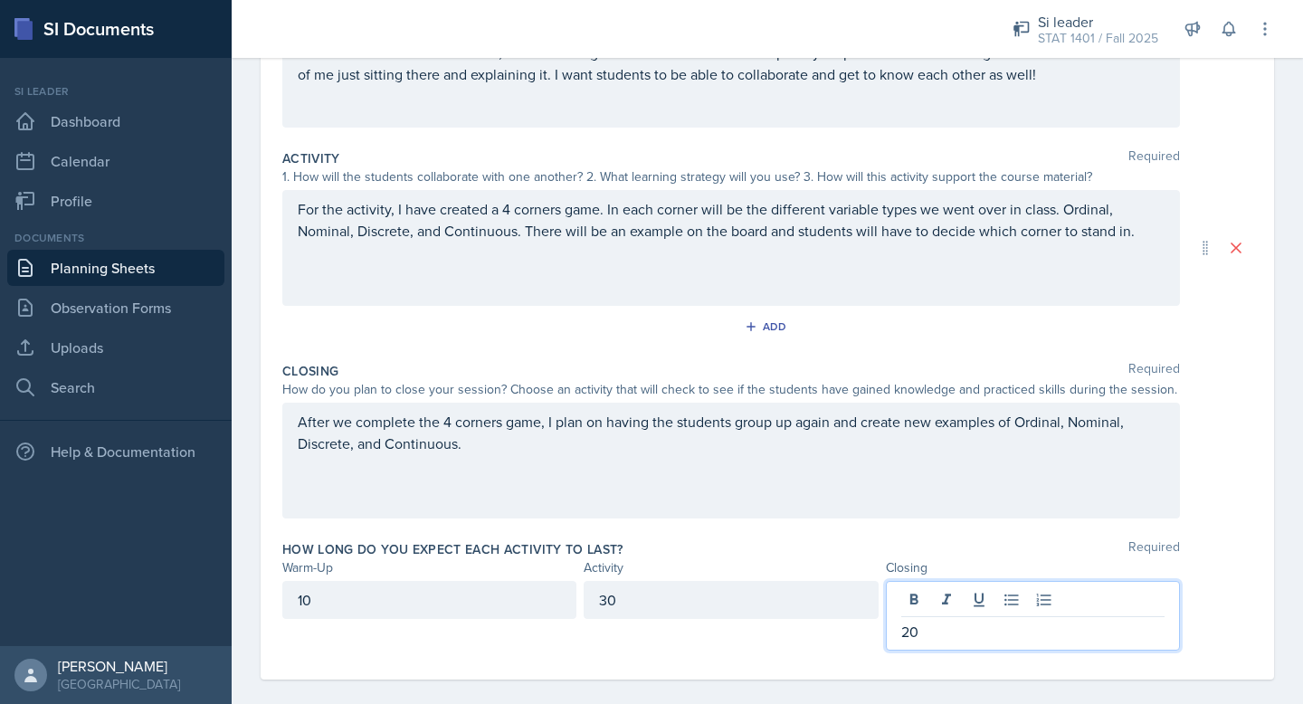
click at [934, 626] on p "20" at bounding box center [1033, 632] width 263 height 22
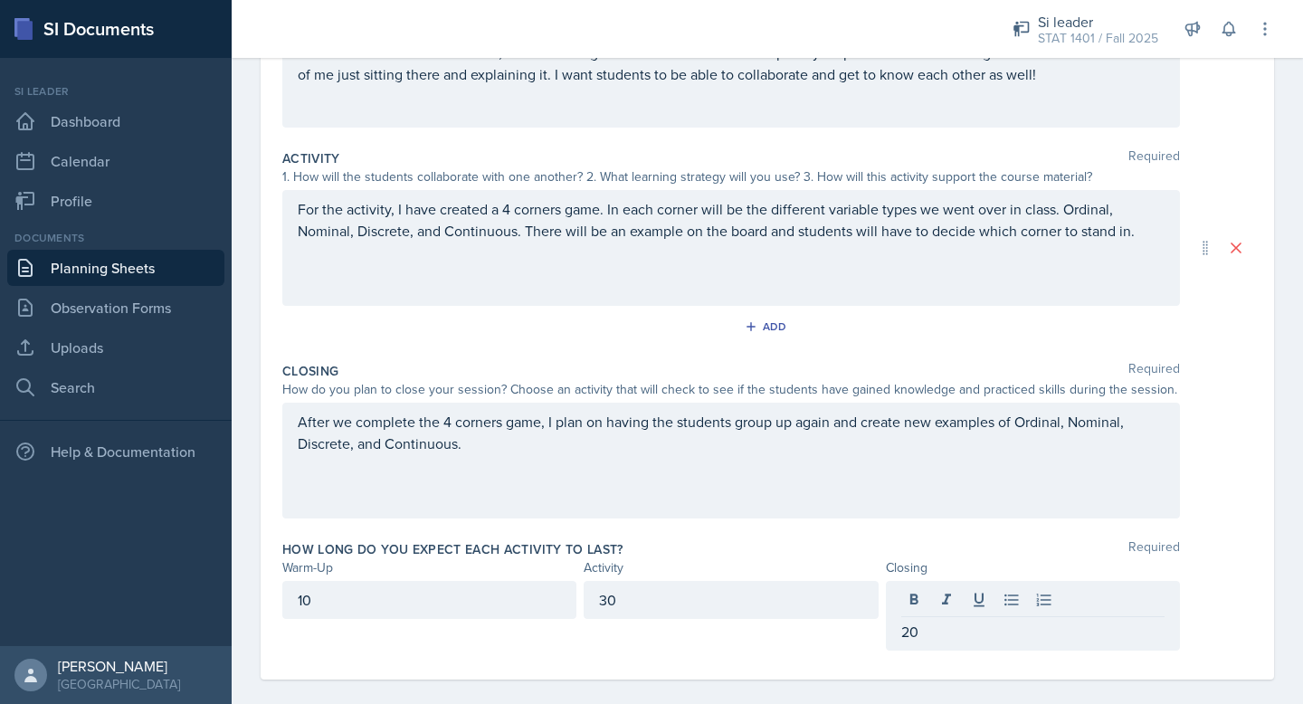
click at [827, 536] on div "How long do you expect each activity to last? Required Warm-Up Activity Closing…" at bounding box center [767, 599] width 970 height 132
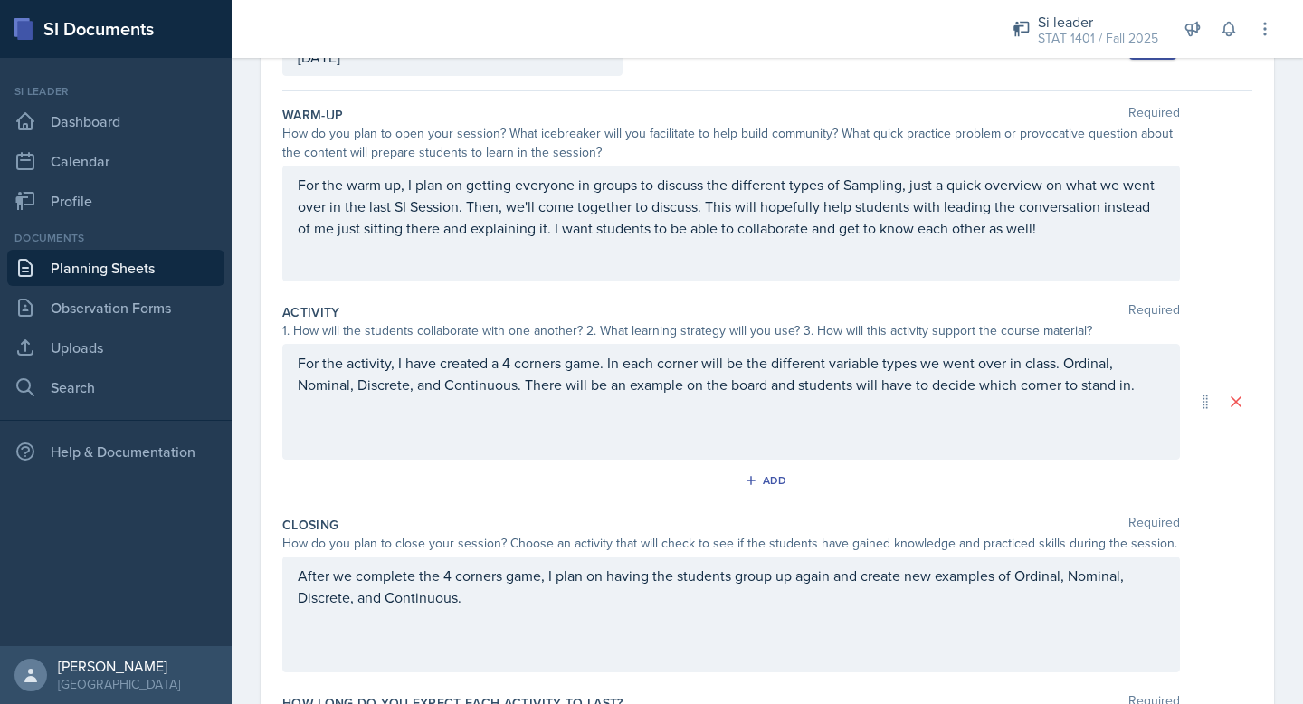
scroll to position [133, 0]
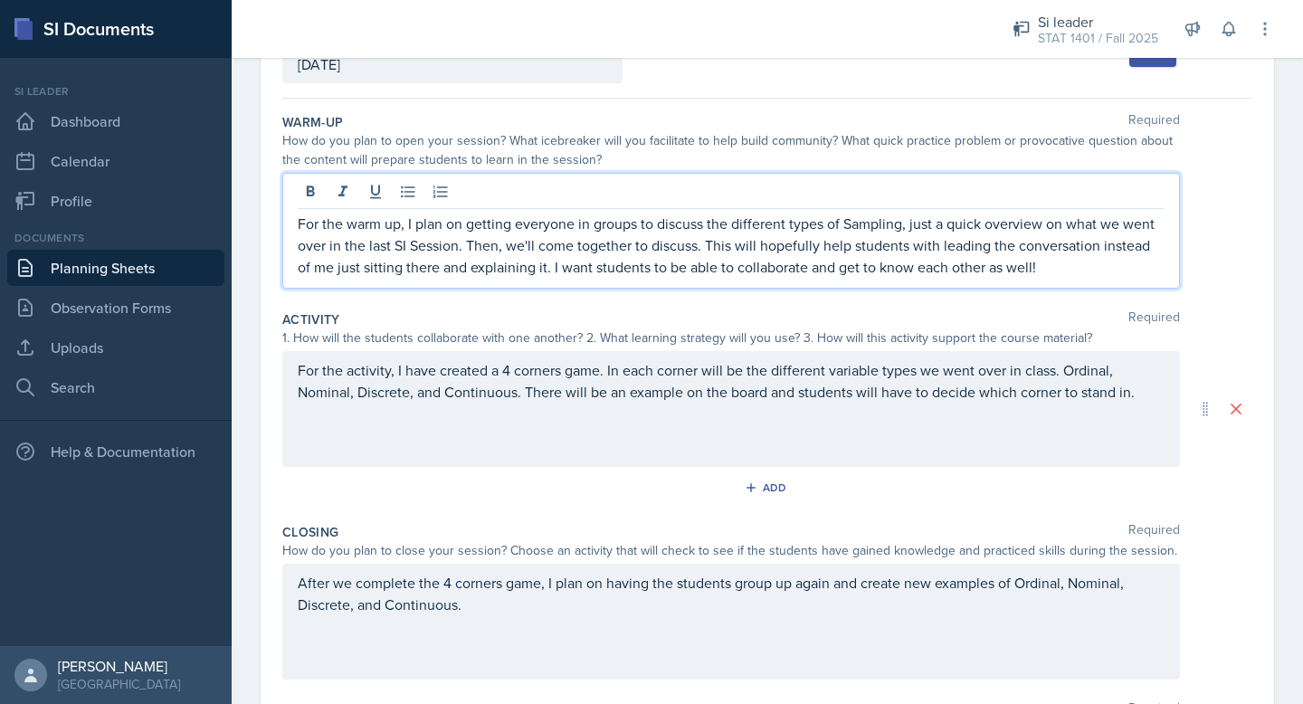
click at [465, 190] on div "For the warm up, I plan on getting everyone in groups to discuss the different …" at bounding box center [731, 231] width 898 height 116
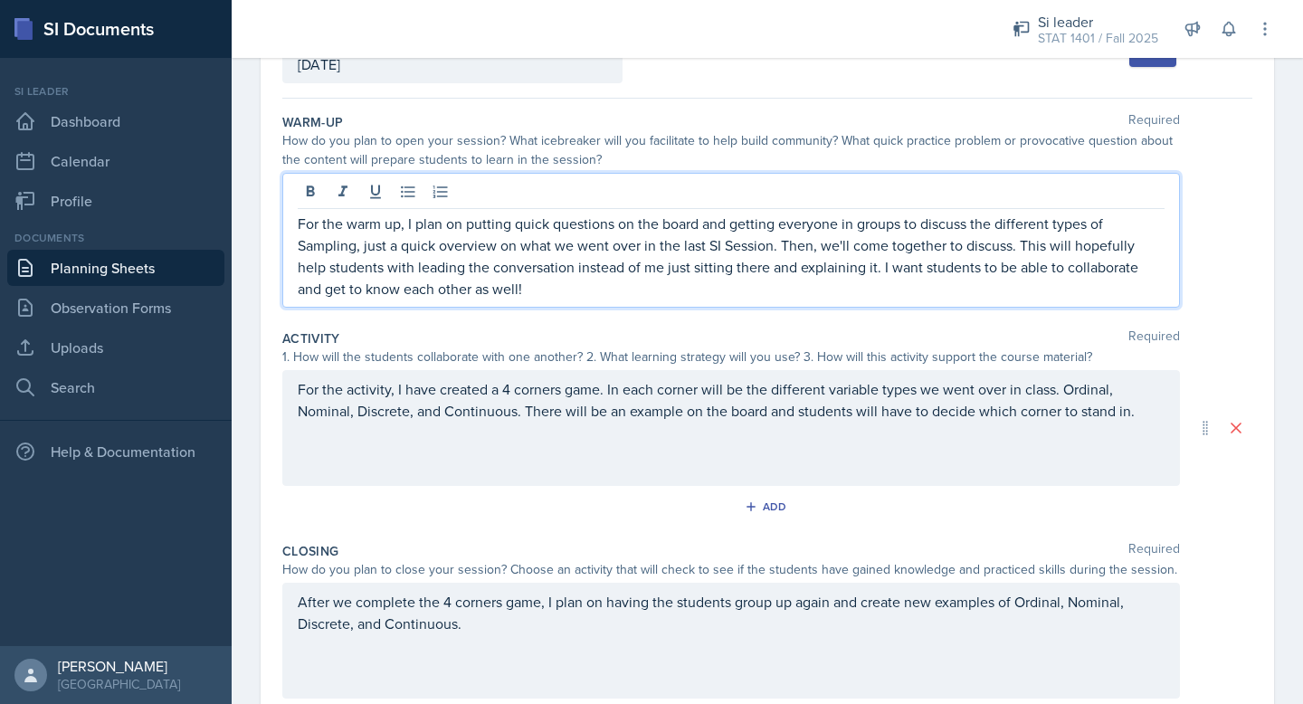
click at [307, 247] on p "For the warm up, I plan on putting quick questions on the board and getting eve…" at bounding box center [731, 256] width 867 height 87
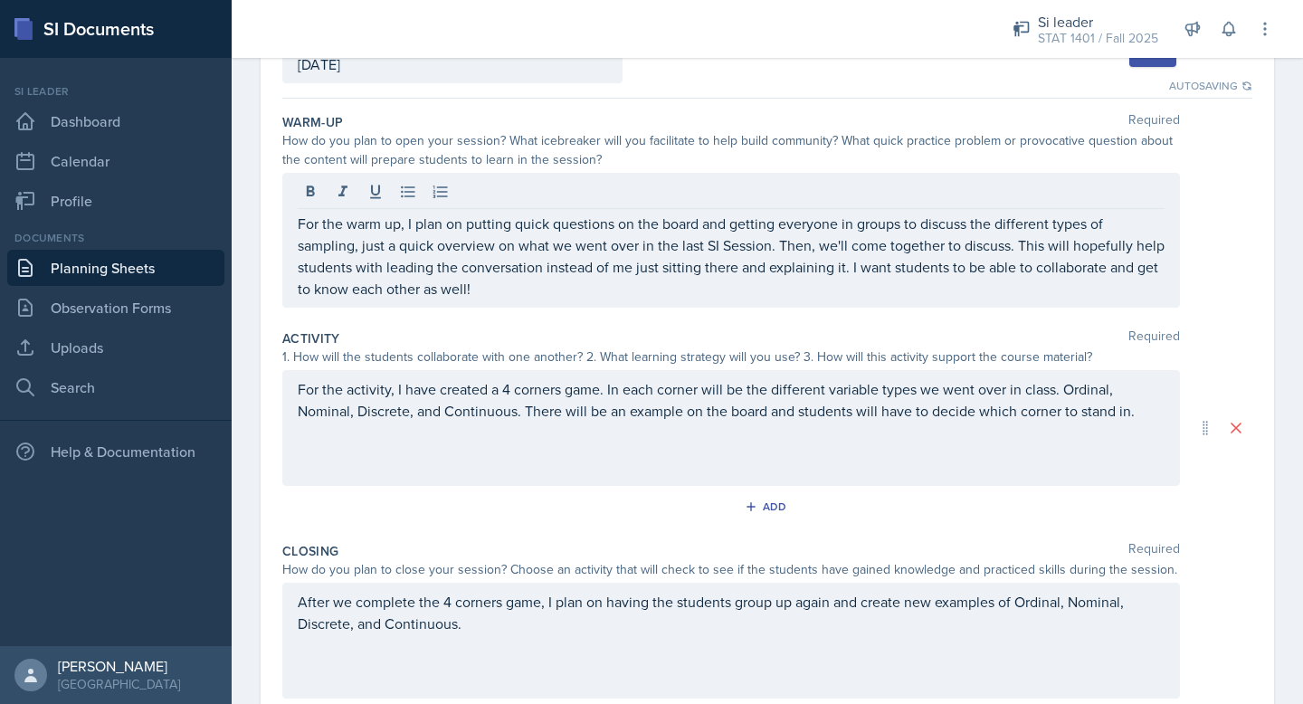
click at [546, 329] on div "Activity Required 1. How will the students collaborate with one another? 2. Wha…" at bounding box center [767, 428] width 970 height 213
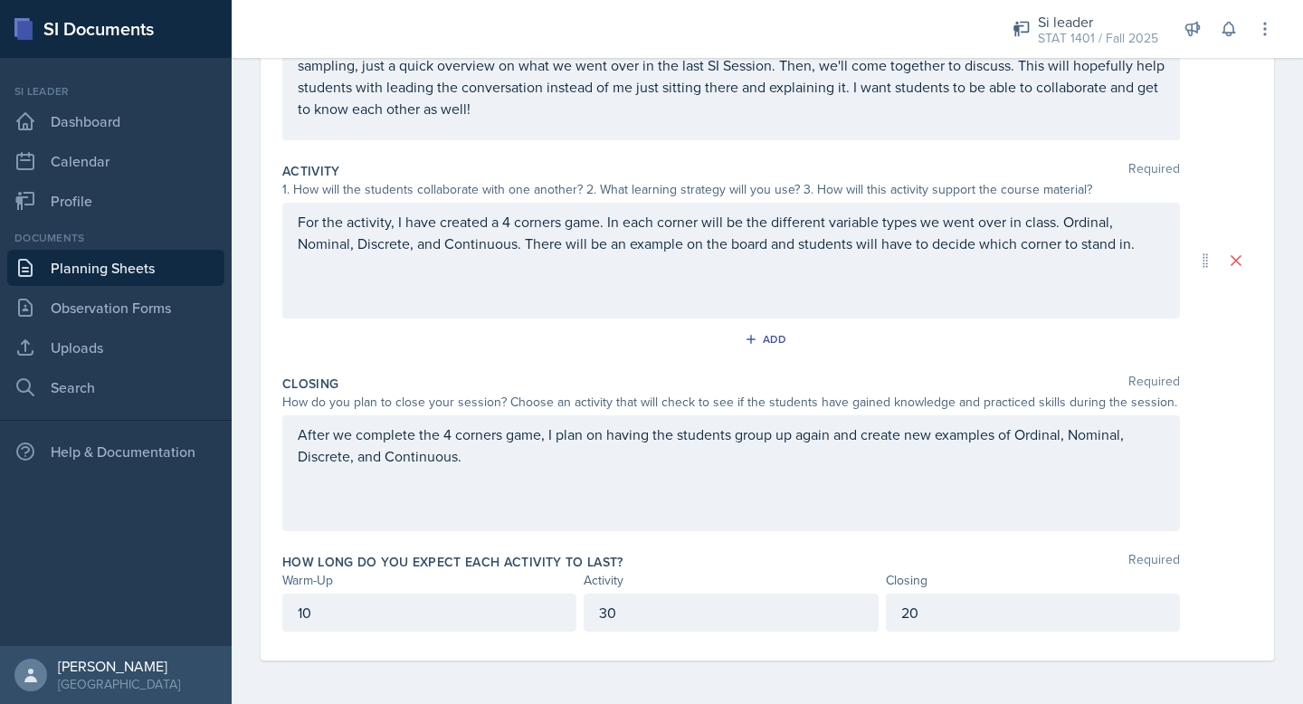
scroll to position [0, 0]
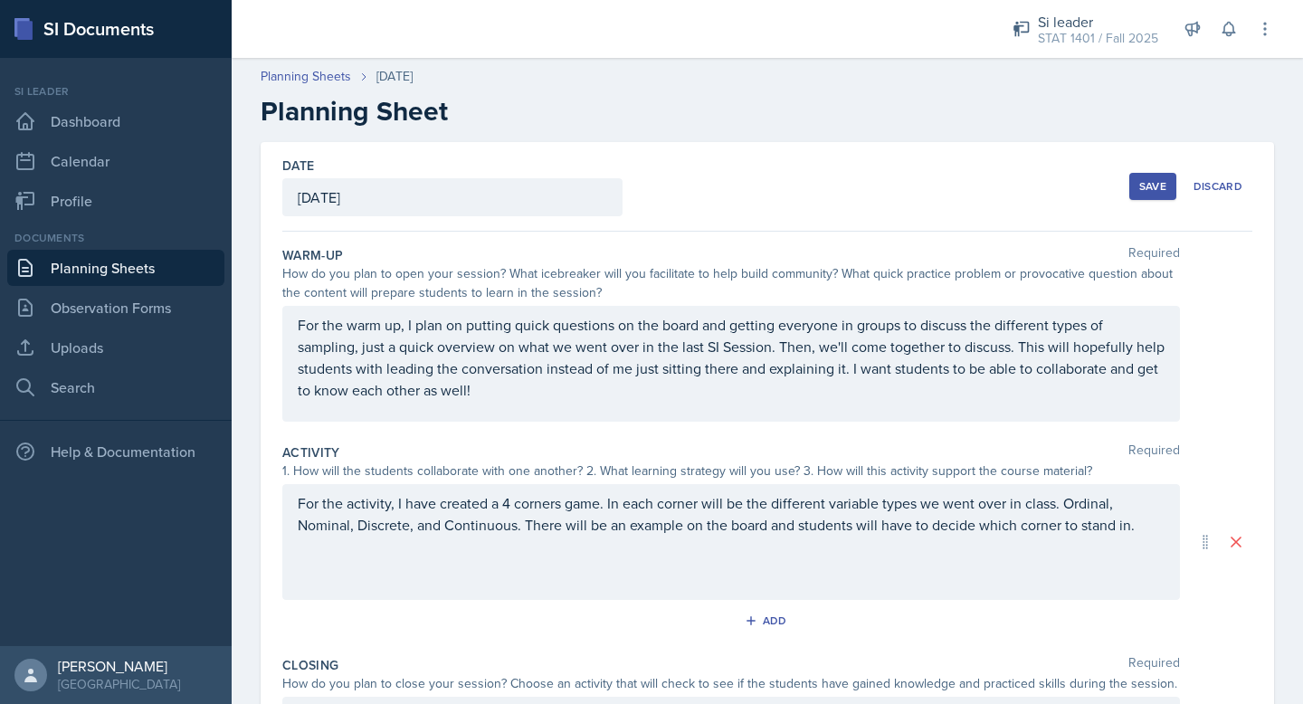
click at [1142, 181] on div "Save" at bounding box center [1153, 186] width 27 height 14
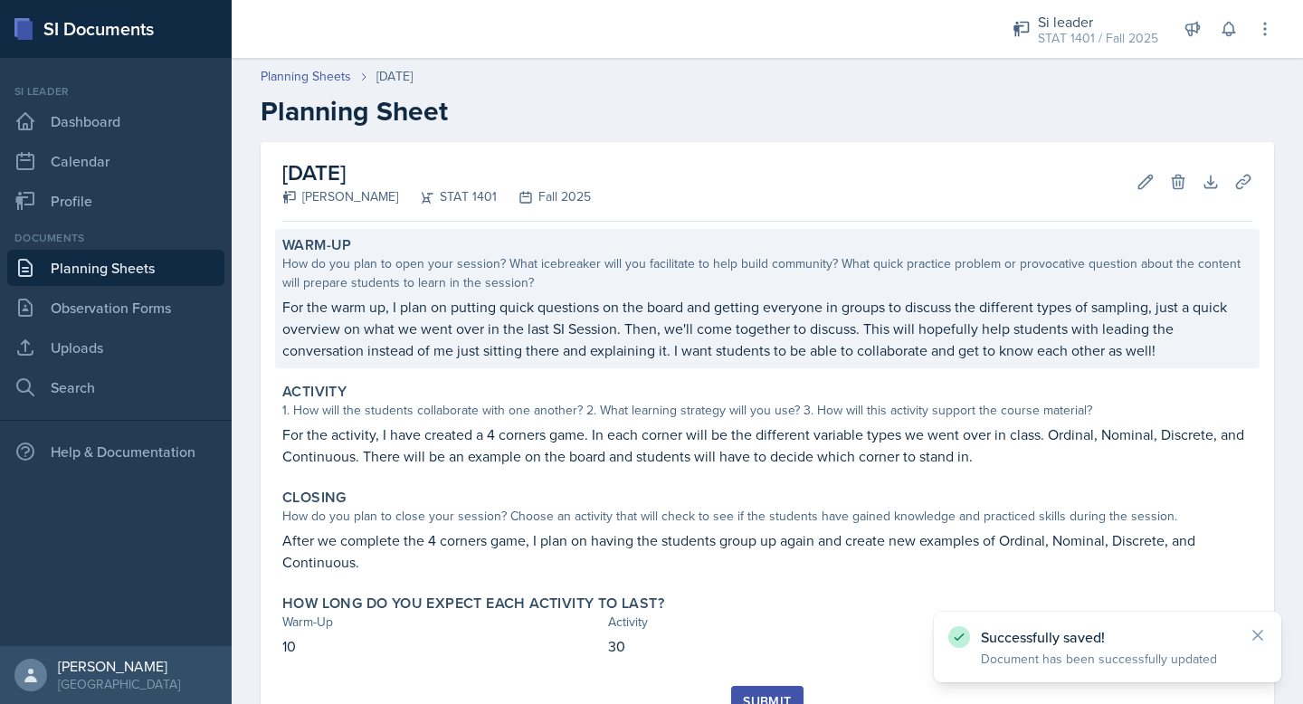
scroll to position [78, 0]
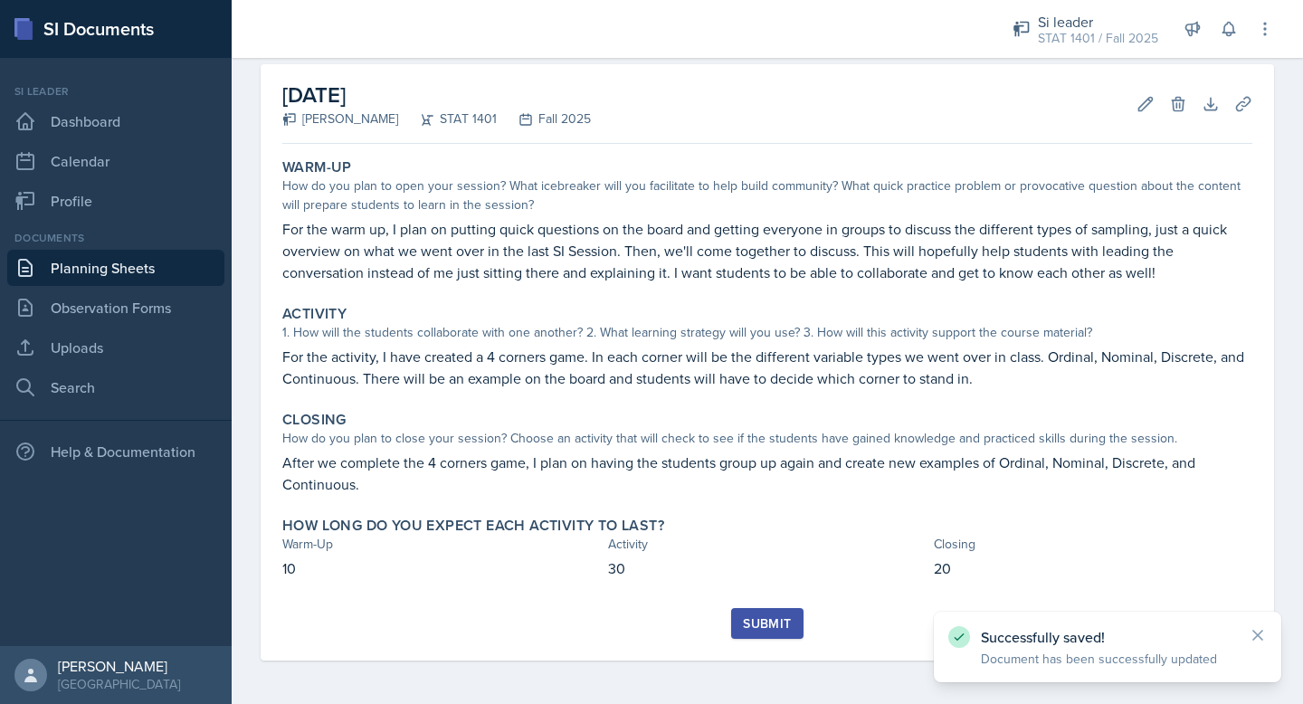
click at [227, 346] on nav "Si leader Dashboard Calendar Profile Documents Planning Sheets Observation Form…" at bounding box center [116, 352] width 232 height 588
click at [130, 352] on link "Uploads" at bounding box center [115, 347] width 217 height 36
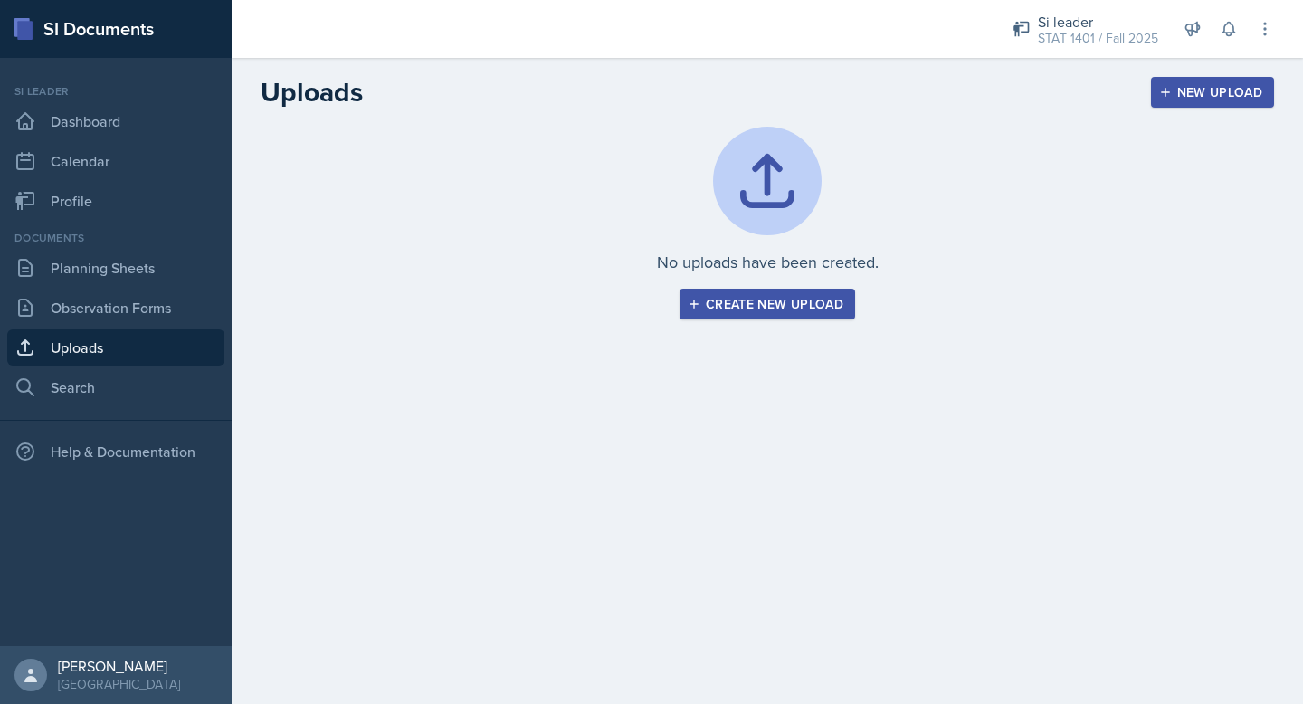
click at [706, 308] on div "Create new upload" at bounding box center [768, 304] width 152 height 14
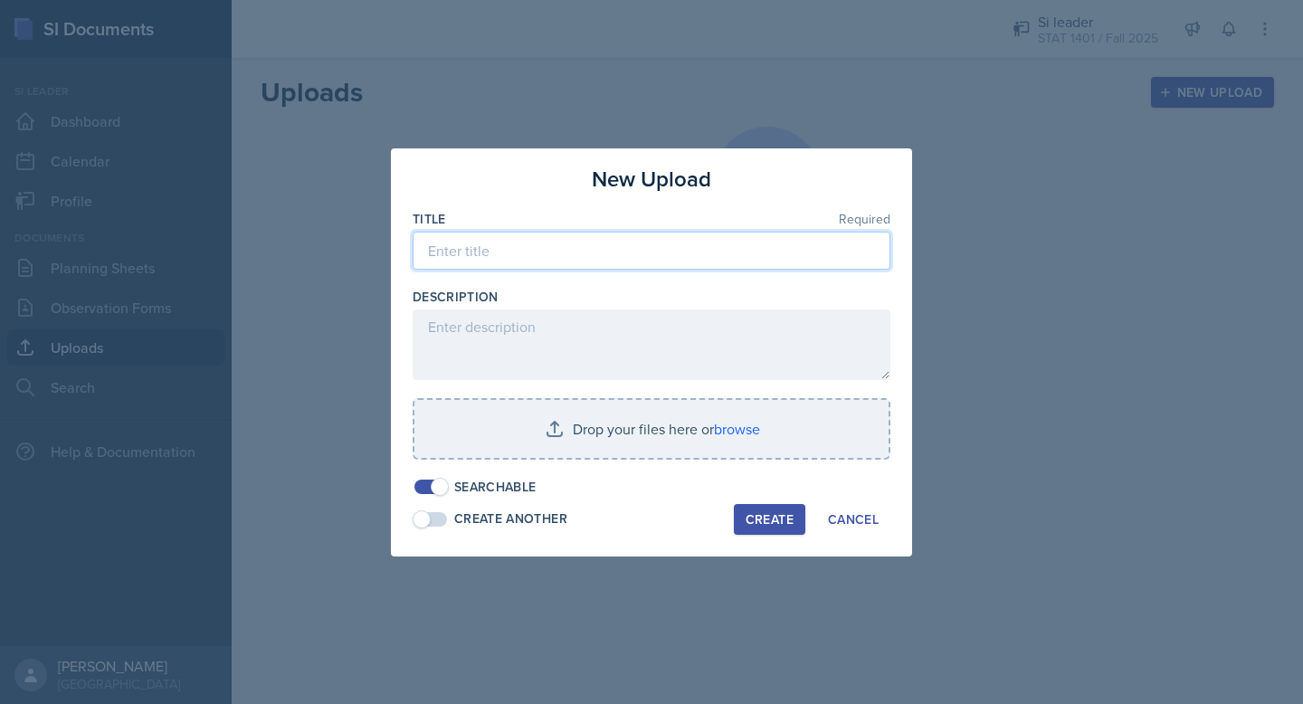
click at [665, 240] on input at bounding box center [652, 251] width 478 height 38
type input "[DATE]"
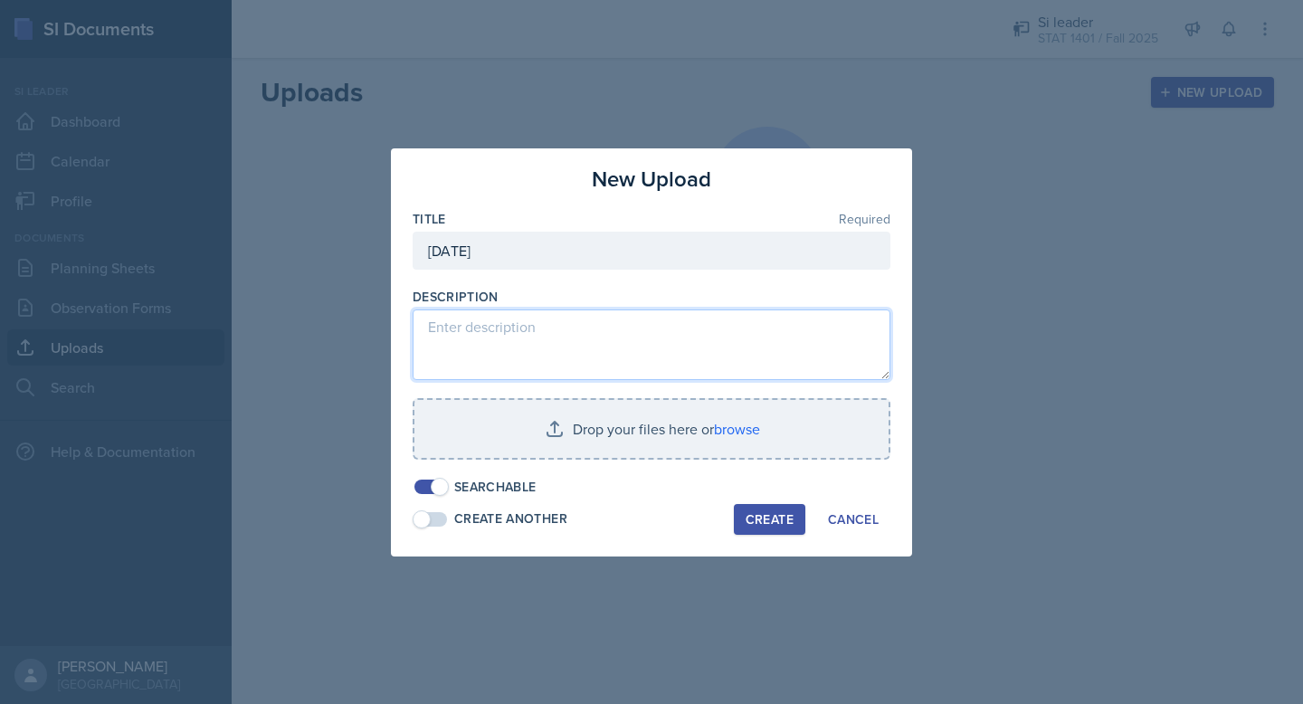
click at [592, 331] on textarea at bounding box center [652, 345] width 478 height 71
type textarea "Here is a link to the slide show I plan on using"
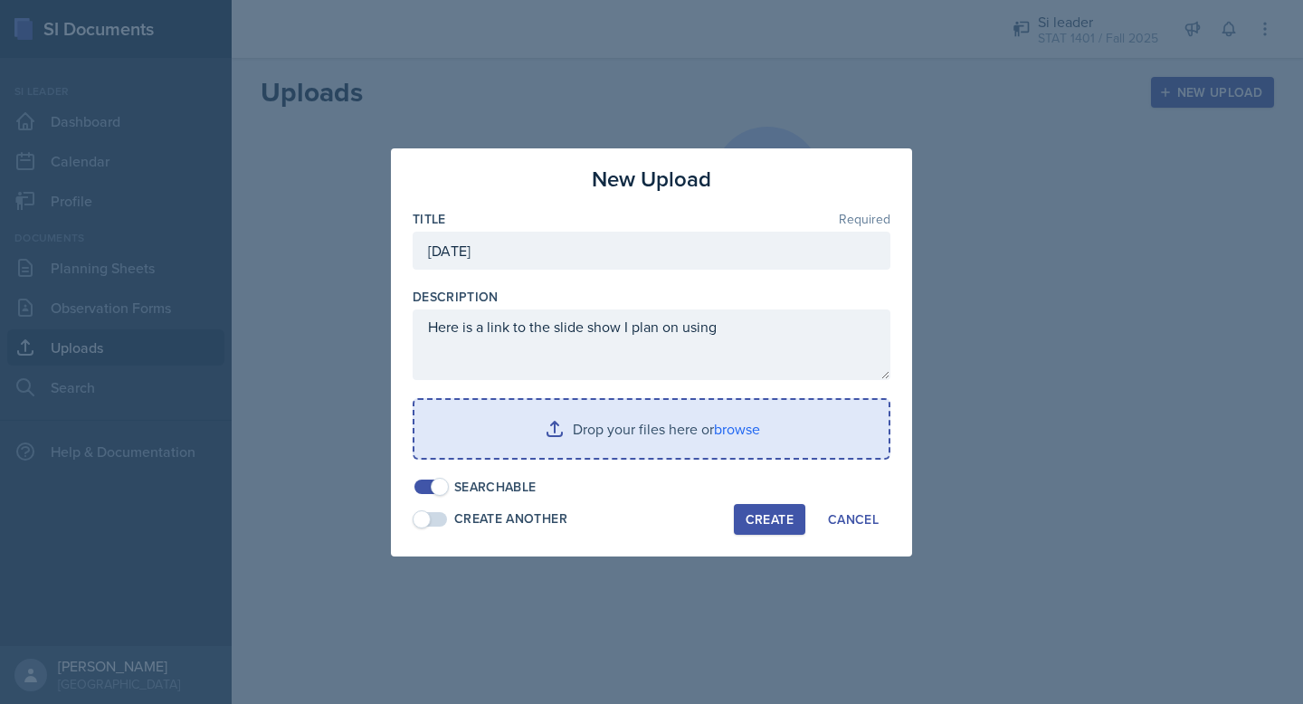
click at [530, 423] on input "file" at bounding box center [652, 429] width 474 height 58
click at [750, 426] on input "file" at bounding box center [652, 429] width 474 height 58
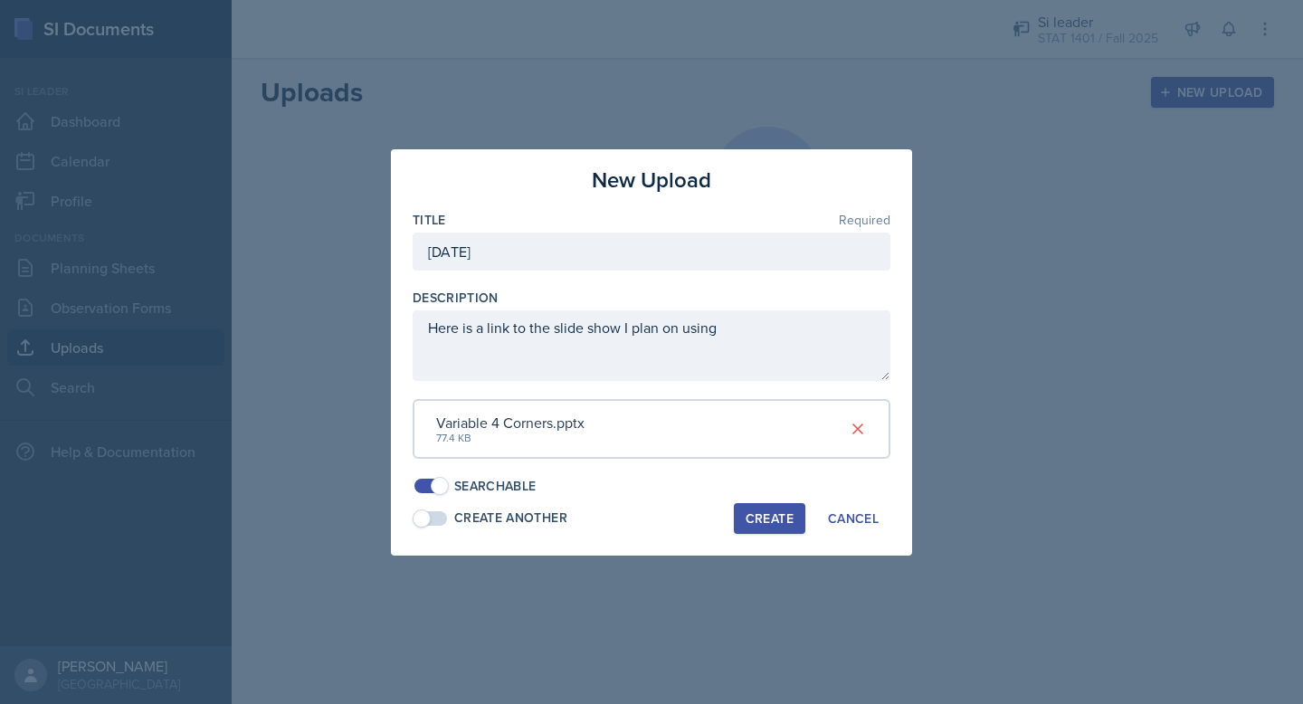
click at [770, 513] on div "Create" at bounding box center [770, 518] width 48 height 14
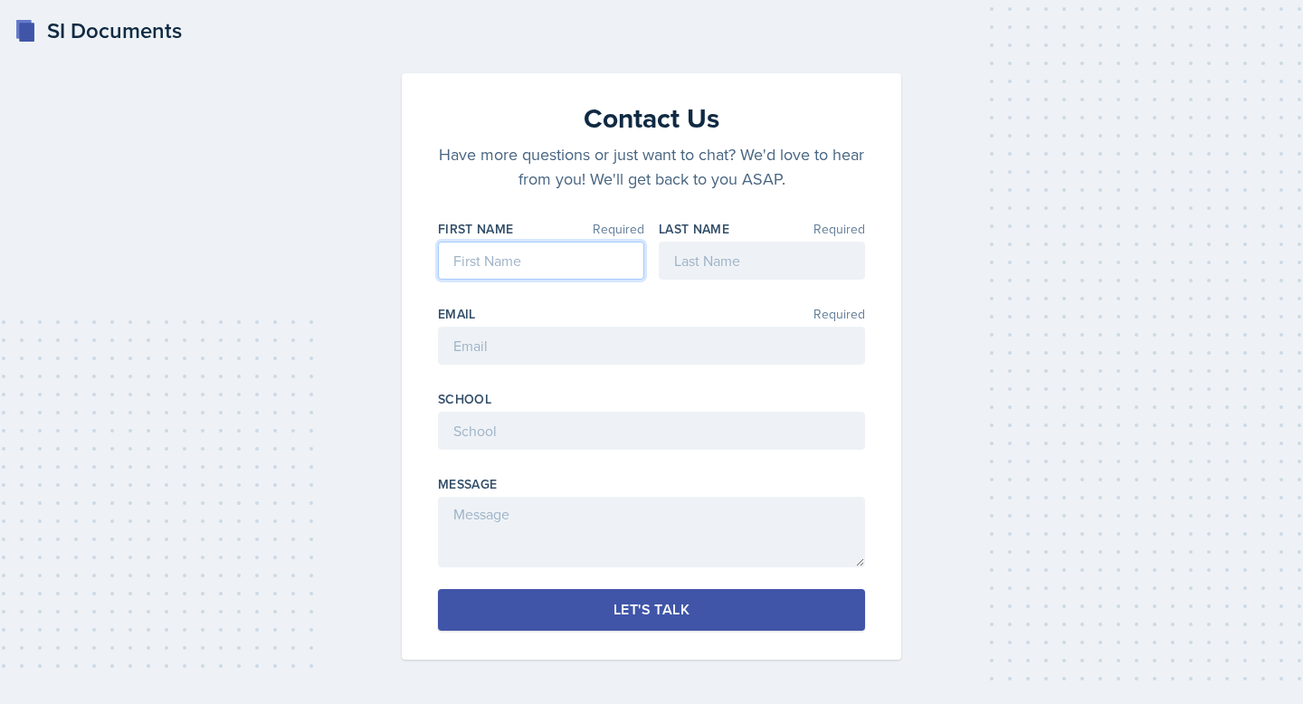
click at [558, 268] on input at bounding box center [541, 261] width 206 height 38
type input "Charlotte"
click at [704, 255] on input at bounding box center [762, 261] width 206 height 38
type input "[PERSON_NAME]"
click at [679, 353] on input "email" at bounding box center [651, 346] width 427 height 38
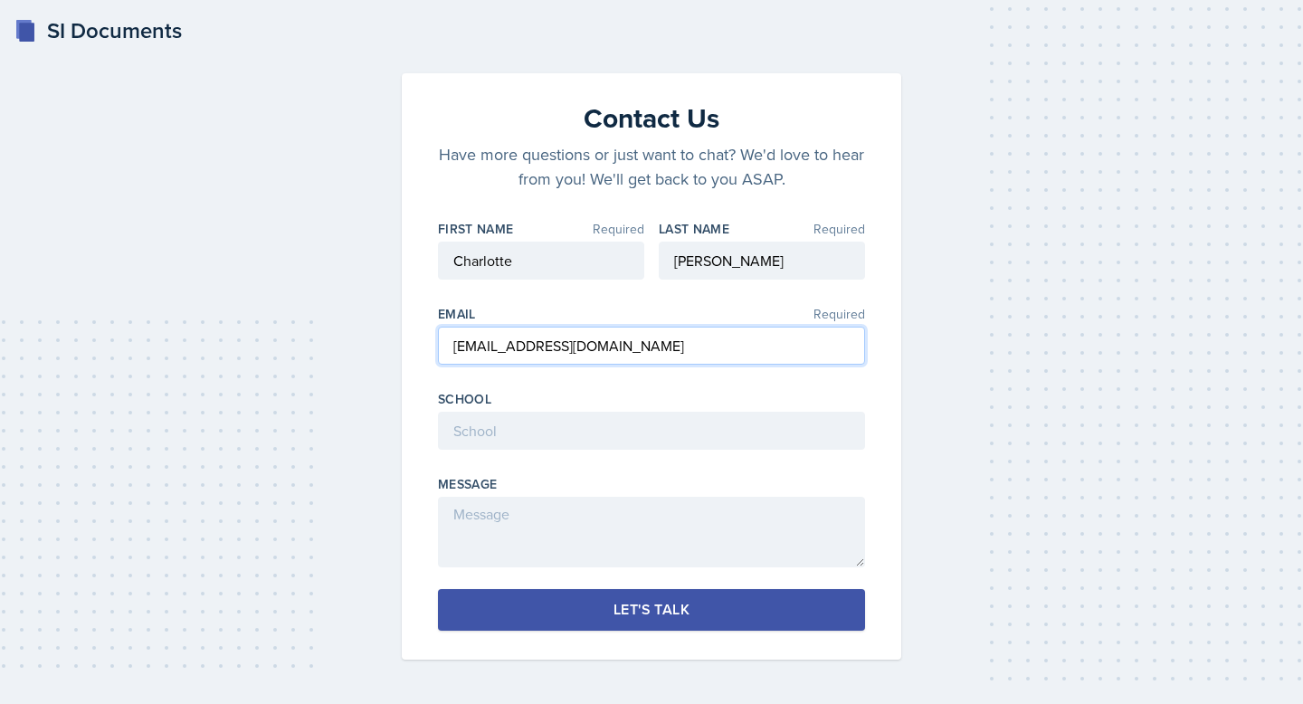
type input "cmesser2@students.kennesaw.edu"
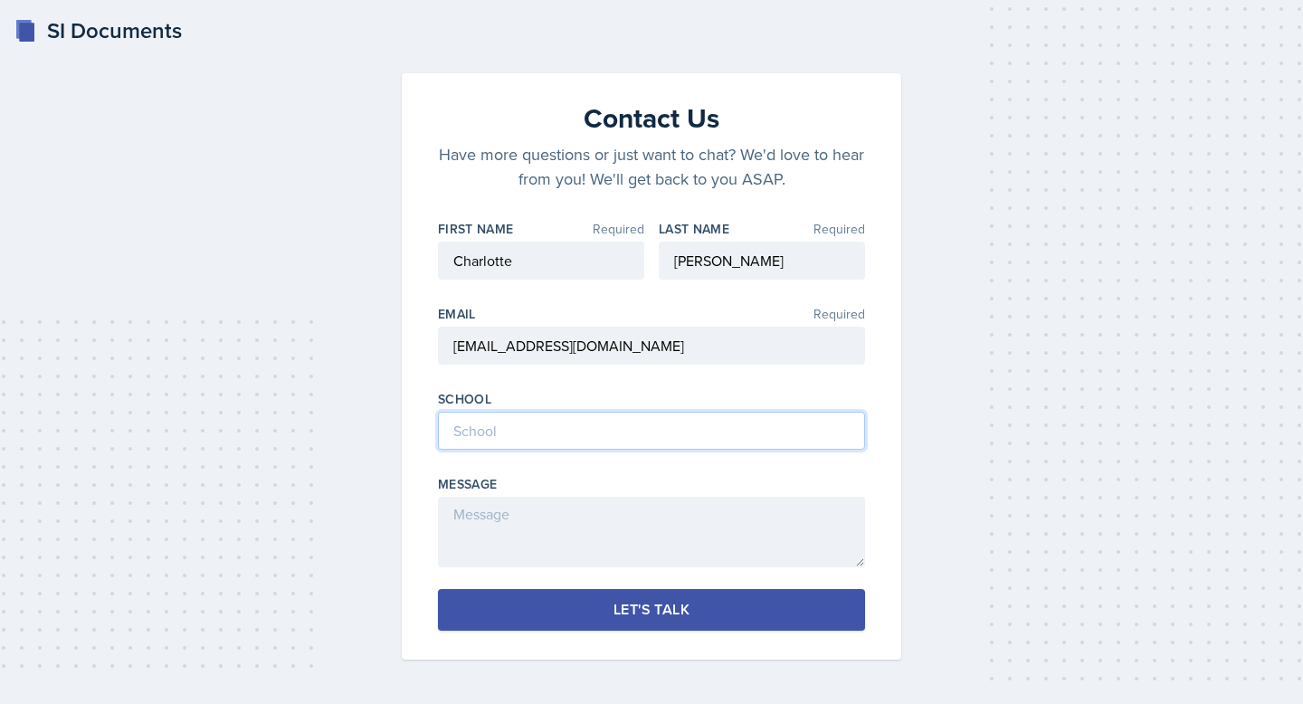
click at [645, 443] on input at bounding box center [651, 431] width 427 height 38
type input "[GEOGRAPHIC_DATA]"
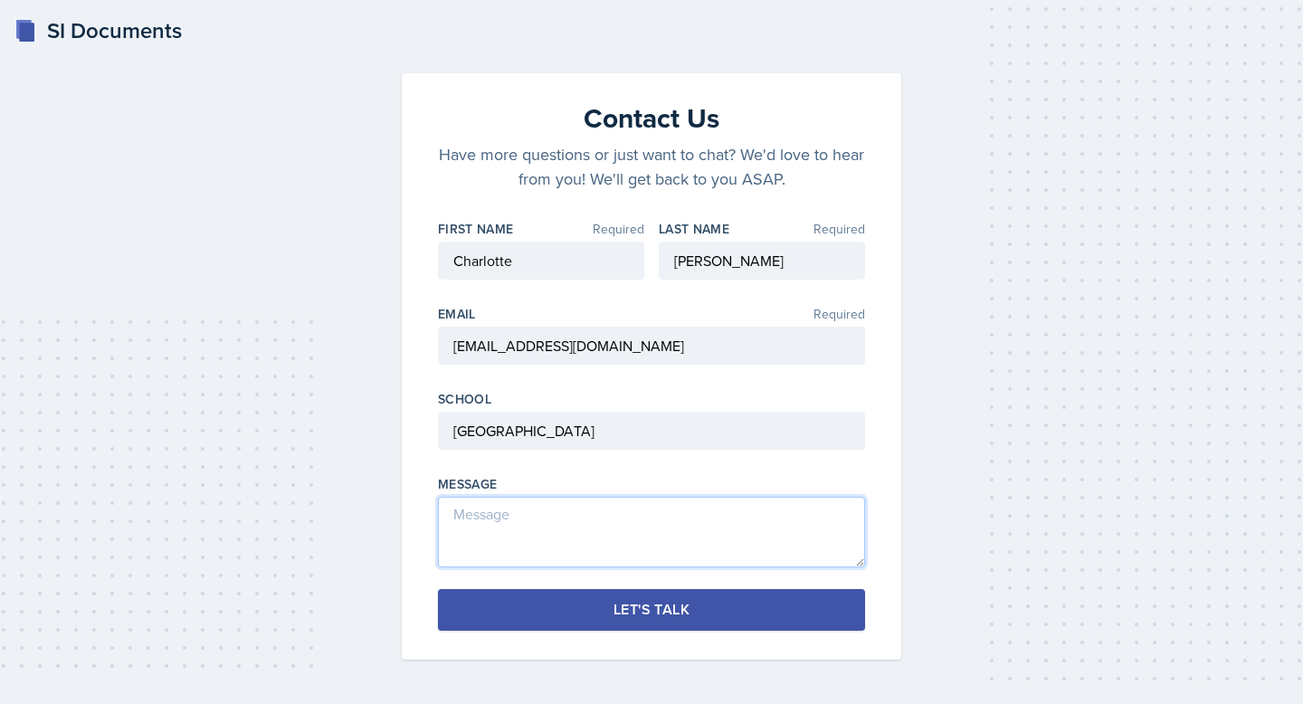
click at [625, 533] on textarea at bounding box center [651, 532] width 427 height 71
click at [460, 518] on textarea "I,ve been having issues with my uploads!" at bounding box center [651, 532] width 427 height 71
click at [735, 514] on textarea "I've been having issues with my uploads!" at bounding box center [651, 532] width 427 height 71
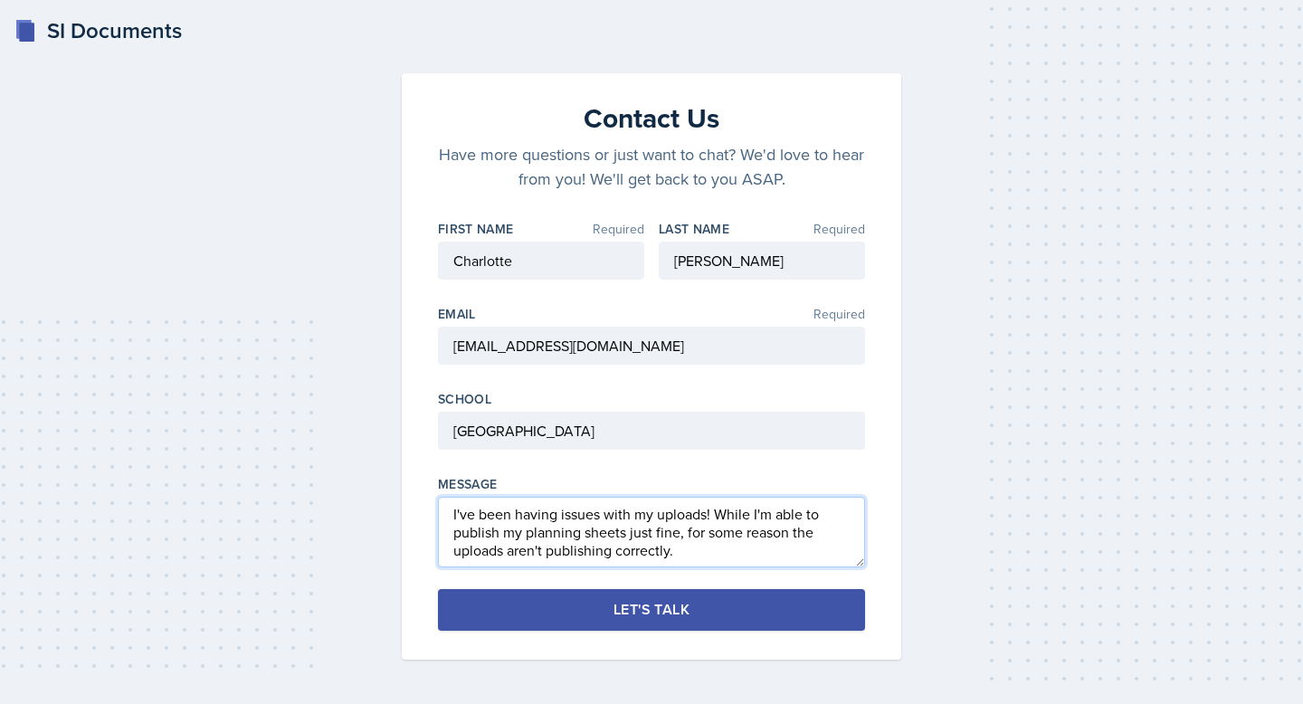
type textarea "I've been having issues with my uploads! While I'm able to publish my planning …"
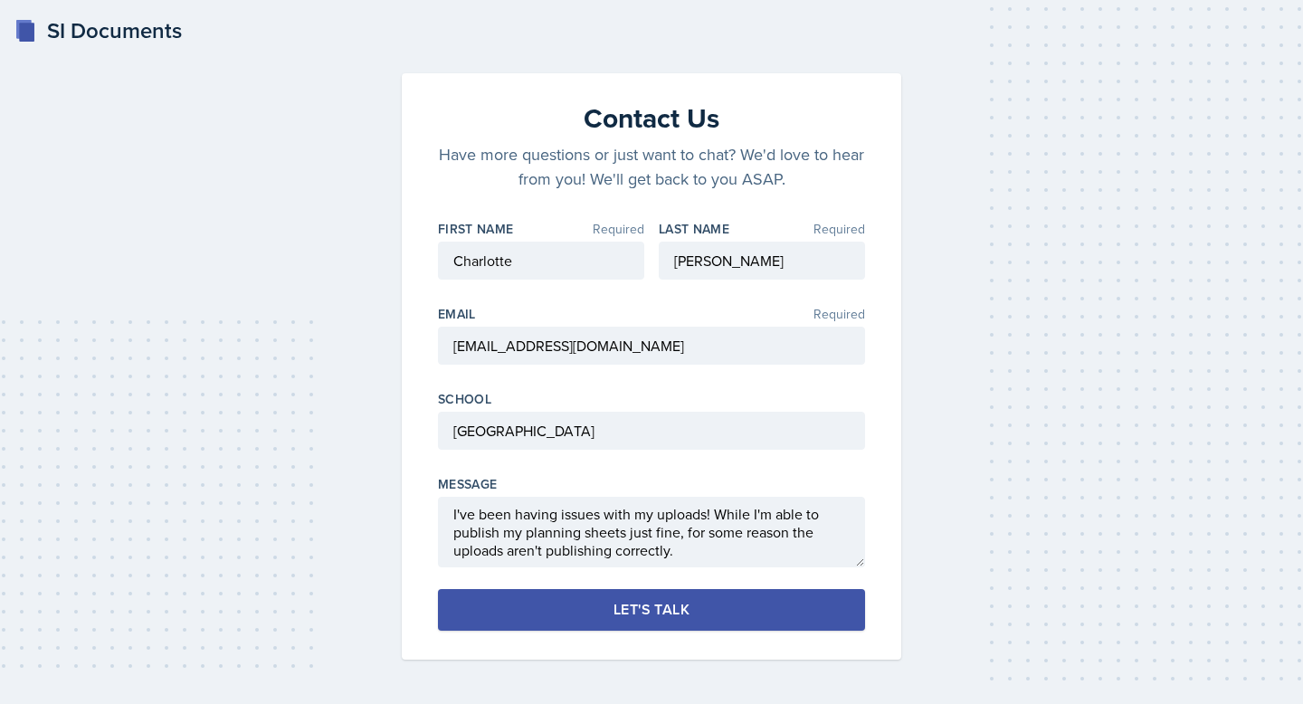
click at [658, 614] on div "Let's Talk" at bounding box center [652, 610] width 76 height 18
